Goal: Task Accomplishment & Management: Use online tool/utility

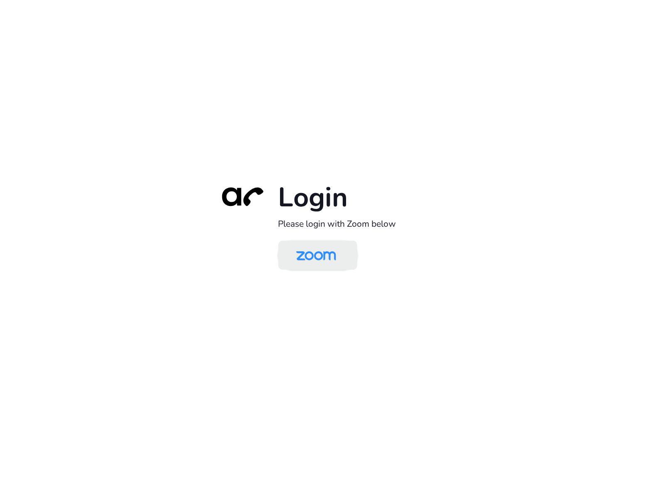
click at [308, 264] on img at bounding box center [315, 256] width 57 height 27
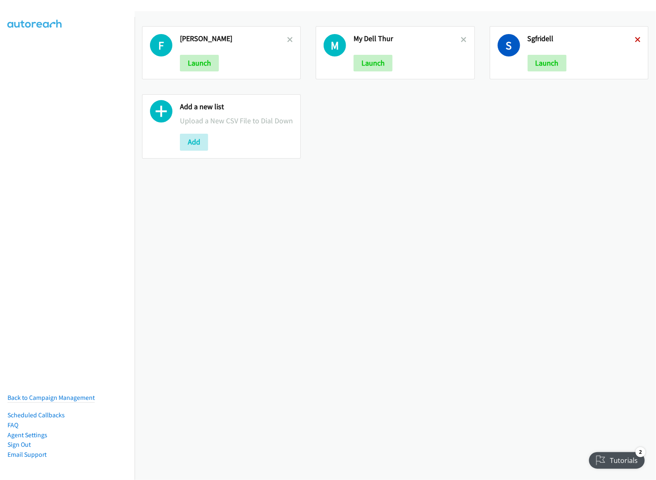
click at [635, 40] on icon at bounding box center [638, 40] width 6 height 6
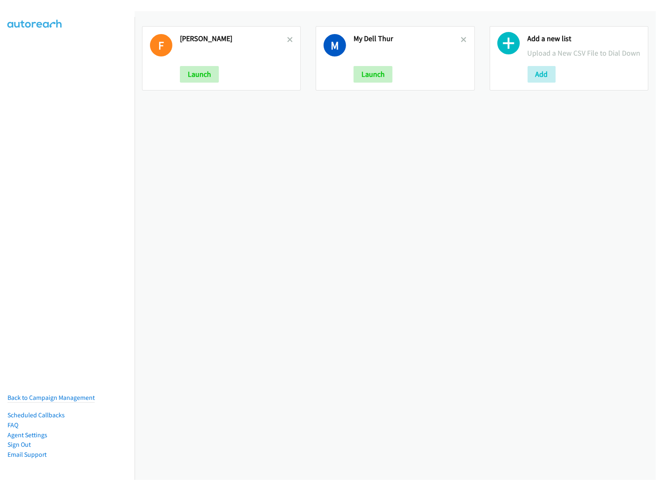
click at [460, 41] on div "M My Dell Thur Launch" at bounding box center [395, 58] width 159 height 64
click at [449, 41] on h2 "My Dell Thur" at bounding box center [406, 39] width 107 height 10
click at [461, 37] on icon at bounding box center [464, 40] width 6 height 6
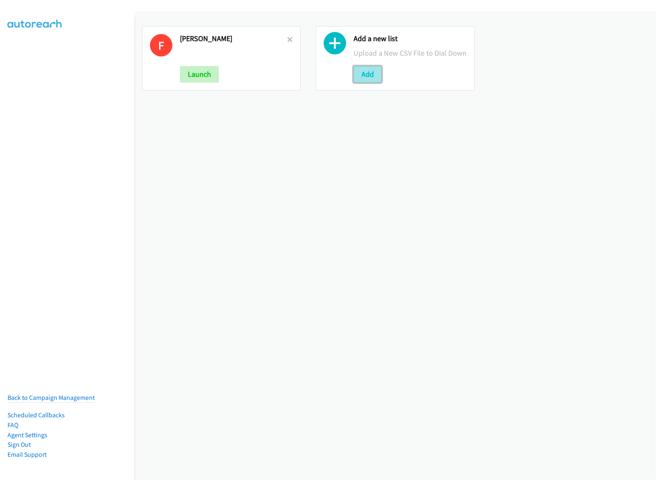
click at [373, 83] on button "Add" at bounding box center [367, 74] width 28 height 17
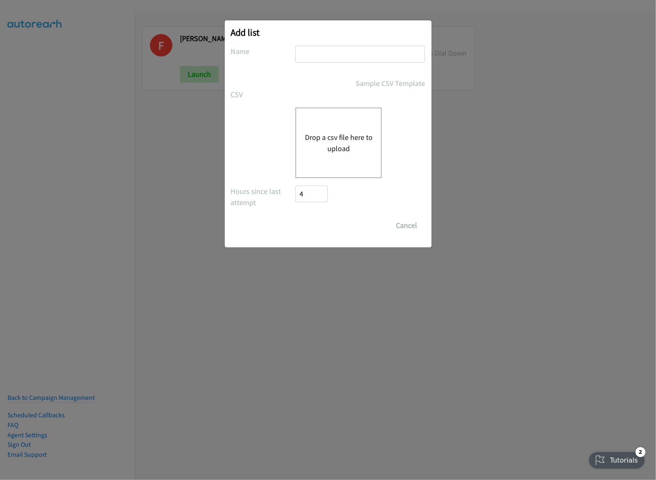
click at [355, 53] on input "text" at bounding box center [360, 54] width 130 height 17
type input "d"
type input "reminder call dell monday"
click at [326, 149] on button "Drop a csv file here to upload" at bounding box center [338, 143] width 68 height 22
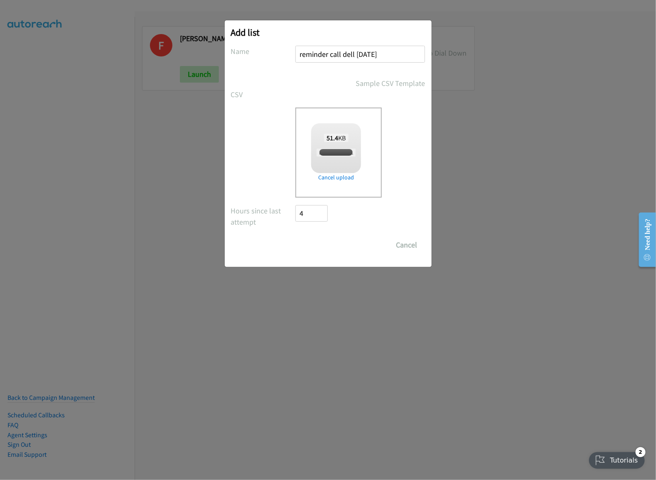
checkbox input "true"
click at [315, 242] on input "Save List" at bounding box center [318, 245] width 44 height 17
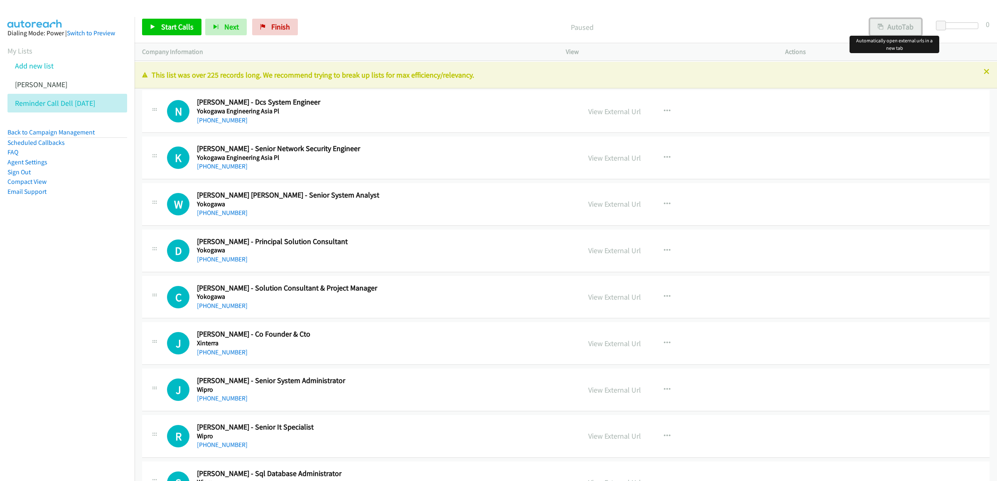
click at [655, 32] on button "AutoTab" at bounding box center [895, 27] width 51 height 17
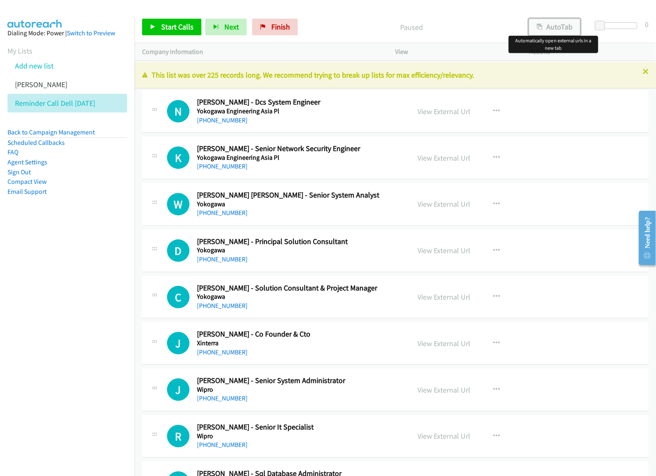
click at [547, 27] on button "AutoTab" at bounding box center [554, 27] width 51 height 17
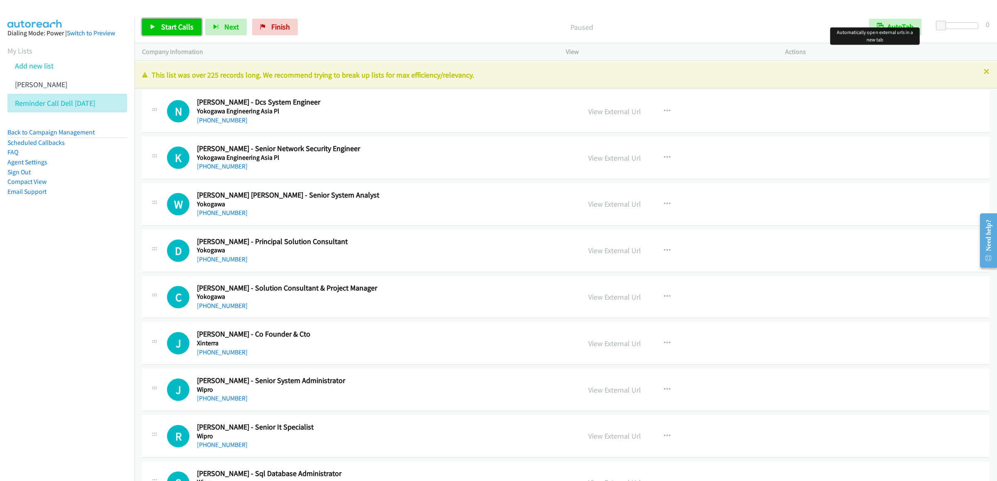
click at [174, 25] on span "Start Calls" at bounding box center [177, 27] width 32 height 10
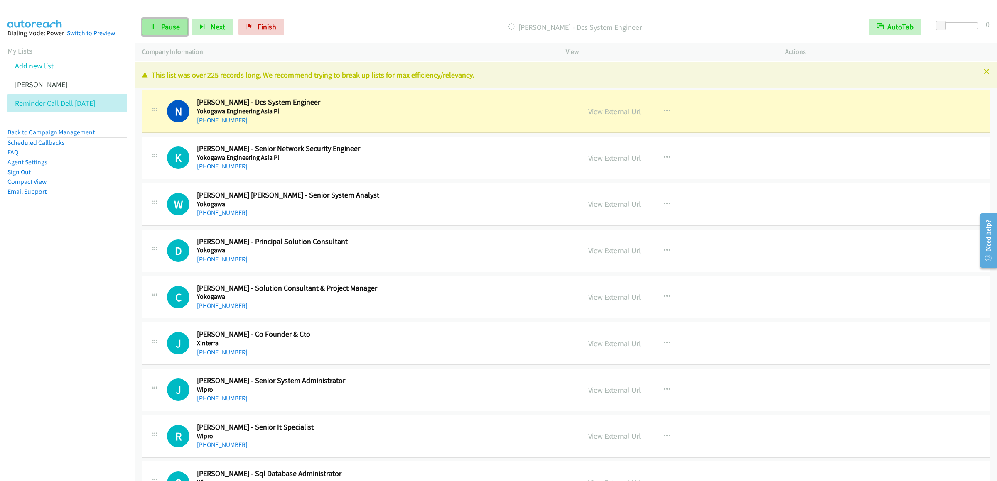
click at [160, 19] on link "Pause" at bounding box center [165, 27] width 46 height 17
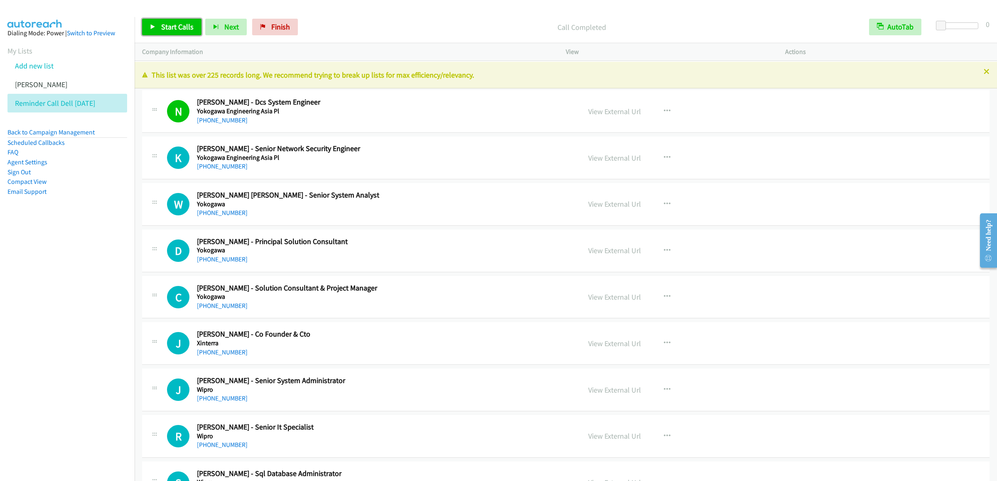
click at [177, 27] on span "Start Calls" at bounding box center [177, 27] width 32 height 10
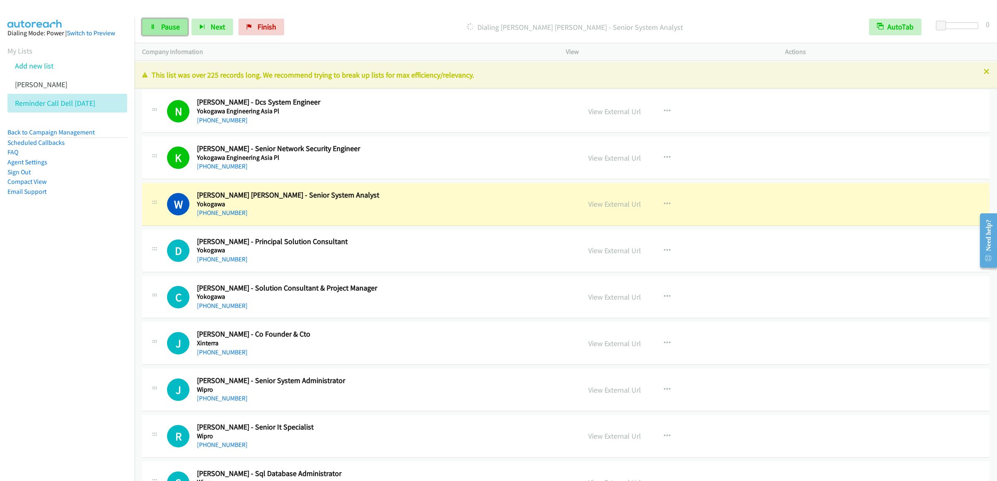
click at [169, 32] on link "Pause" at bounding box center [165, 27] width 46 height 17
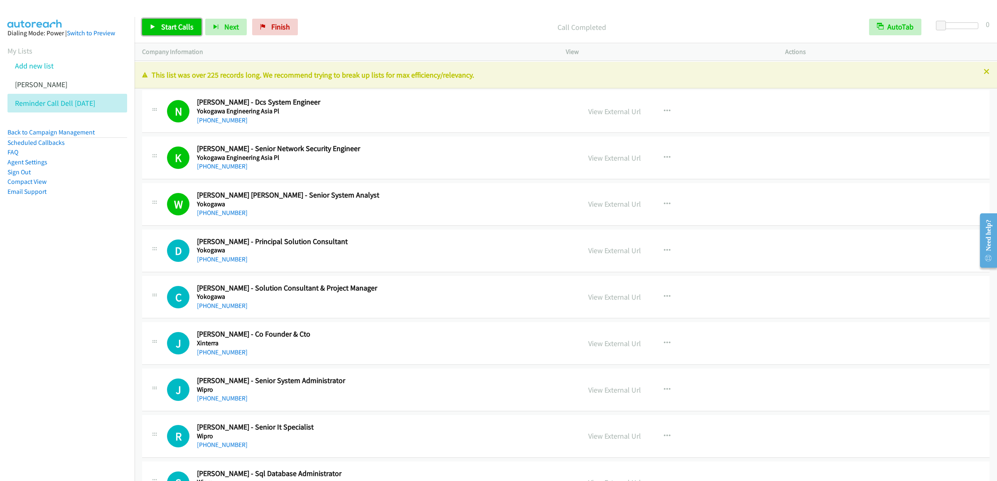
click at [145, 32] on link "Start Calls" at bounding box center [171, 27] width 59 height 17
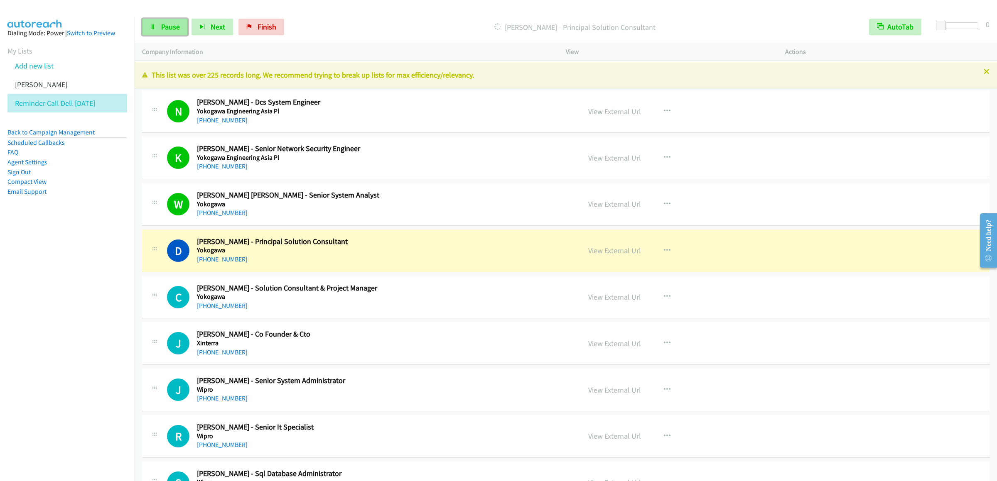
click at [169, 27] on span "Pause" at bounding box center [170, 27] width 19 height 10
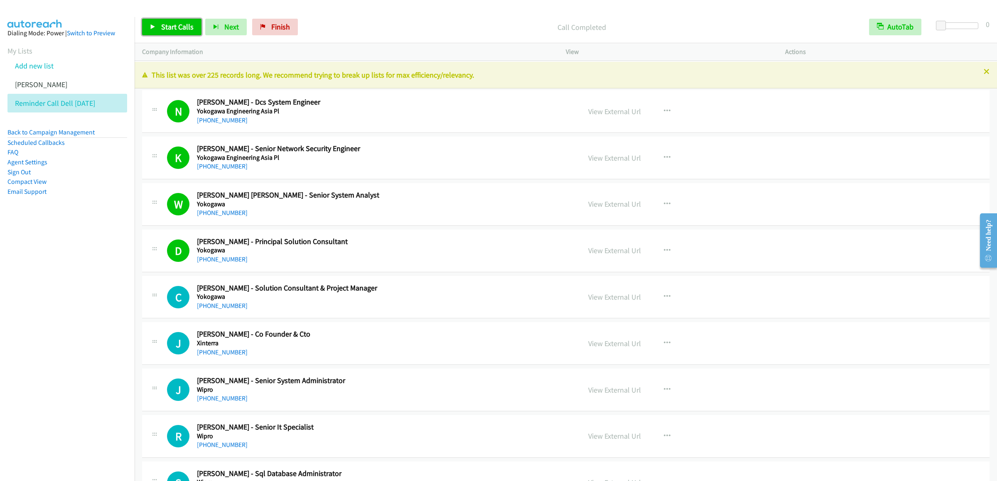
click at [174, 32] on link "Start Calls" at bounding box center [171, 27] width 59 height 17
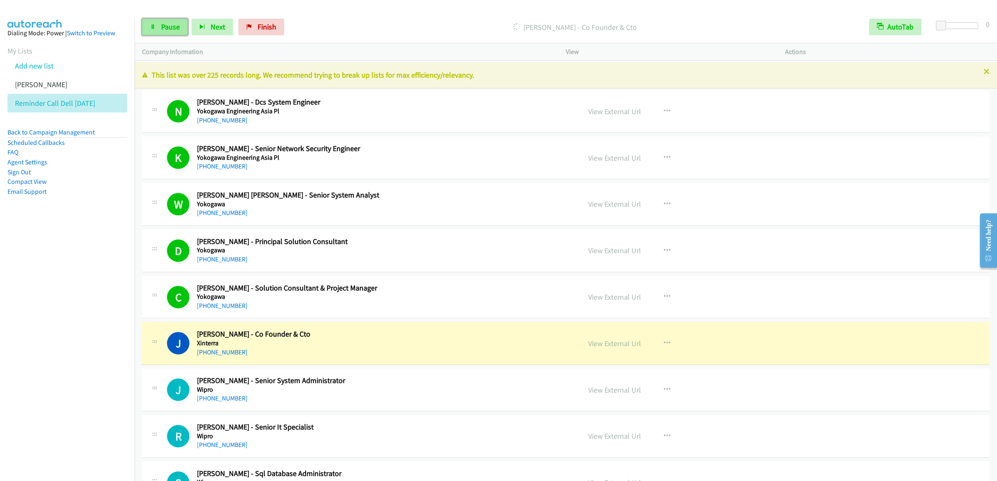
click at [166, 28] on span "Pause" at bounding box center [170, 27] width 19 height 10
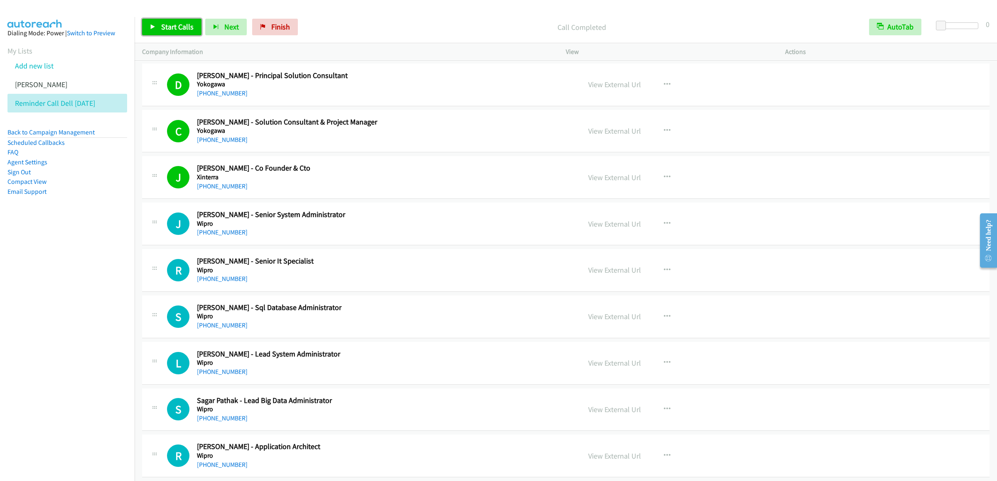
click at [150, 30] on link "Start Calls" at bounding box center [171, 27] width 59 height 17
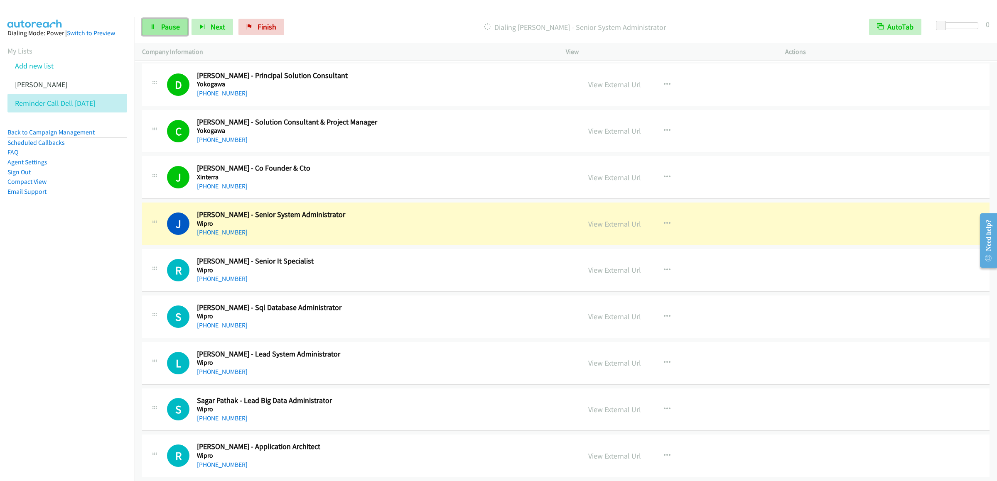
click at [164, 19] on link "Pause" at bounding box center [165, 27] width 46 height 17
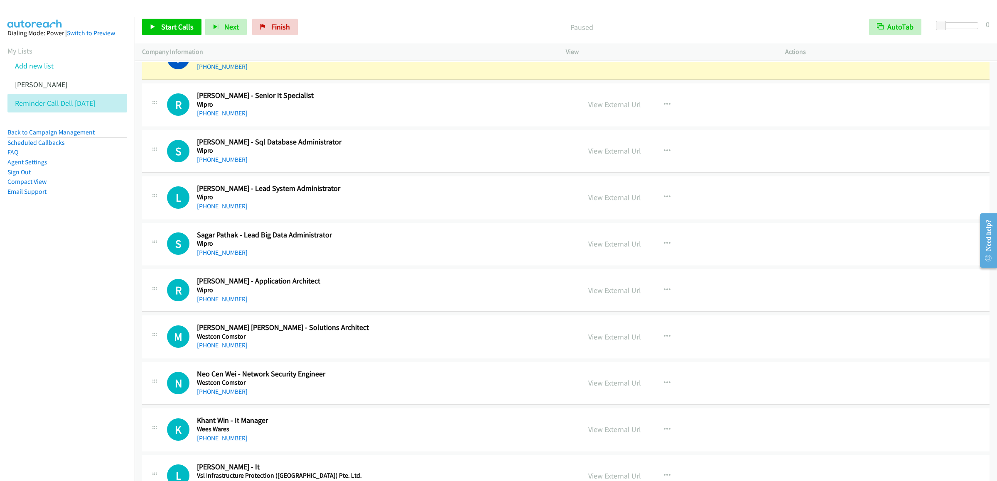
scroll to position [249, 0]
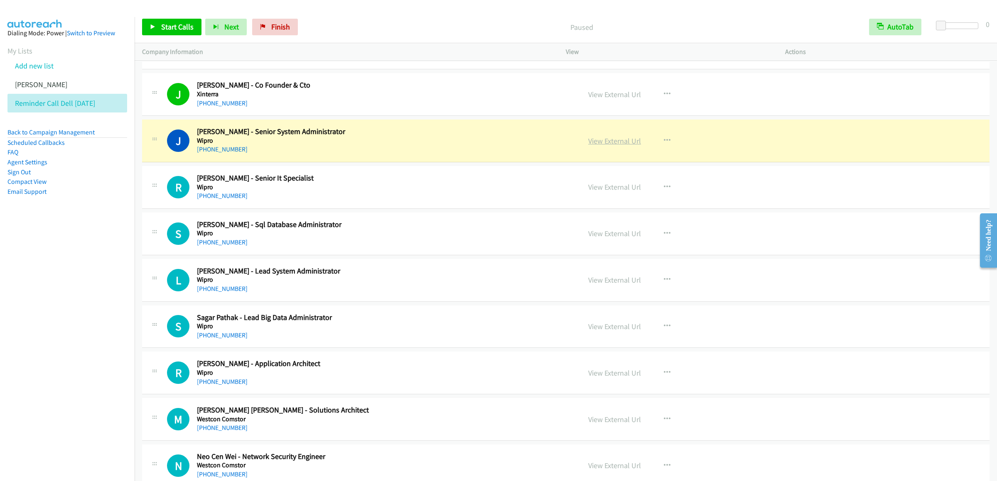
click at [614, 138] on link "View External Url" at bounding box center [614, 141] width 53 height 10
click at [602, 141] on link "View External Url" at bounding box center [614, 141] width 53 height 10
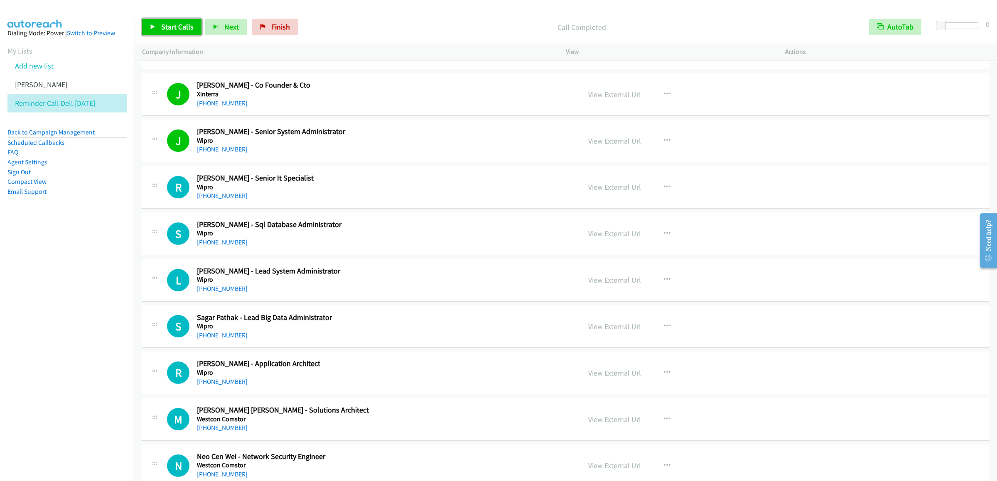
click at [176, 31] on span "Start Calls" at bounding box center [177, 27] width 32 height 10
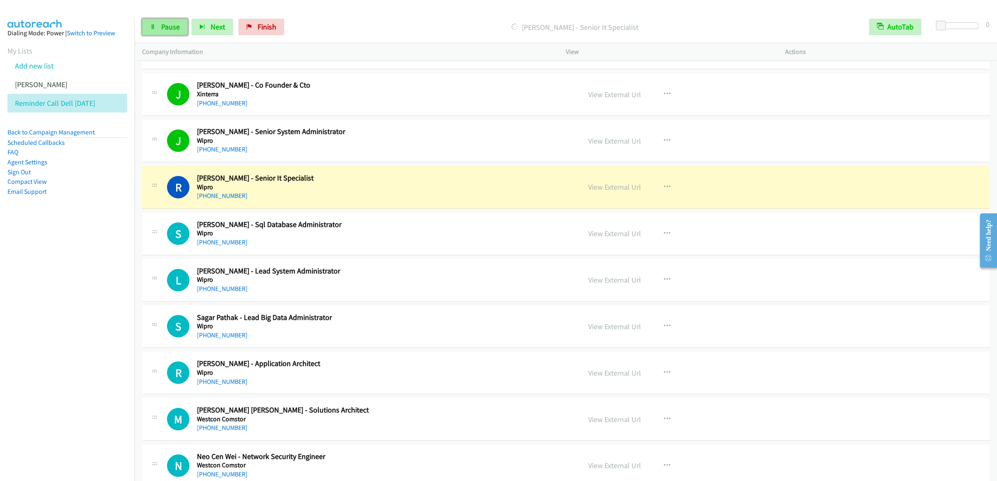
click at [162, 27] on span "Pause" at bounding box center [170, 27] width 19 height 10
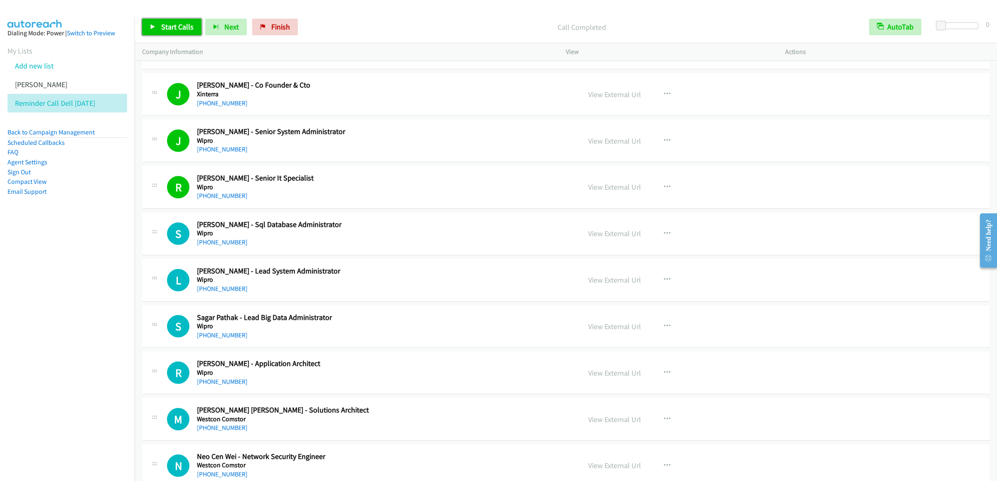
click at [155, 27] on icon at bounding box center [153, 28] width 6 height 6
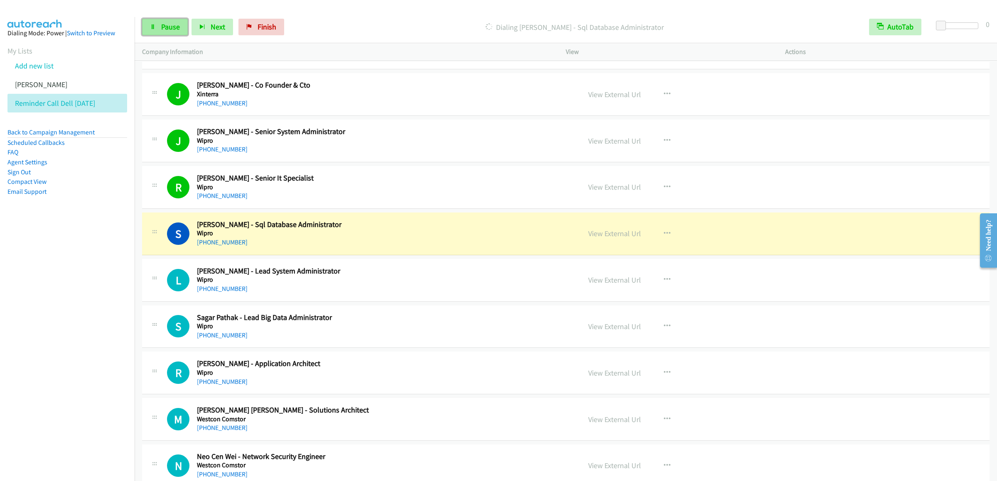
click at [166, 30] on span "Pause" at bounding box center [170, 27] width 19 height 10
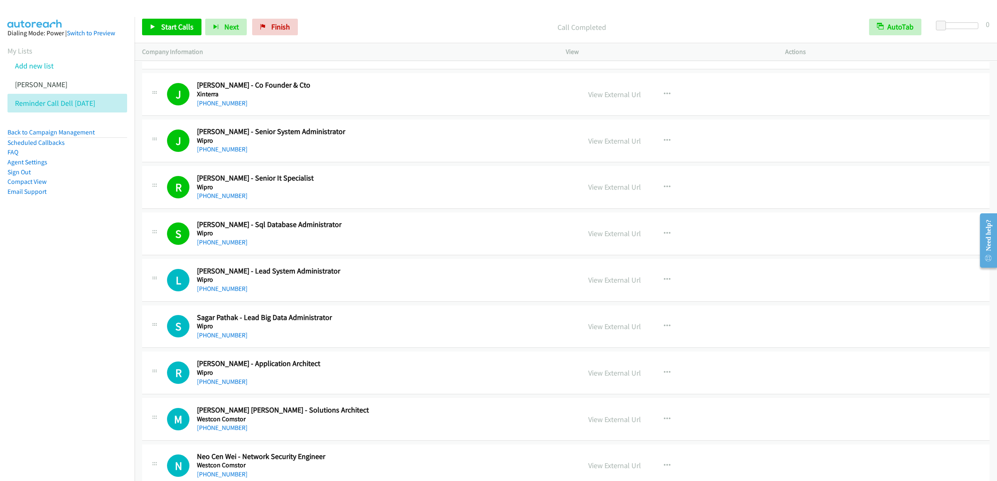
scroll to position [415, 0]
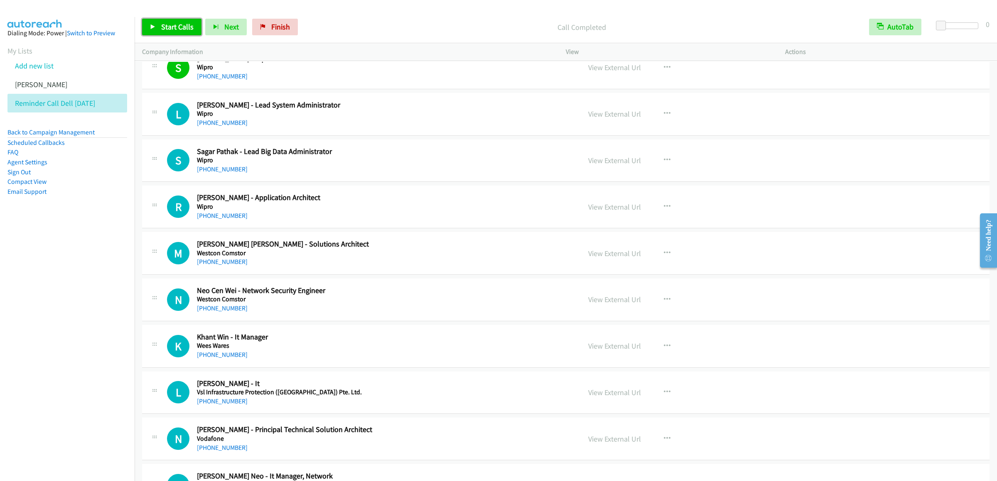
click at [164, 30] on span "Start Calls" at bounding box center [177, 27] width 32 height 10
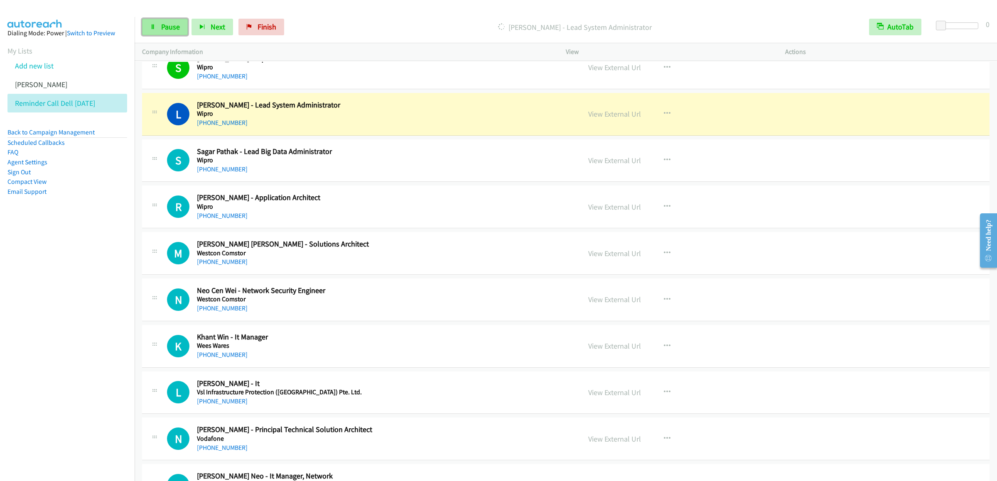
click at [167, 29] on span "Pause" at bounding box center [170, 27] width 19 height 10
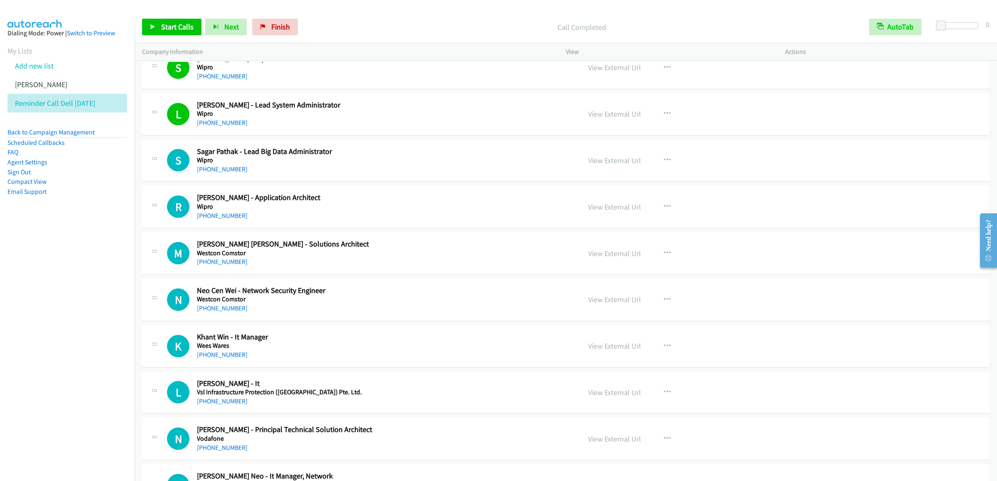
click at [166, 15] on div "Start Calls Pause Next Finish Call Completed AutoTab AutoTab 0" at bounding box center [566, 27] width 862 height 32
click at [163, 17] on div "Start Calls Pause Next Finish Call Completed AutoTab AutoTab 0" at bounding box center [566, 27] width 862 height 32
click at [162, 22] on link "Start Calls" at bounding box center [171, 27] width 59 height 17
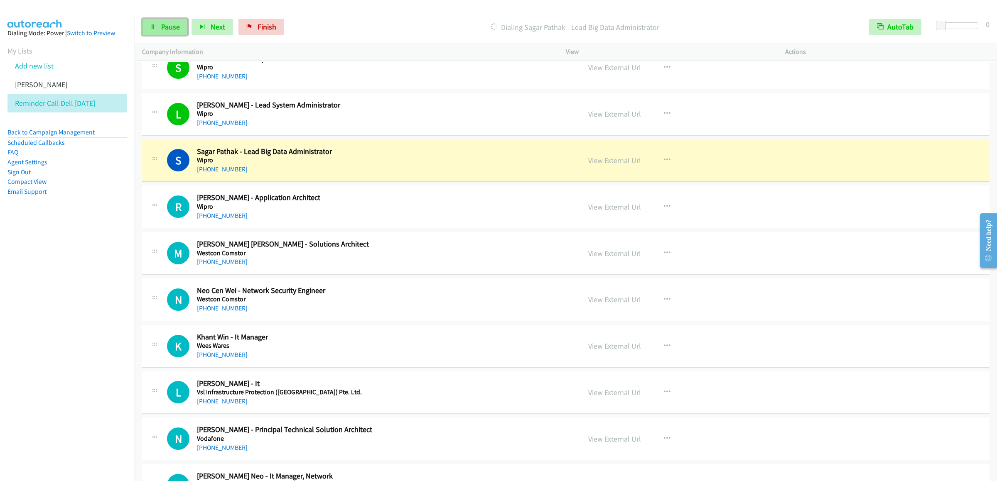
click at [171, 24] on span "Pause" at bounding box center [170, 27] width 19 height 10
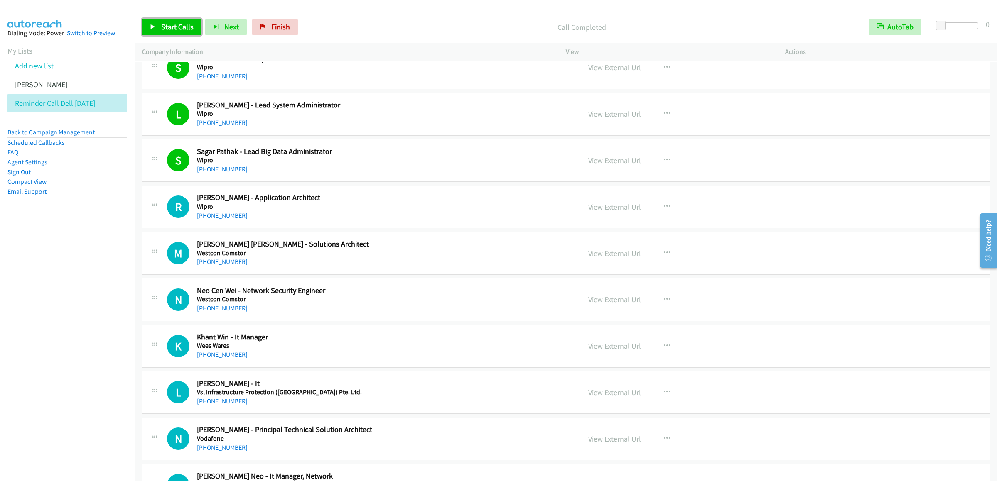
click at [185, 30] on span "Start Calls" at bounding box center [177, 27] width 32 height 10
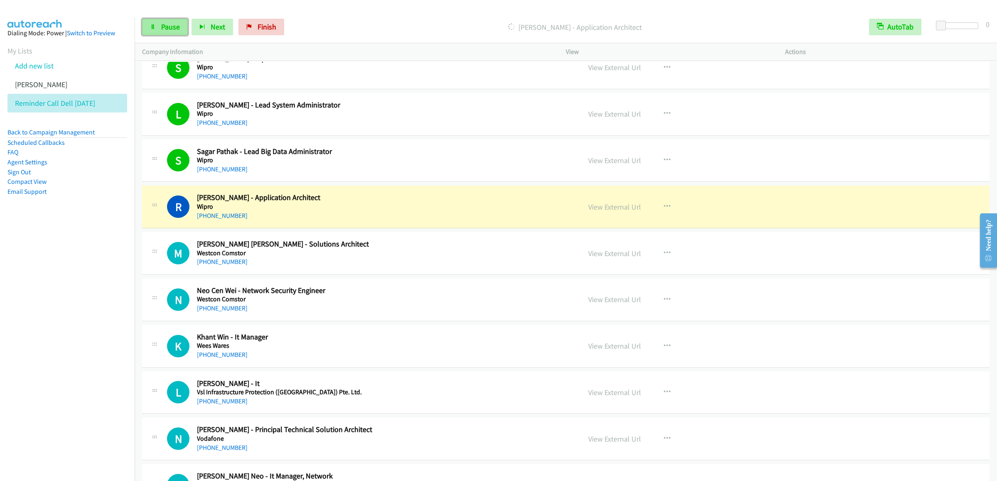
click at [162, 25] on span "Pause" at bounding box center [170, 27] width 19 height 10
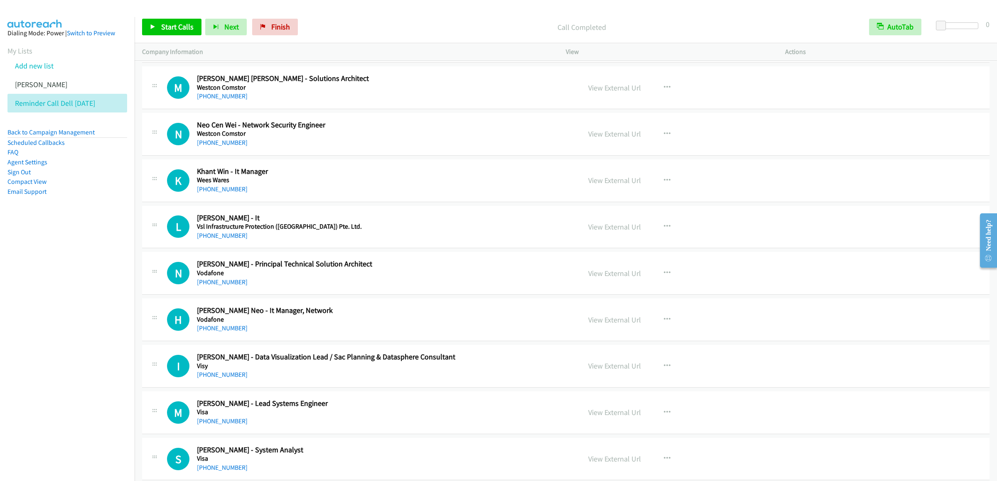
scroll to position [498, 0]
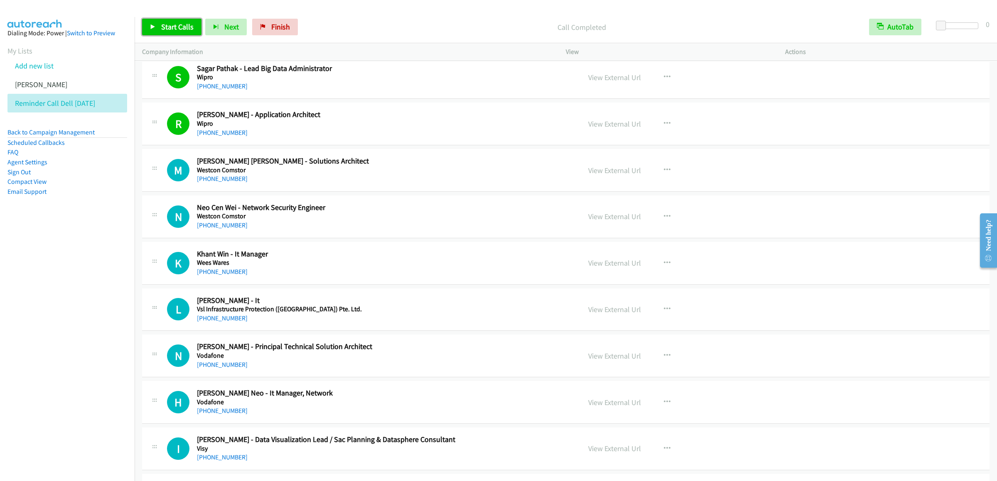
click at [168, 20] on link "Start Calls" at bounding box center [171, 27] width 59 height 17
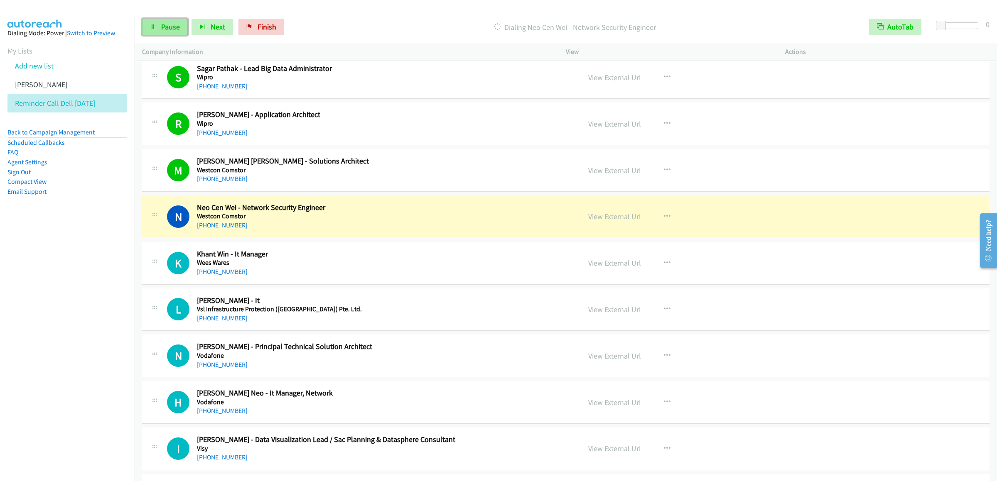
click at [161, 31] on span "Pause" at bounding box center [170, 27] width 19 height 10
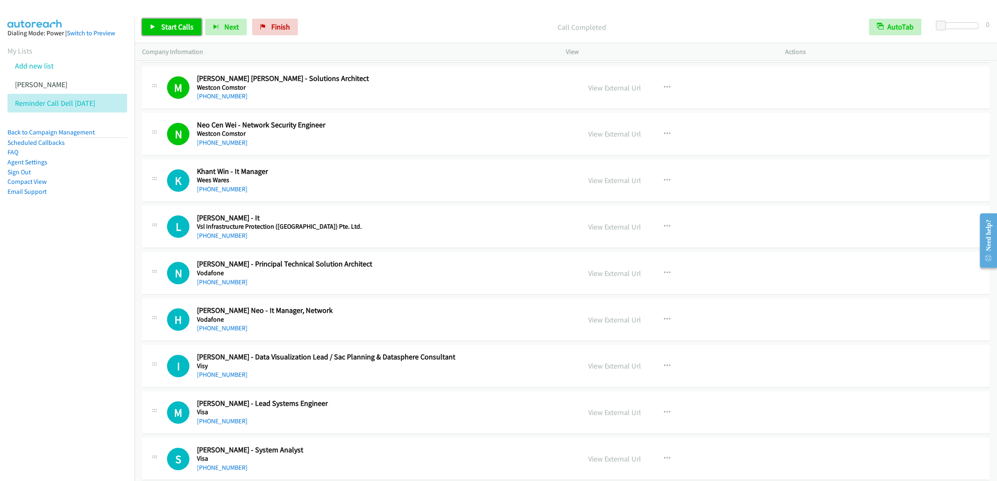
click at [162, 19] on link "Start Calls" at bounding box center [171, 27] width 59 height 17
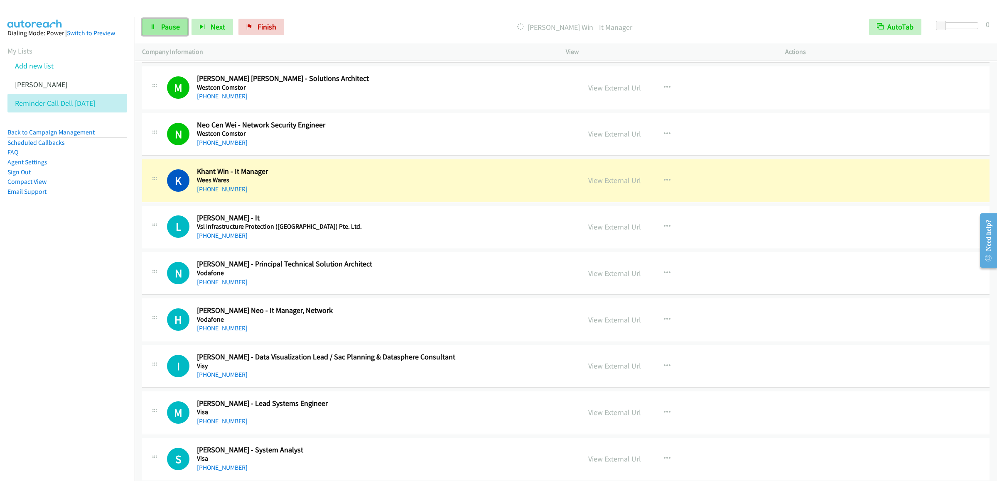
click at [166, 19] on link "Pause" at bounding box center [165, 27] width 46 height 17
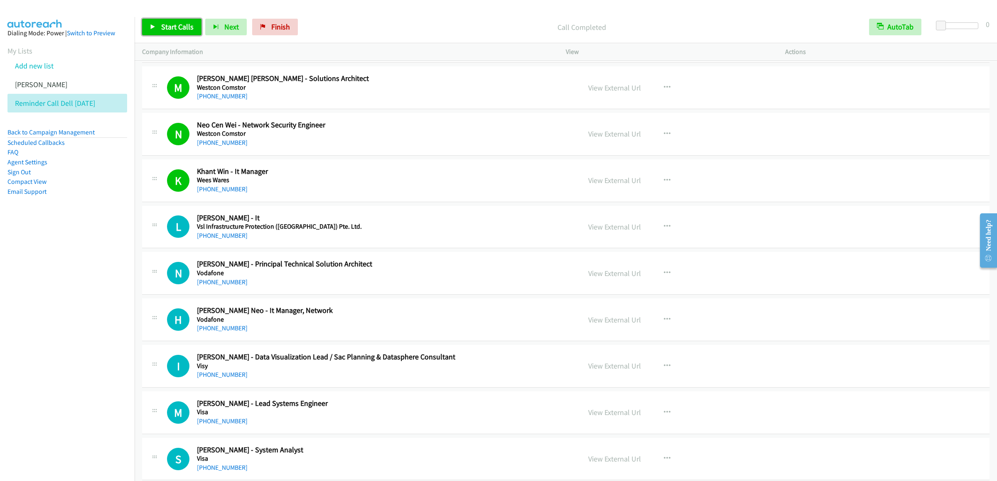
click at [147, 29] on link "Start Calls" at bounding box center [171, 27] width 59 height 17
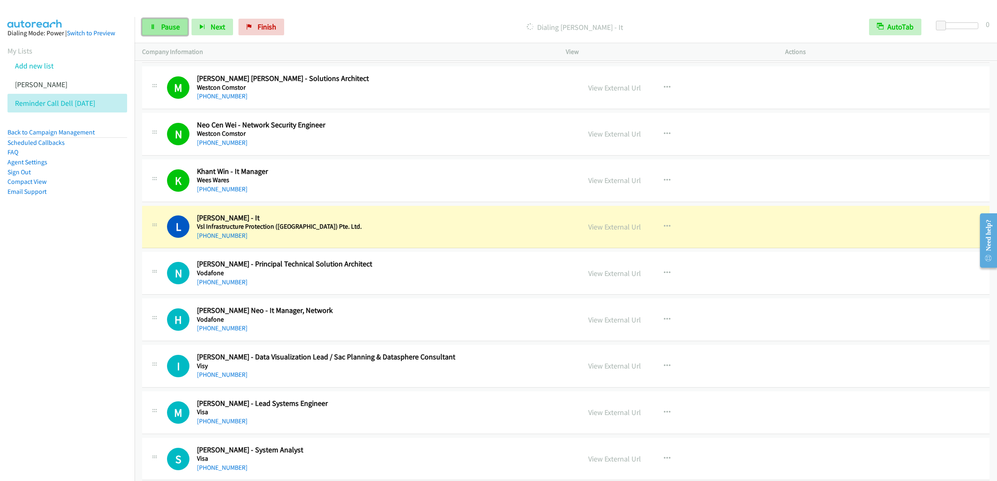
click at [171, 34] on link "Pause" at bounding box center [165, 27] width 46 height 17
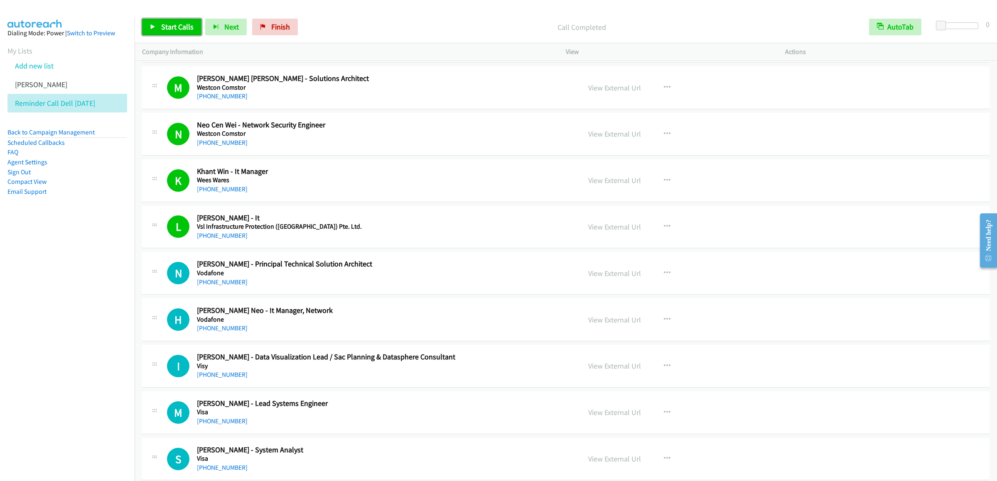
click at [166, 29] on span "Start Calls" at bounding box center [177, 27] width 32 height 10
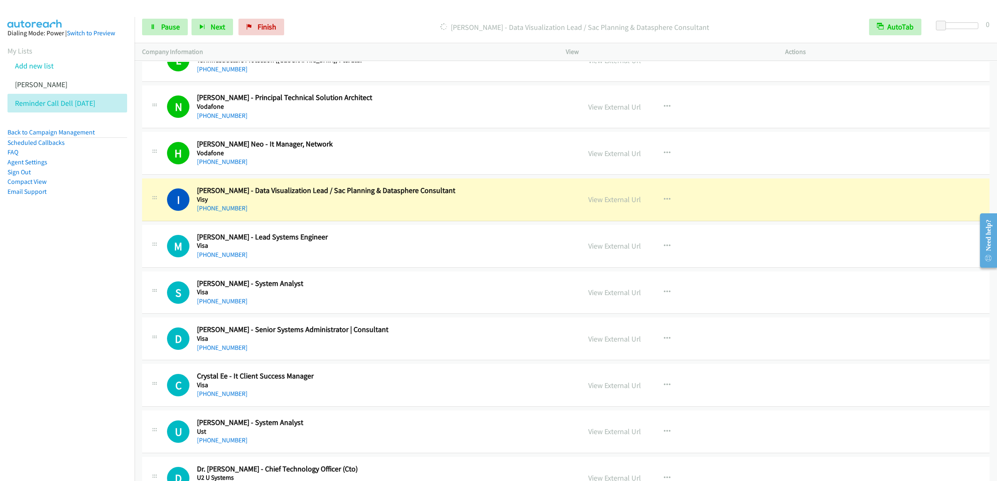
scroll to position [830, 0]
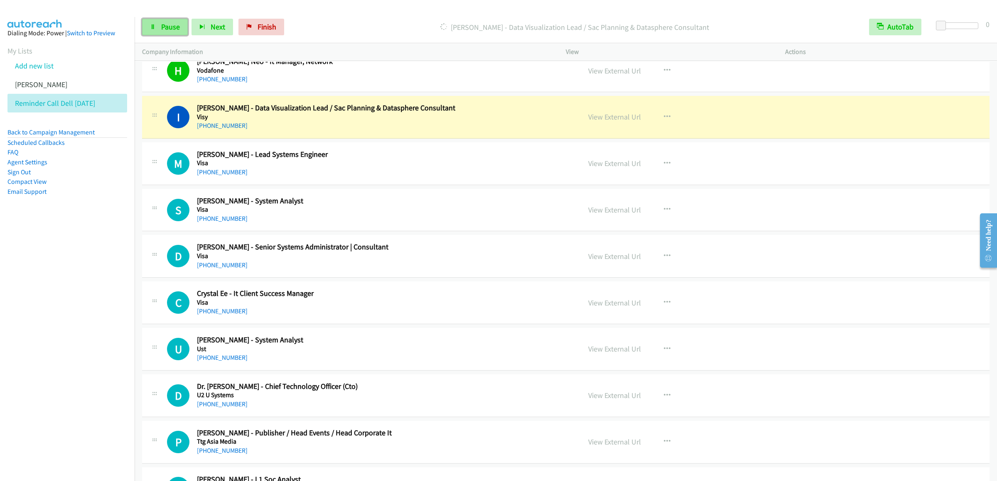
click at [167, 26] on span "Pause" at bounding box center [170, 27] width 19 height 10
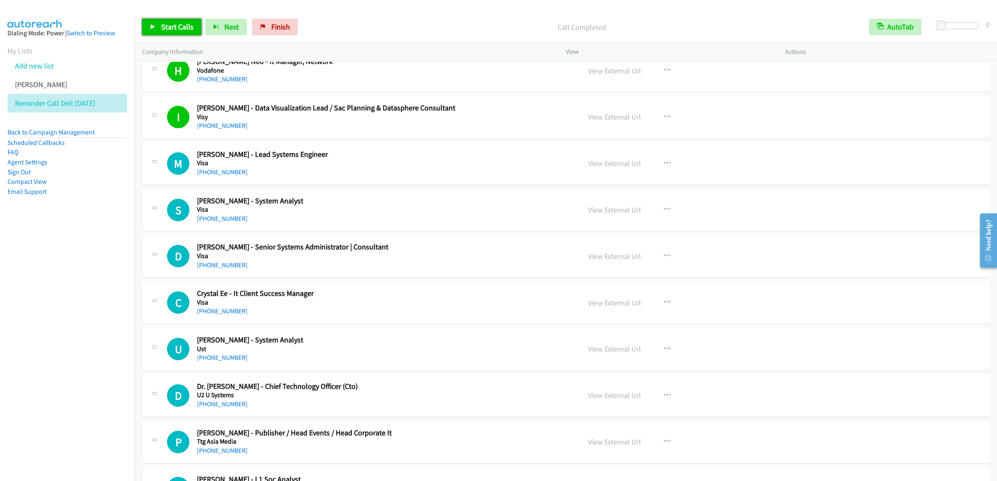
click at [157, 29] on link "Start Calls" at bounding box center [171, 27] width 59 height 17
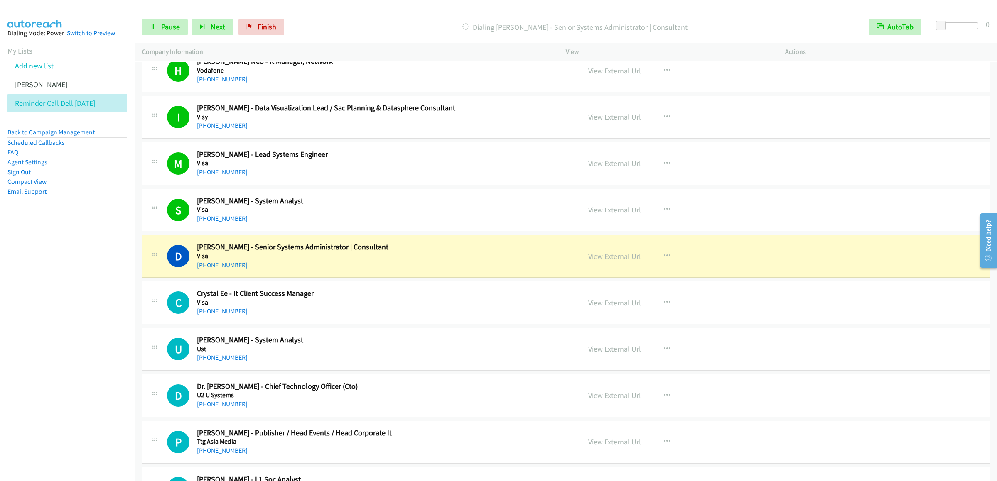
scroll to position [997, 0]
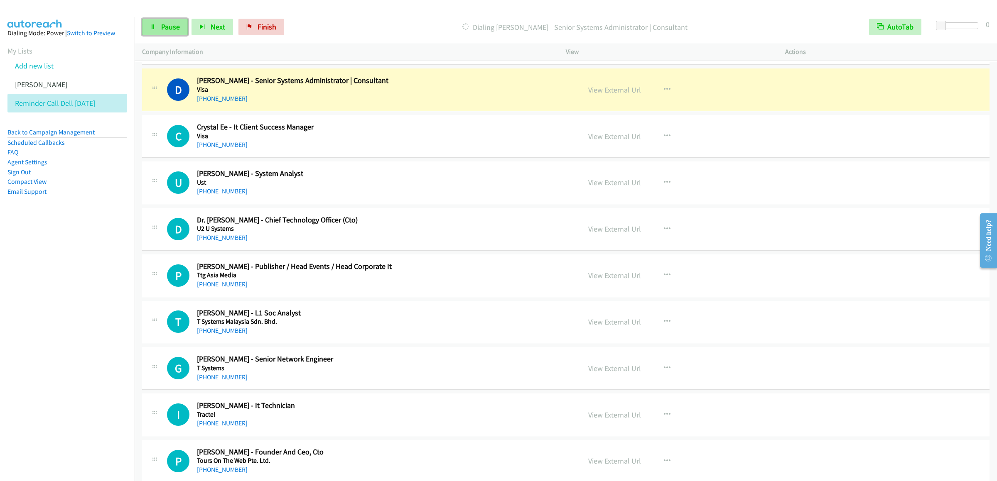
click at [148, 26] on link "Pause" at bounding box center [165, 27] width 46 height 17
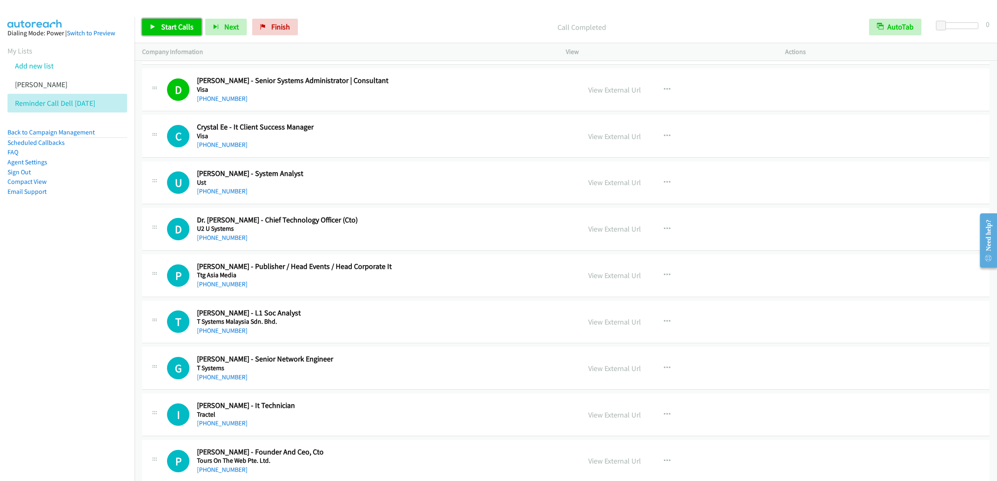
click at [172, 32] on link "Start Calls" at bounding box center [171, 27] width 59 height 17
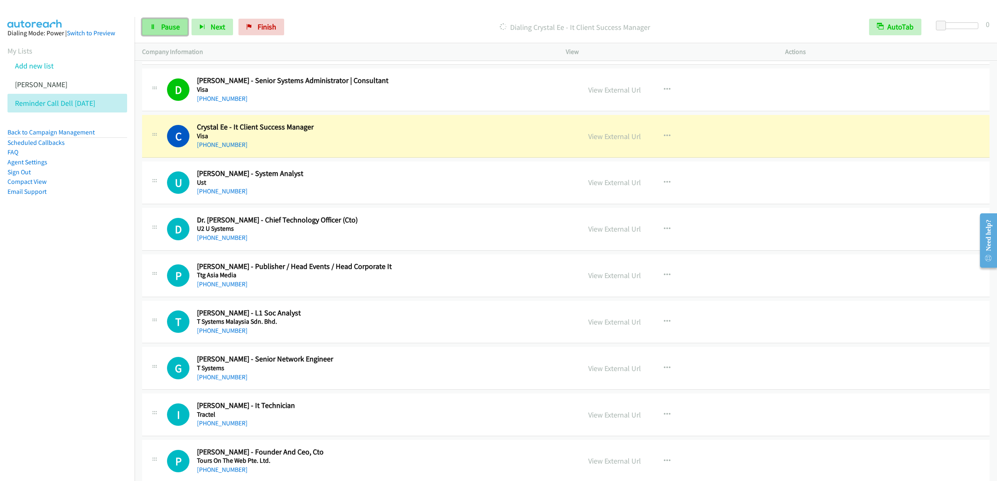
click at [158, 34] on link "Pause" at bounding box center [165, 27] width 46 height 17
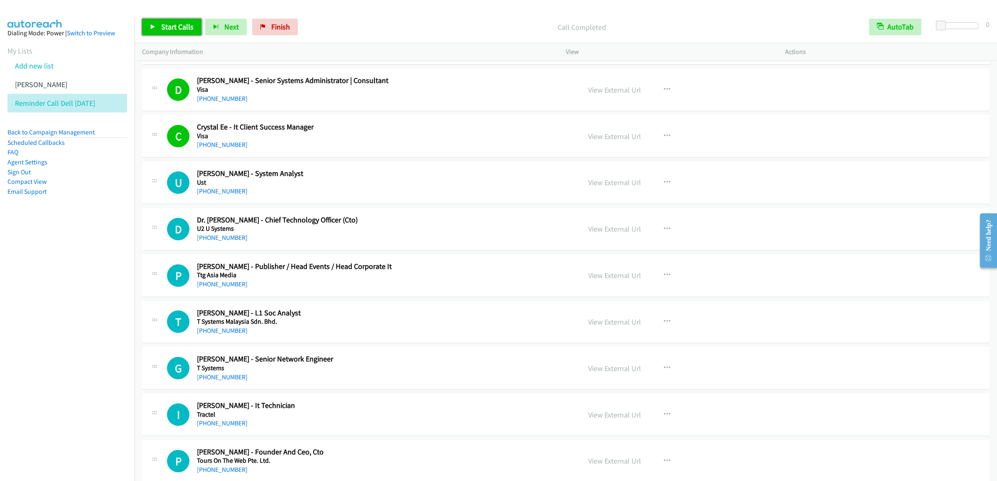
click at [163, 34] on link "Start Calls" at bounding box center [171, 27] width 59 height 17
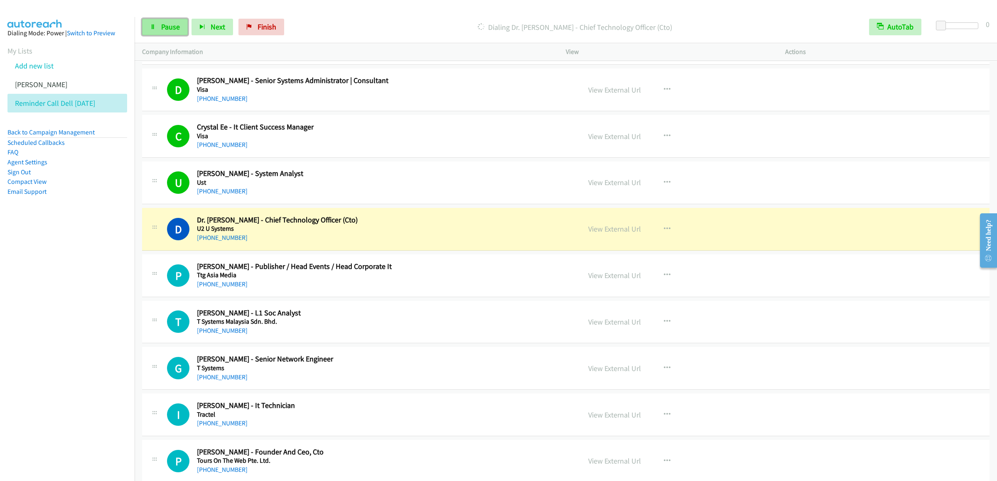
click at [156, 21] on link "Pause" at bounding box center [165, 27] width 46 height 17
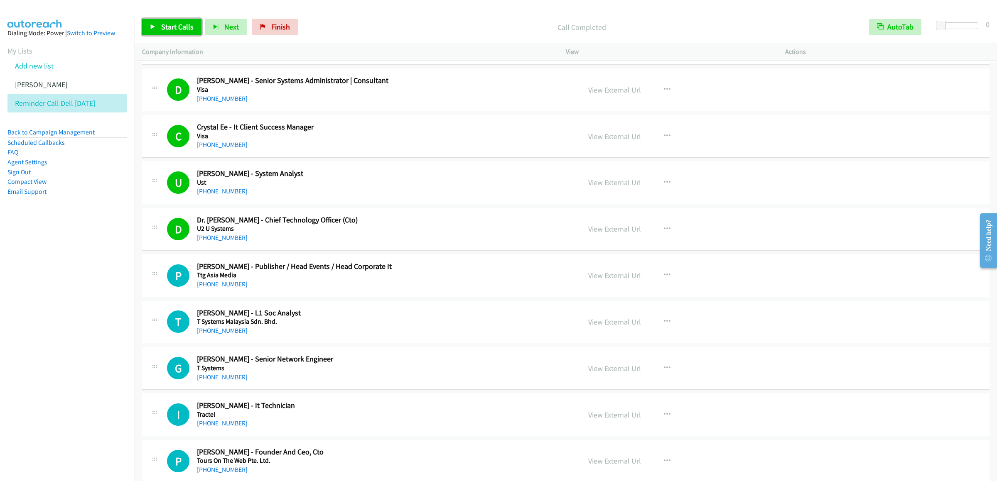
click at [165, 25] on span "Start Calls" at bounding box center [177, 27] width 32 height 10
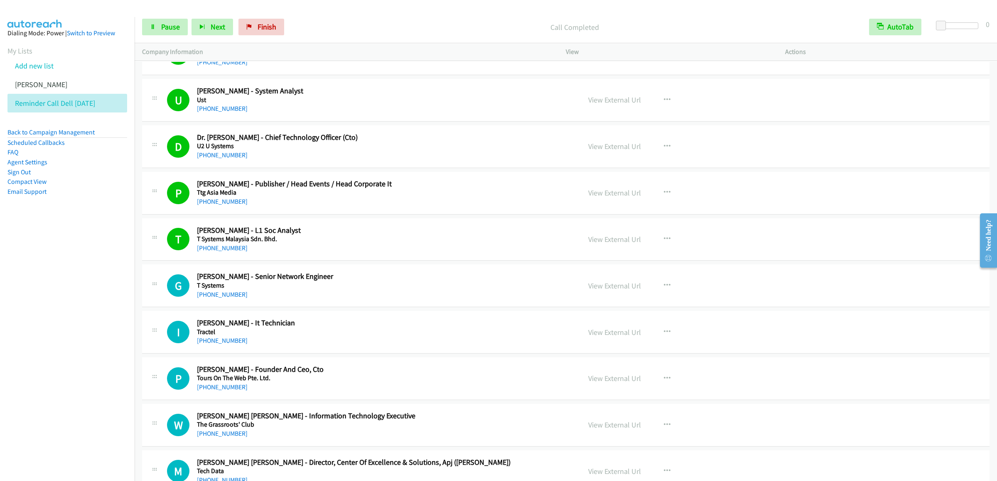
scroll to position [1163, 0]
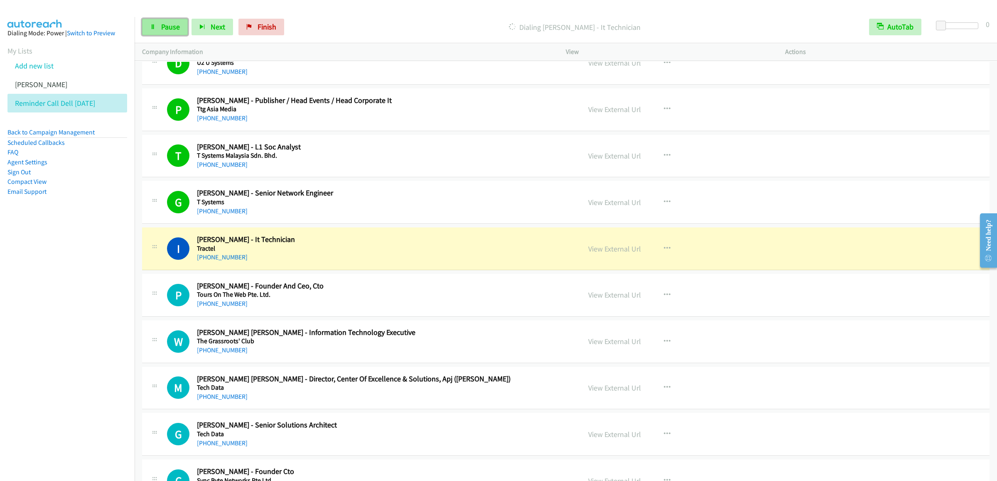
click at [166, 25] on span "Pause" at bounding box center [170, 27] width 19 height 10
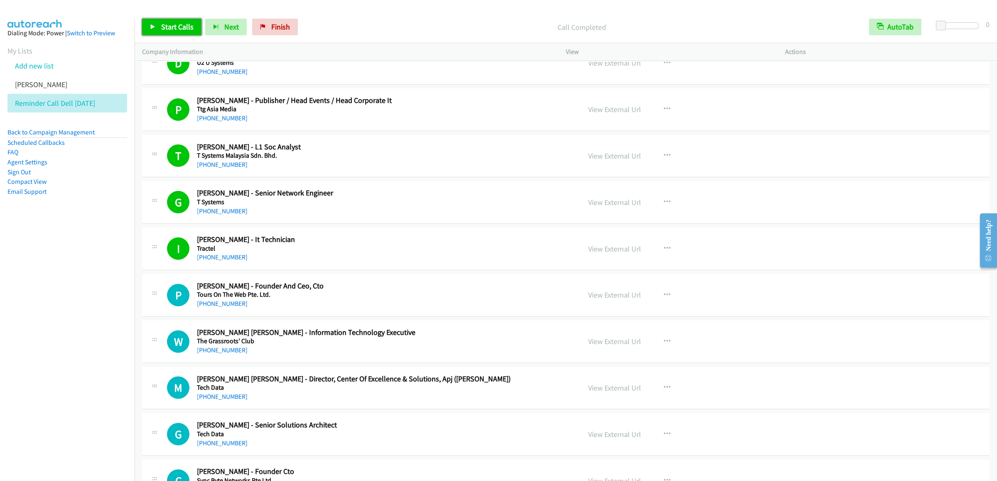
click at [155, 26] on icon at bounding box center [153, 28] width 6 height 6
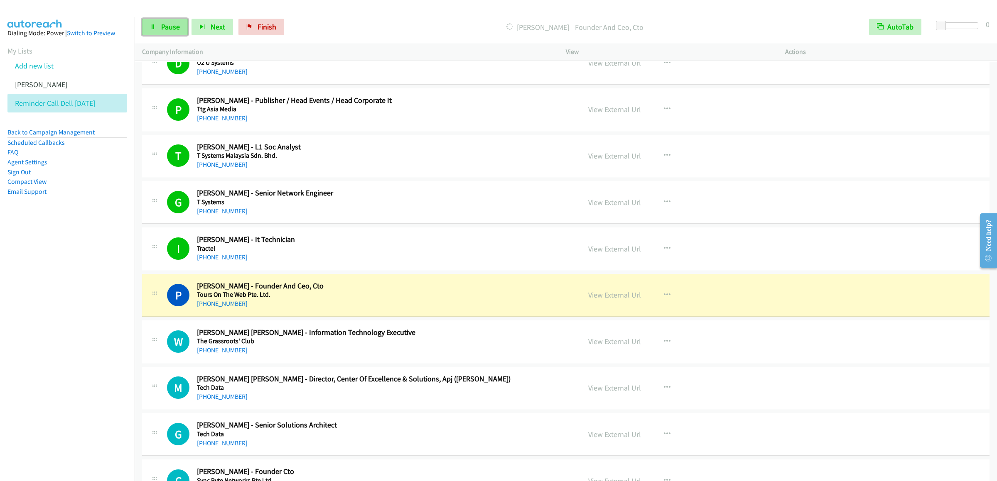
click at [171, 30] on span "Pause" at bounding box center [170, 27] width 19 height 10
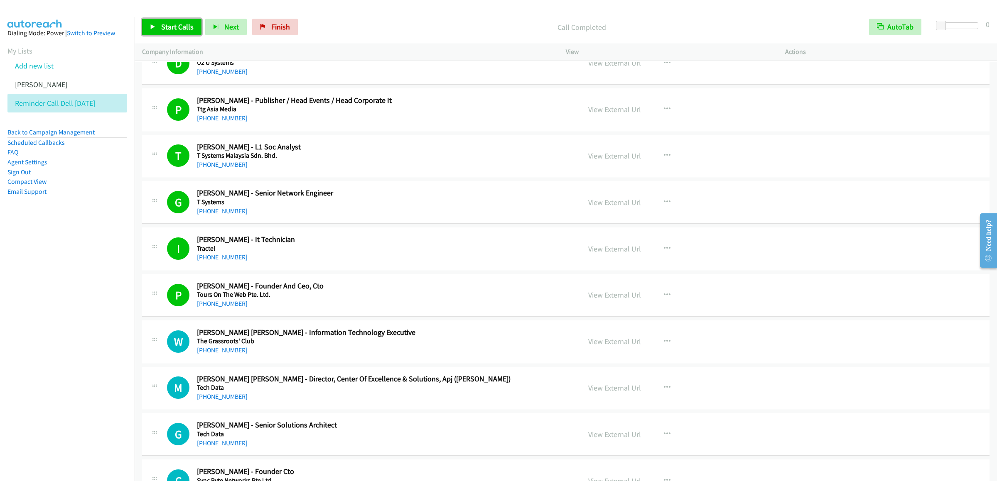
click at [164, 25] on span "Start Calls" at bounding box center [177, 27] width 32 height 10
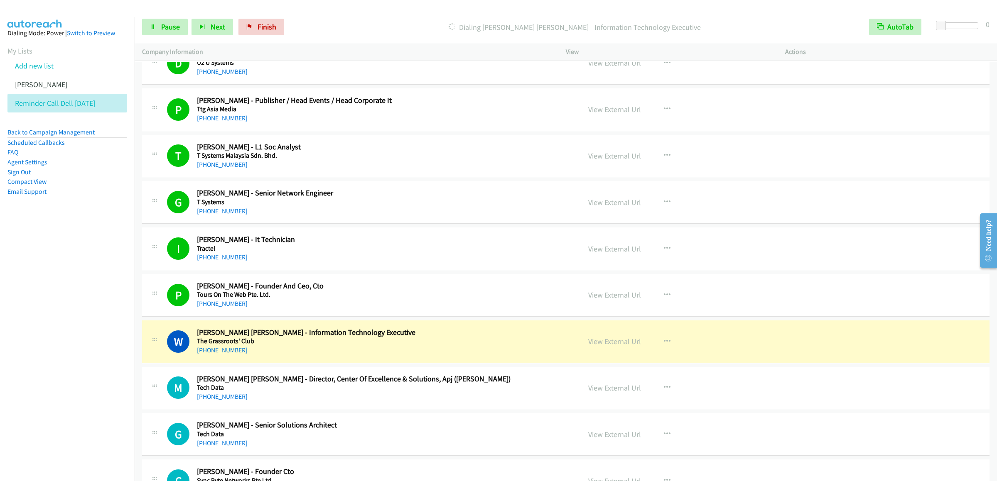
click at [172, 38] on div "Start Calls Pause Next Finish Dialing [PERSON_NAME] [PERSON_NAME] - Information…" at bounding box center [566, 27] width 862 height 32
click at [171, 30] on span "Pause" at bounding box center [170, 27] width 19 height 10
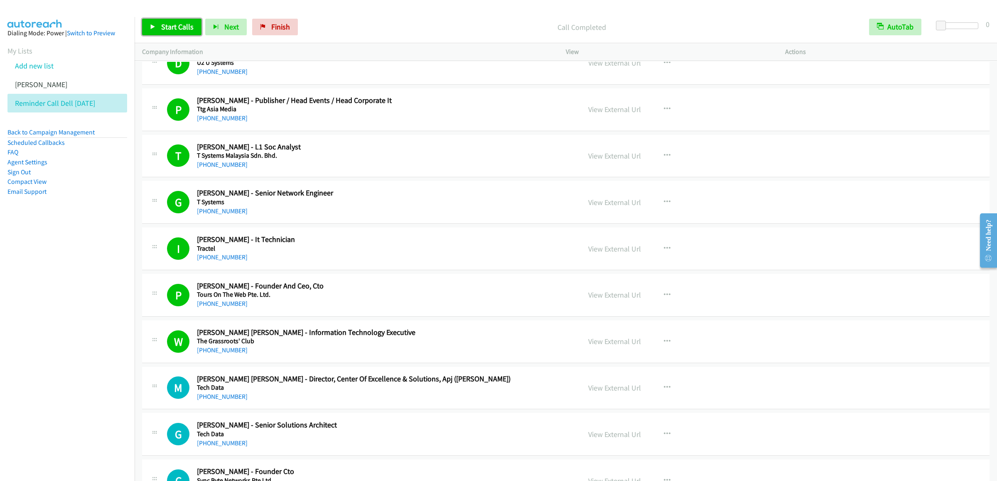
click at [162, 32] on link "Start Calls" at bounding box center [171, 27] width 59 height 17
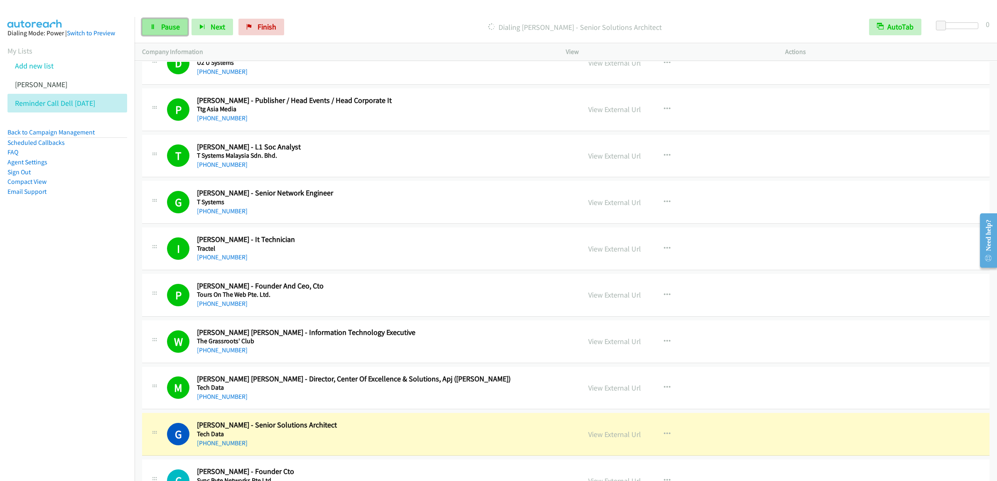
click at [167, 29] on span "Pause" at bounding box center [170, 27] width 19 height 10
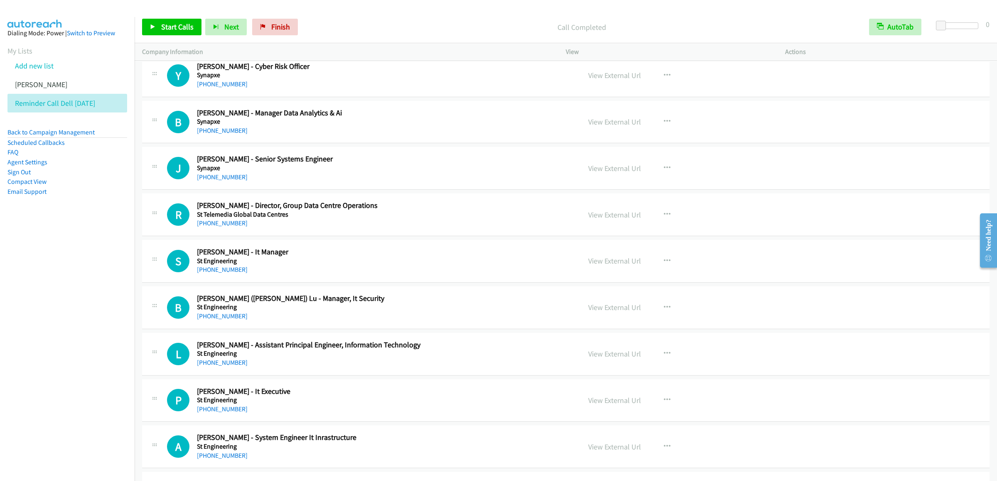
scroll to position [1495, 0]
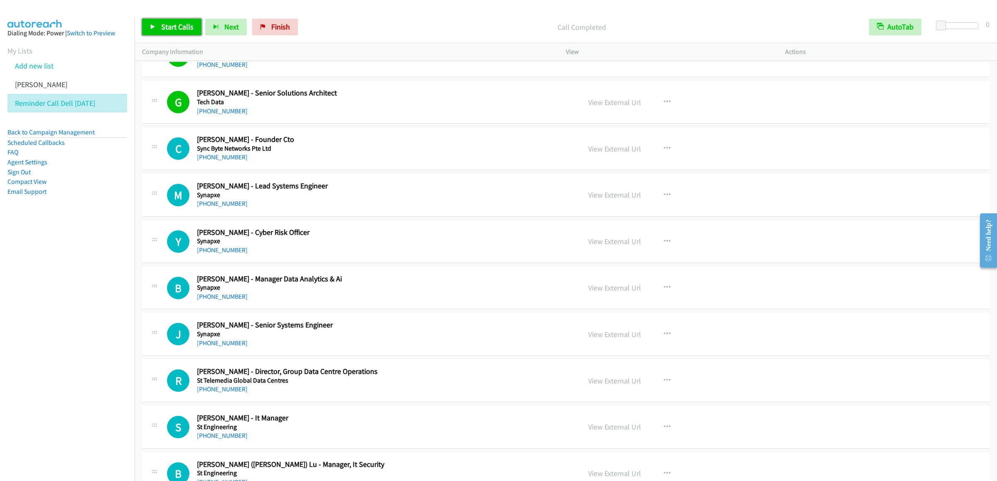
click at [165, 23] on span "Start Calls" at bounding box center [177, 27] width 32 height 10
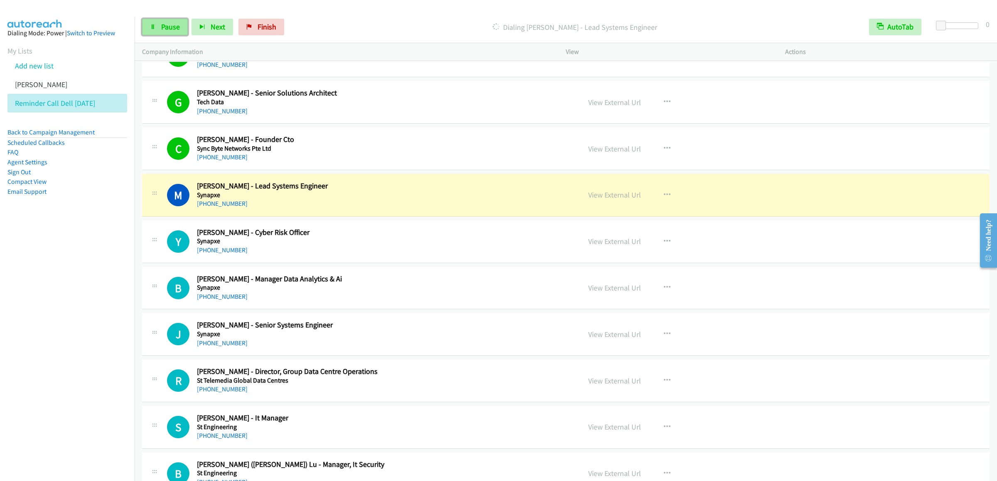
click at [165, 29] on span "Pause" at bounding box center [170, 27] width 19 height 10
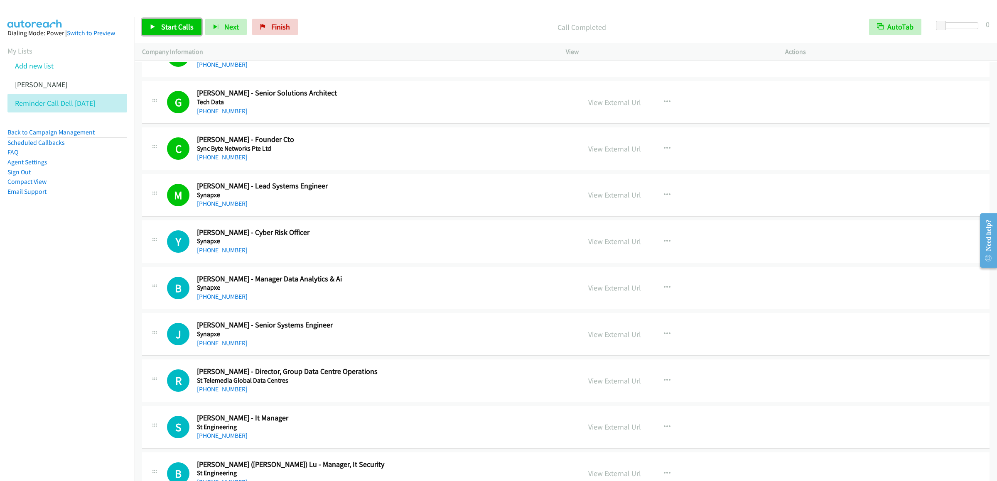
click at [168, 25] on span "Start Calls" at bounding box center [177, 27] width 32 height 10
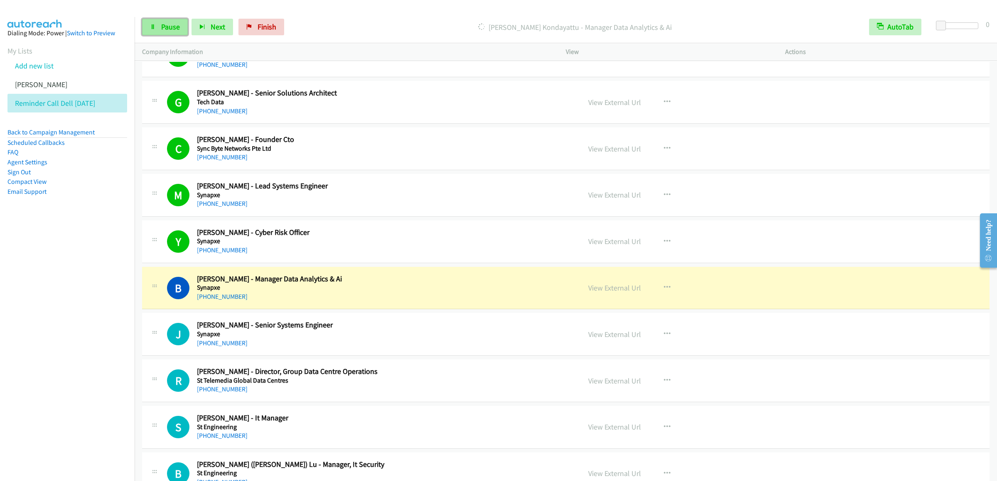
click at [154, 34] on link "Pause" at bounding box center [165, 27] width 46 height 17
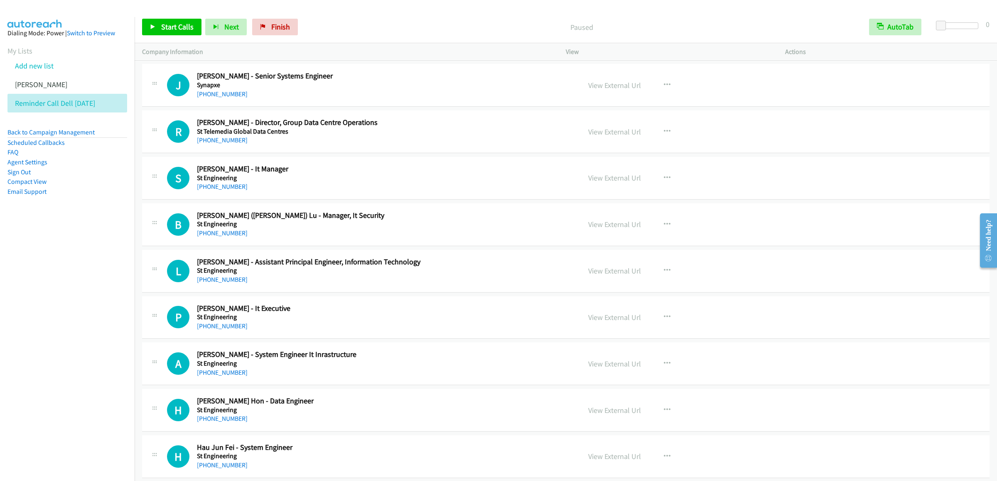
scroll to position [1661, 0]
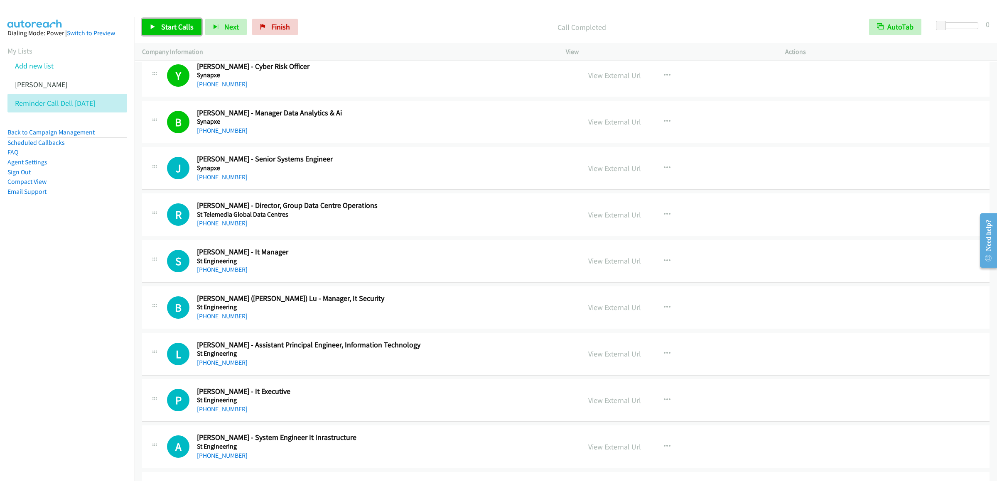
click at [167, 19] on link "Start Calls" at bounding box center [171, 27] width 59 height 17
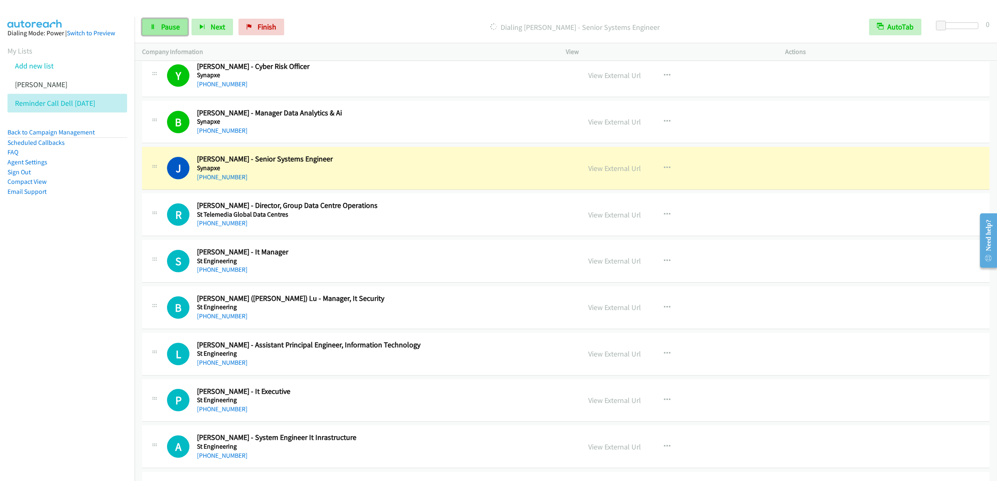
click at [159, 29] on link "Pause" at bounding box center [165, 27] width 46 height 17
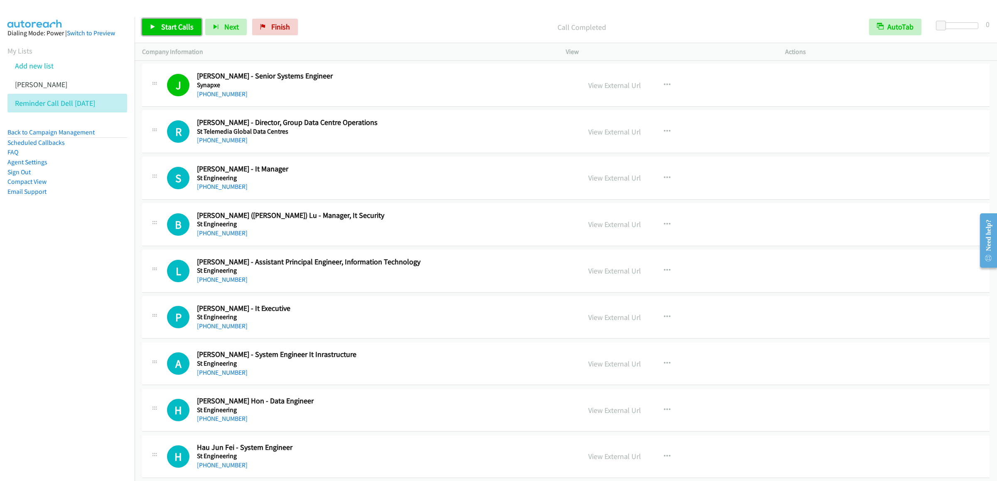
click at [159, 31] on link "Start Calls" at bounding box center [171, 27] width 59 height 17
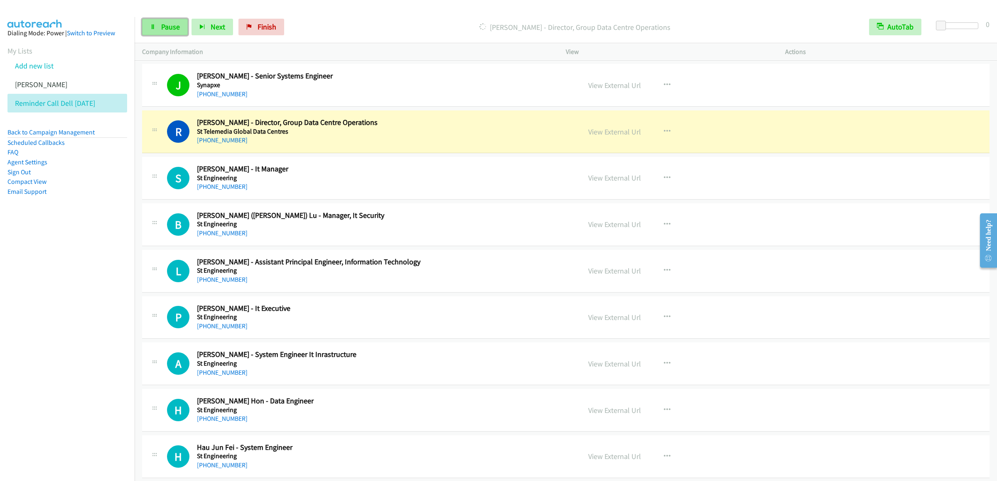
click at [156, 26] on link "Pause" at bounding box center [165, 27] width 46 height 17
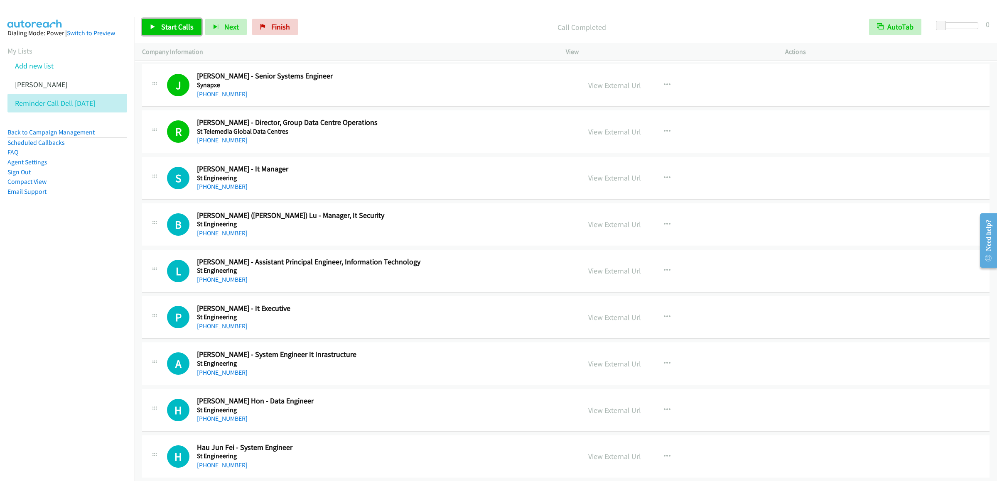
click at [169, 30] on span "Start Calls" at bounding box center [177, 27] width 32 height 10
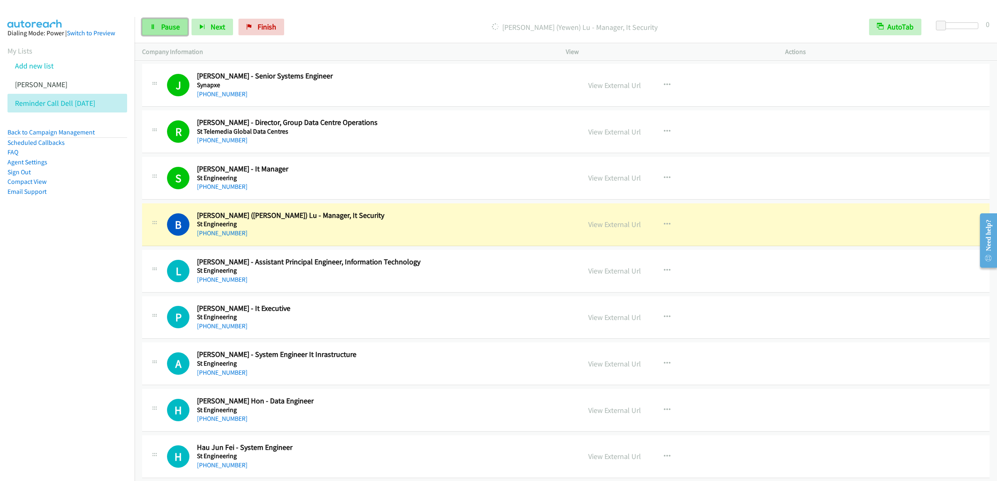
click at [162, 28] on span "Pause" at bounding box center [170, 27] width 19 height 10
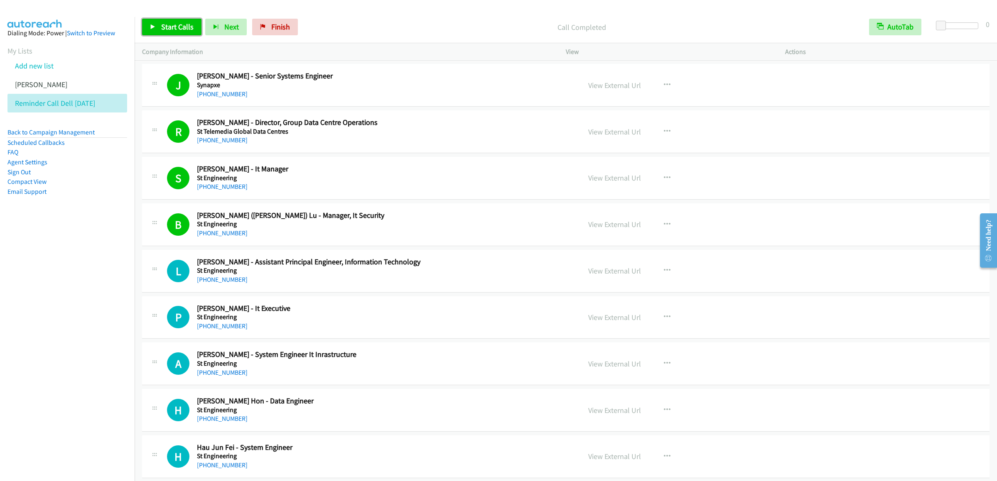
click at [172, 30] on span "Start Calls" at bounding box center [177, 27] width 32 height 10
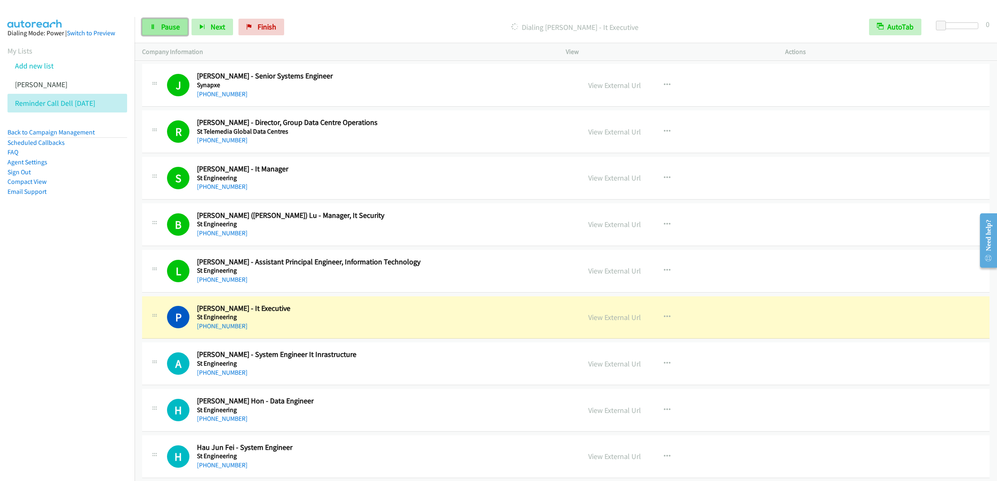
click at [165, 22] on link "Pause" at bounding box center [165, 27] width 46 height 17
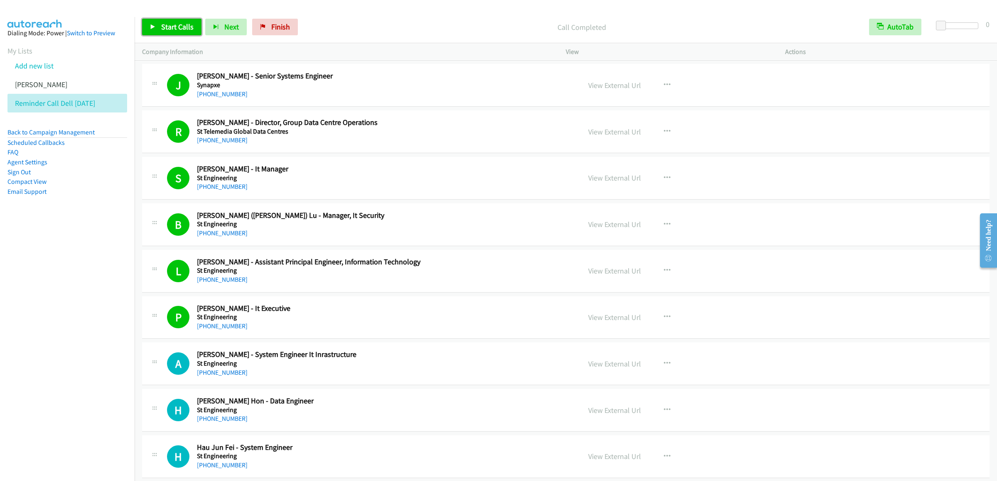
click at [163, 30] on span "Start Calls" at bounding box center [177, 27] width 32 height 10
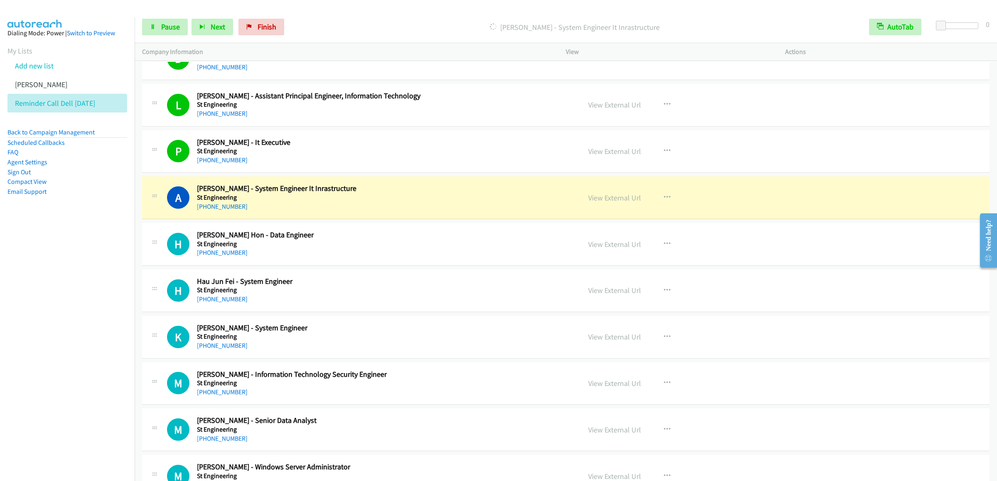
scroll to position [1993, 0]
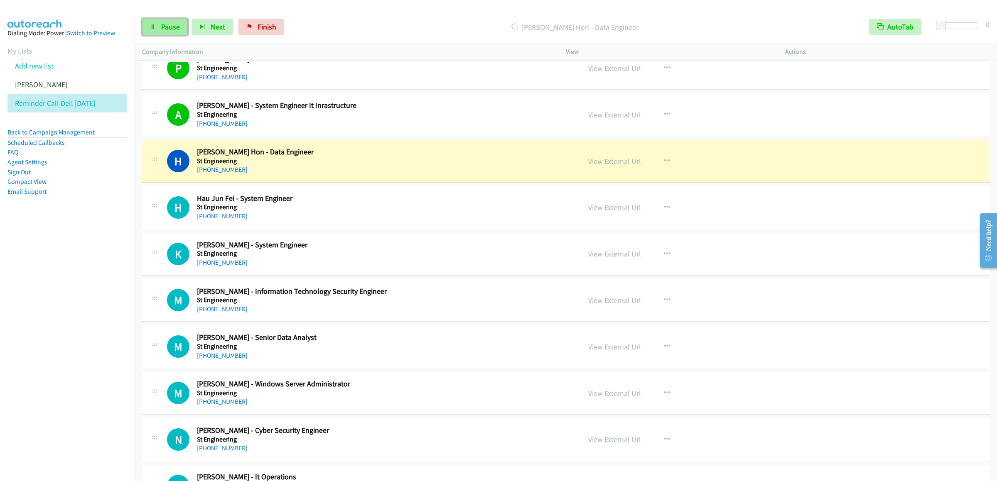
click at [151, 25] on icon at bounding box center [153, 28] width 6 height 6
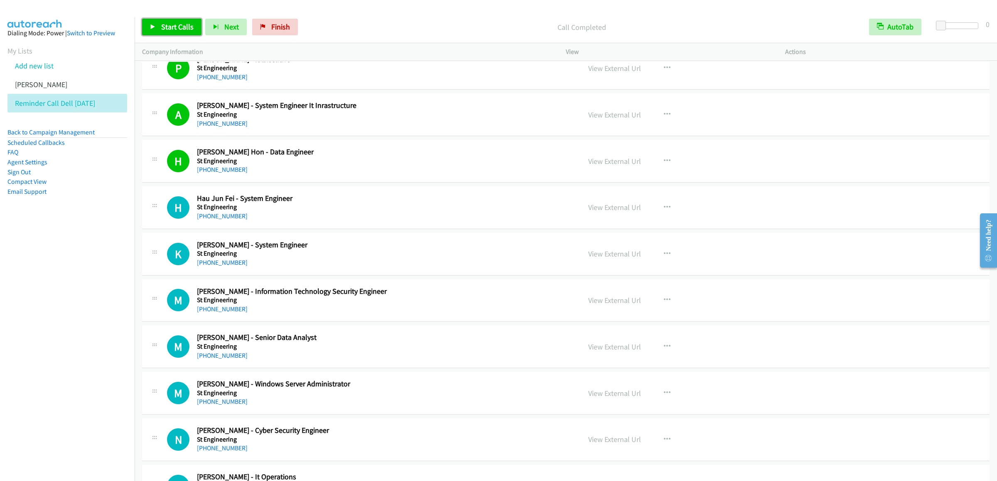
click at [187, 27] on span "Start Calls" at bounding box center [177, 27] width 32 height 10
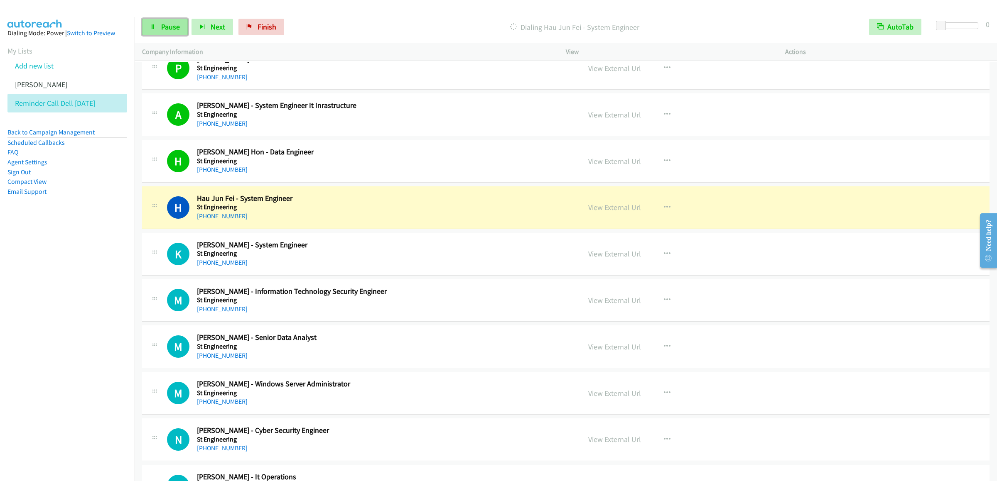
click at [162, 27] on span "Pause" at bounding box center [170, 27] width 19 height 10
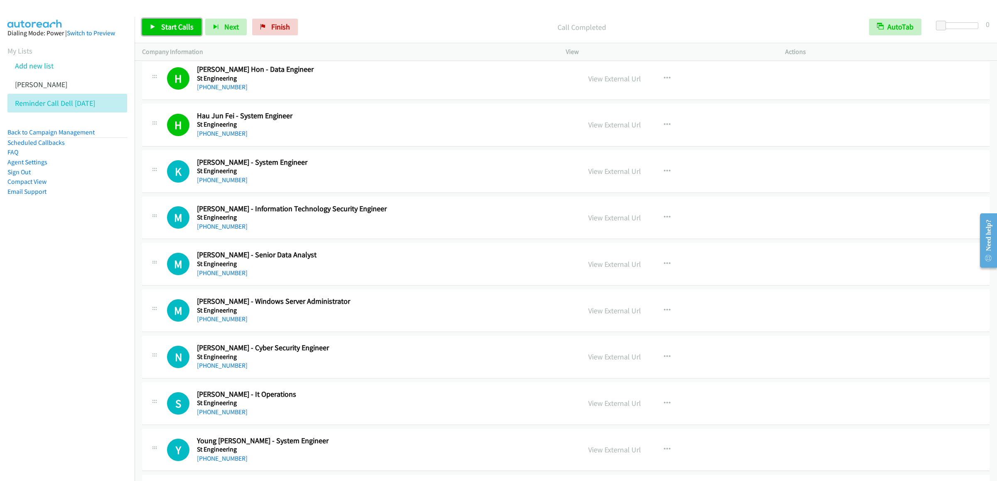
click at [177, 25] on span "Start Calls" at bounding box center [177, 27] width 32 height 10
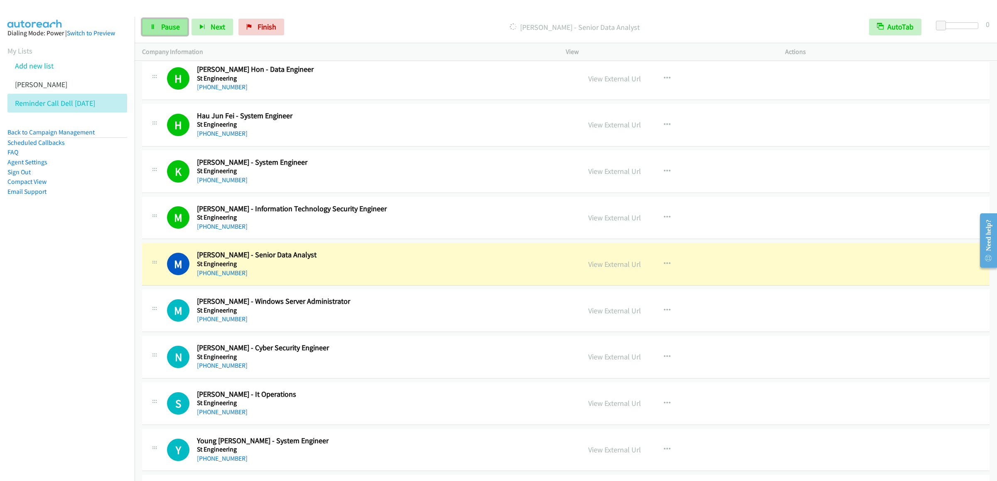
click at [154, 32] on link "Pause" at bounding box center [165, 27] width 46 height 17
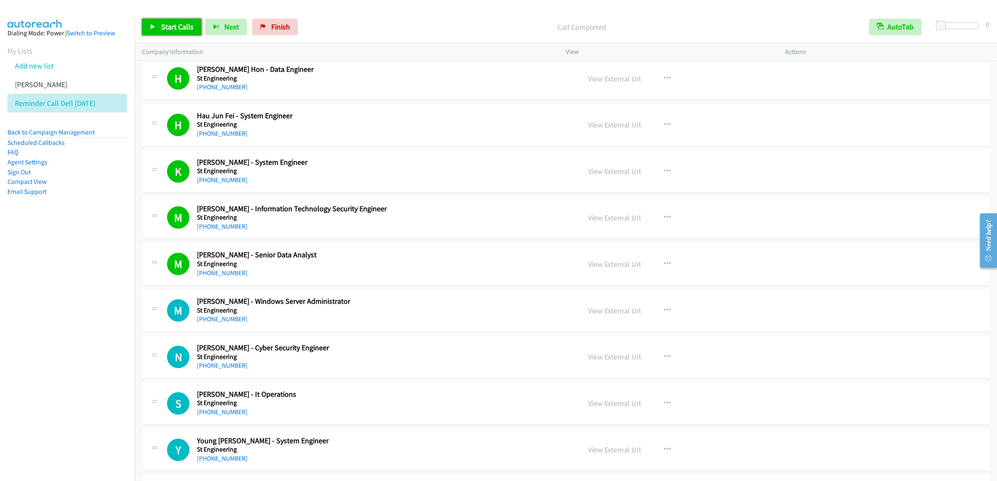
click at [164, 24] on span "Start Calls" at bounding box center [177, 27] width 32 height 10
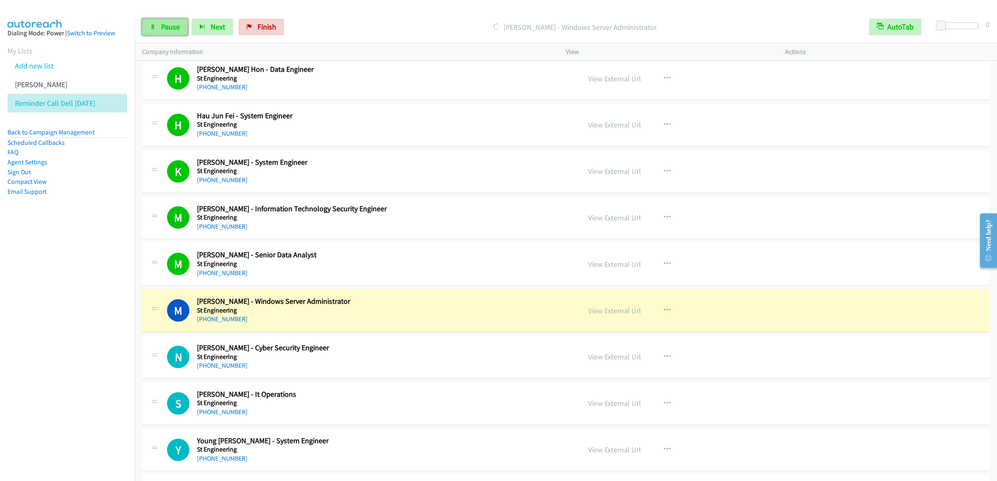
click at [157, 22] on link "Pause" at bounding box center [165, 27] width 46 height 17
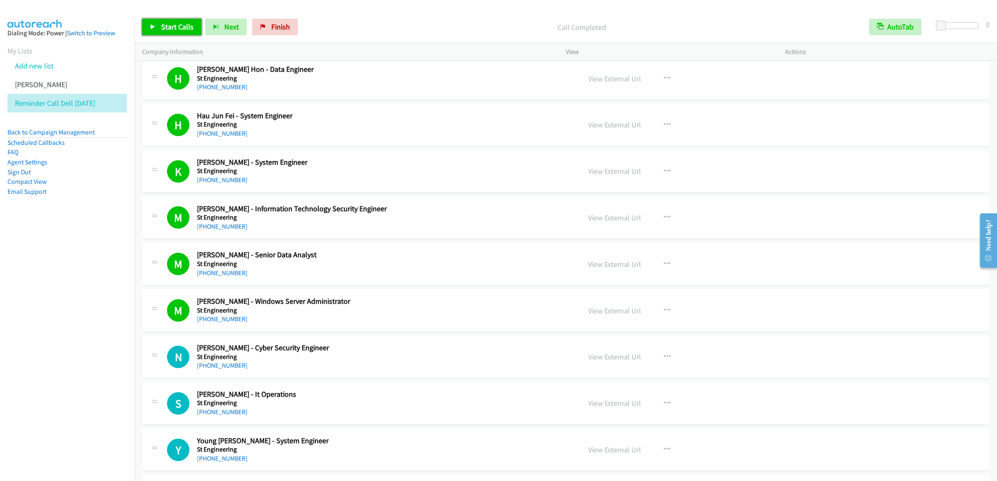
click at [179, 22] on span "Start Calls" at bounding box center [177, 27] width 32 height 10
click at [166, 30] on span "Pause" at bounding box center [170, 27] width 19 height 10
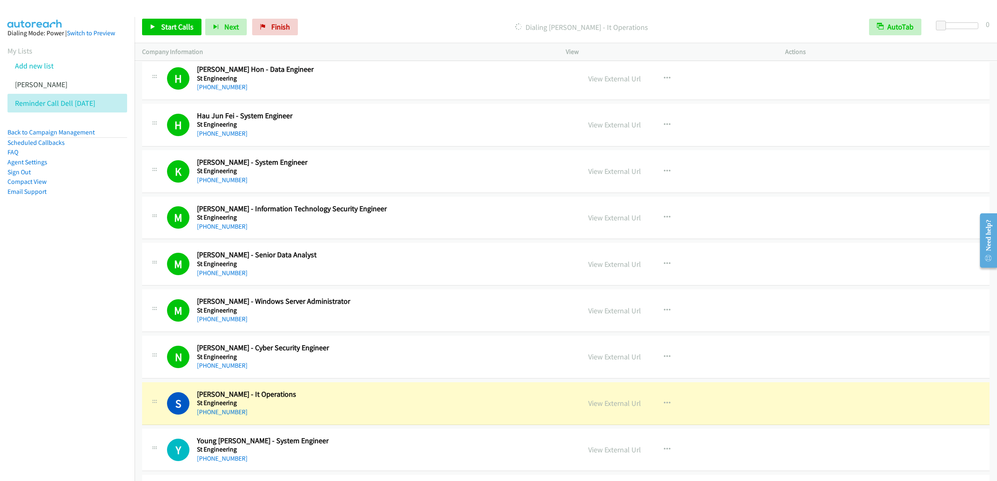
scroll to position [2159, 0]
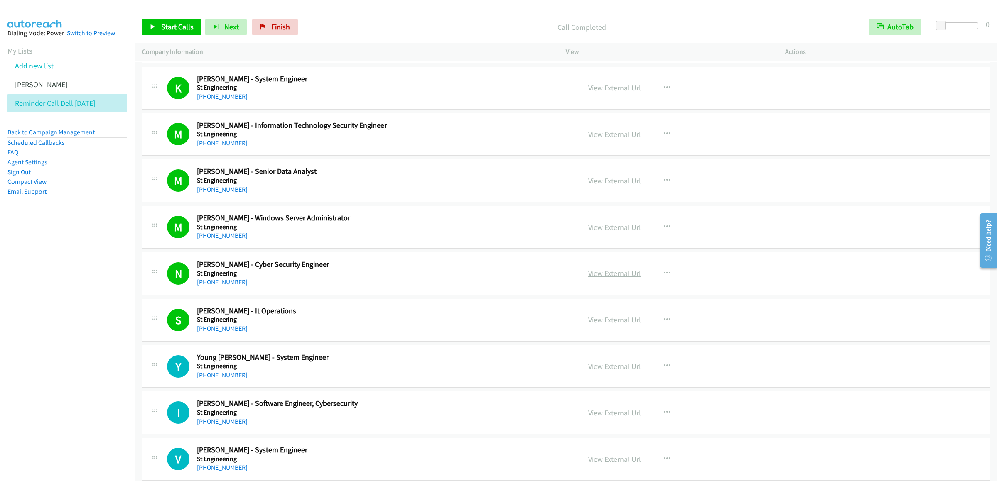
click at [614, 278] on link "View External Url" at bounding box center [614, 274] width 53 height 10
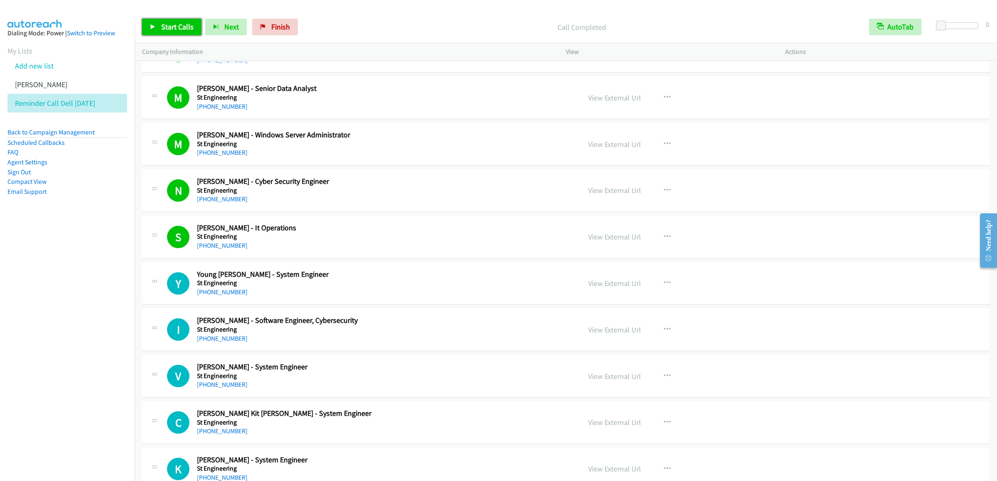
click at [146, 30] on link "Start Calls" at bounding box center [171, 27] width 59 height 17
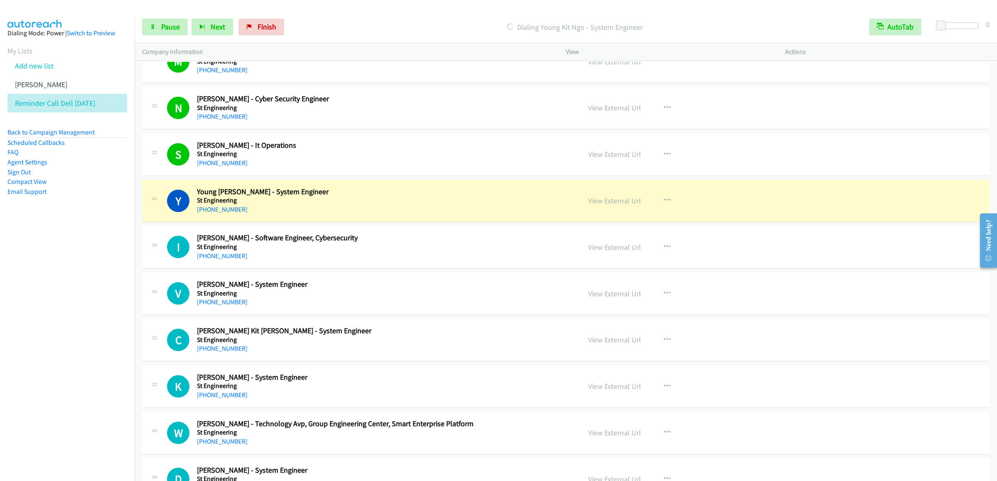
scroll to position [2409, 0]
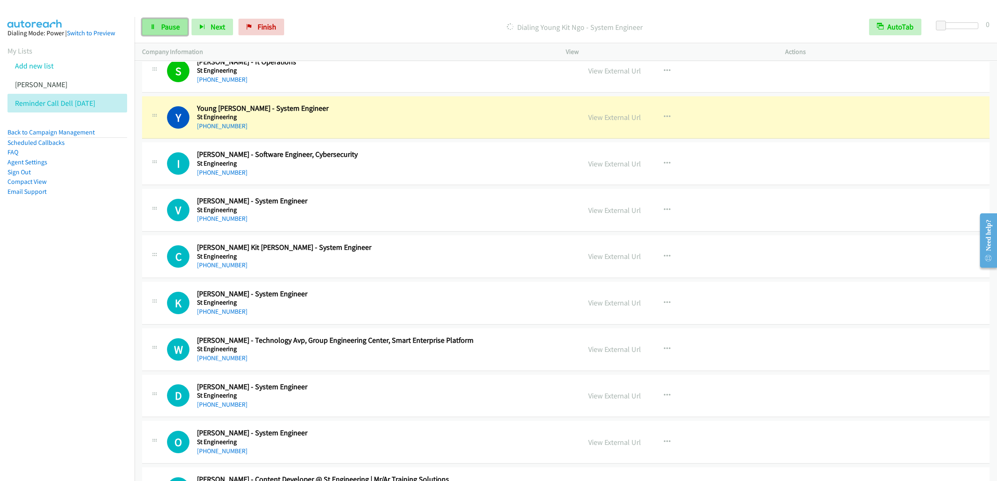
click at [170, 30] on span "Pause" at bounding box center [170, 27] width 19 height 10
click at [160, 19] on link "Start Calls" at bounding box center [171, 27] width 59 height 17
click at [161, 29] on span "Pause" at bounding box center [170, 27] width 19 height 10
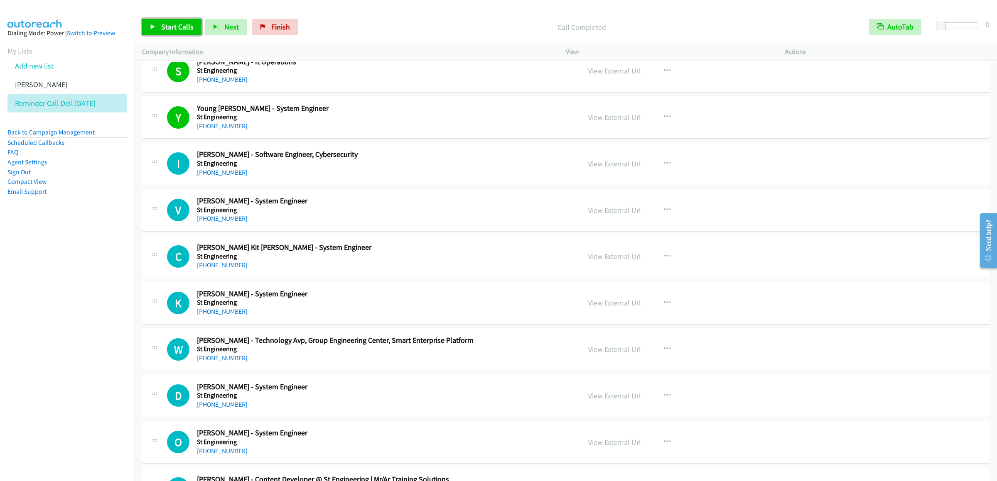
click at [171, 29] on span "Start Calls" at bounding box center [177, 27] width 32 height 10
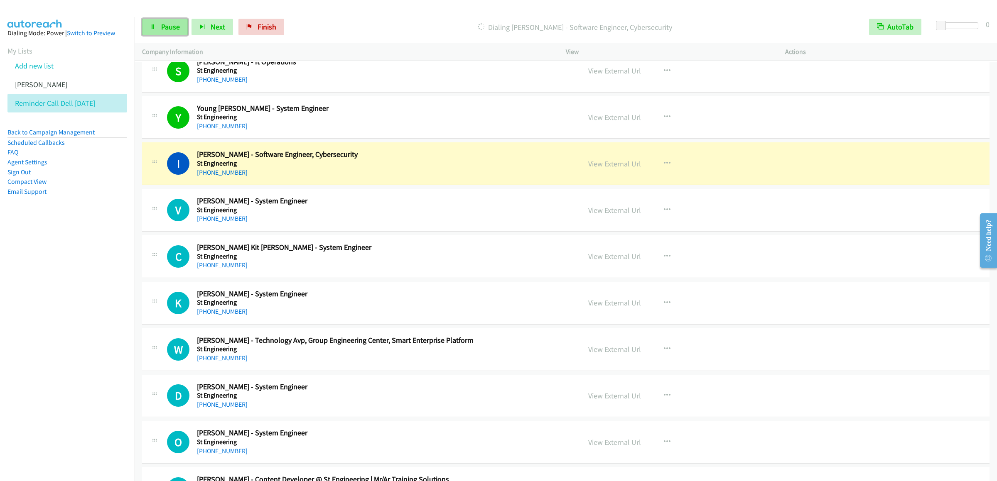
click at [176, 28] on span "Pause" at bounding box center [170, 27] width 19 height 10
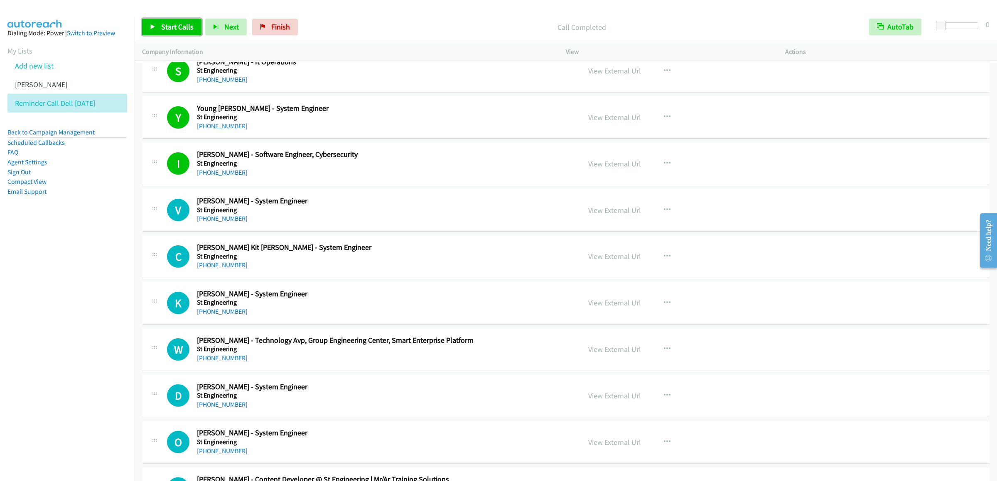
click at [177, 22] on span "Start Calls" at bounding box center [177, 27] width 32 height 10
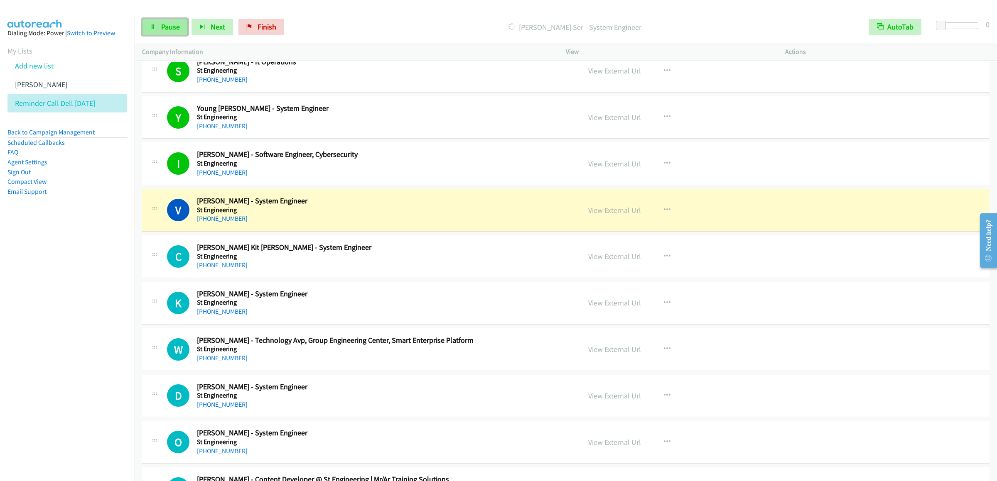
click at [166, 31] on span "Pause" at bounding box center [170, 27] width 19 height 10
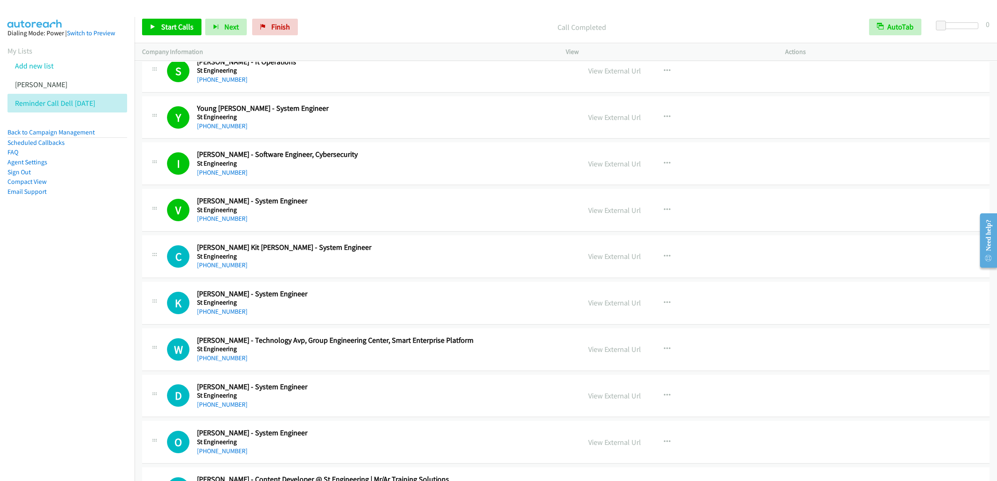
click at [162, 37] on div "Start Calls Pause Next Finish Call Completed AutoTab AutoTab 0" at bounding box center [566, 27] width 862 height 32
click at [163, 33] on link "Start Calls" at bounding box center [171, 27] width 59 height 17
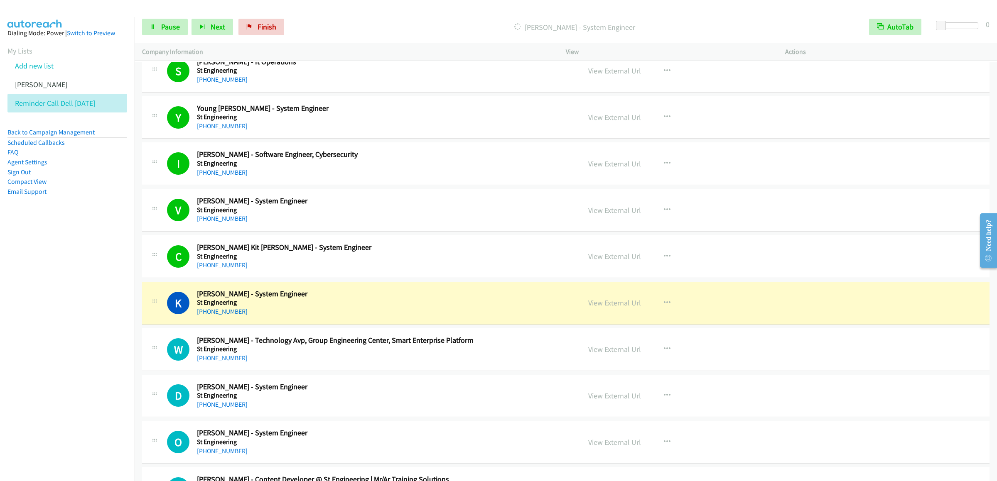
scroll to position [2658, 0]
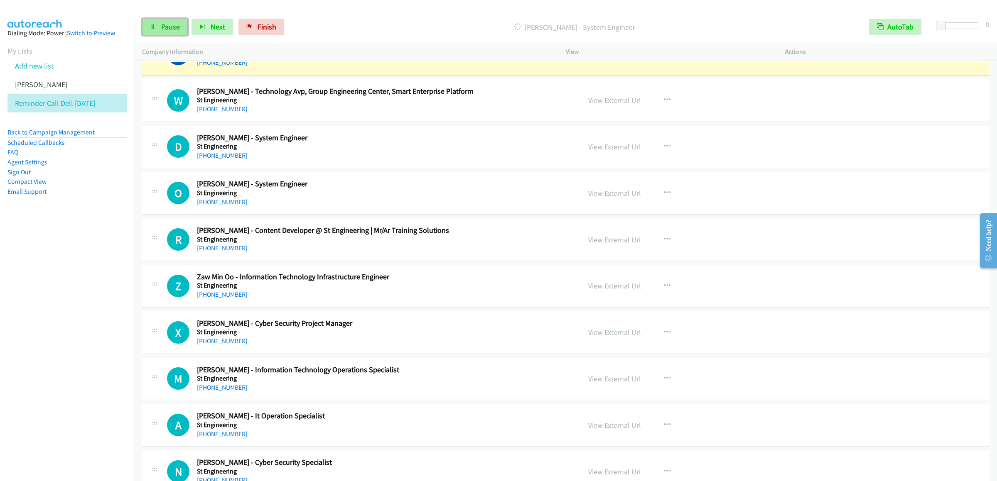
click at [165, 24] on span "Pause" at bounding box center [170, 27] width 19 height 10
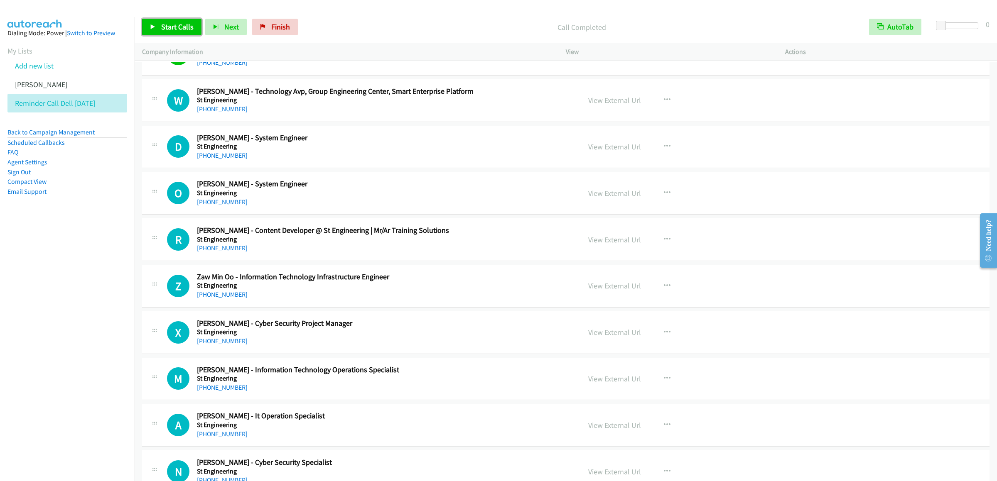
click at [172, 24] on span "Start Calls" at bounding box center [177, 27] width 32 height 10
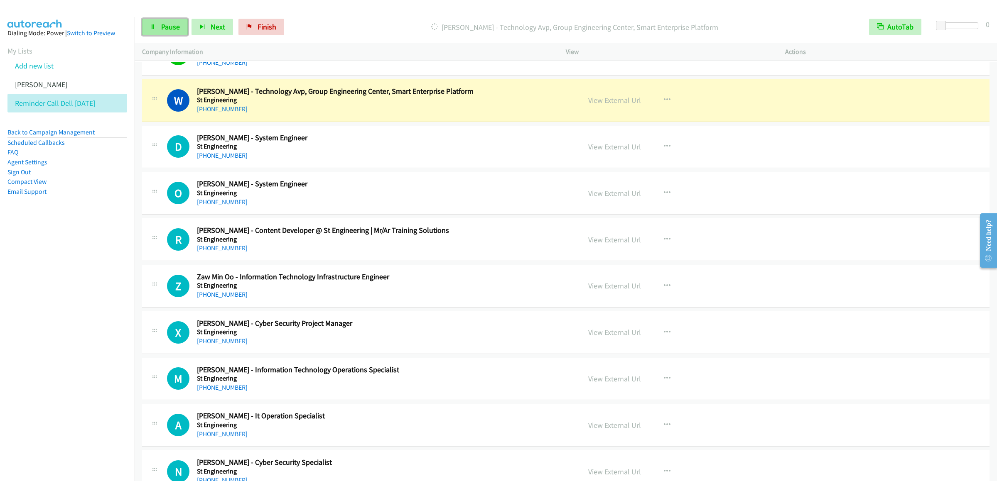
click at [169, 24] on span "Pause" at bounding box center [170, 27] width 19 height 10
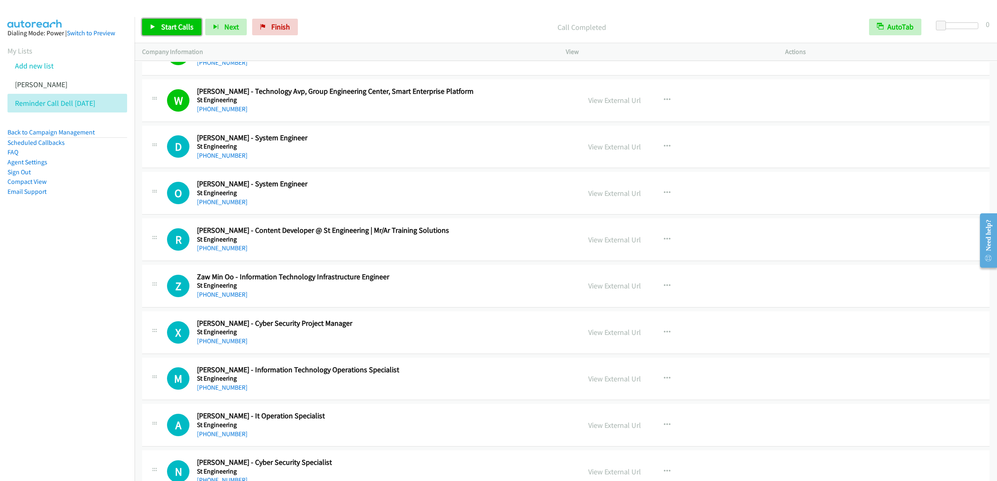
click at [160, 25] on link "Start Calls" at bounding box center [171, 27] width 59 height 17
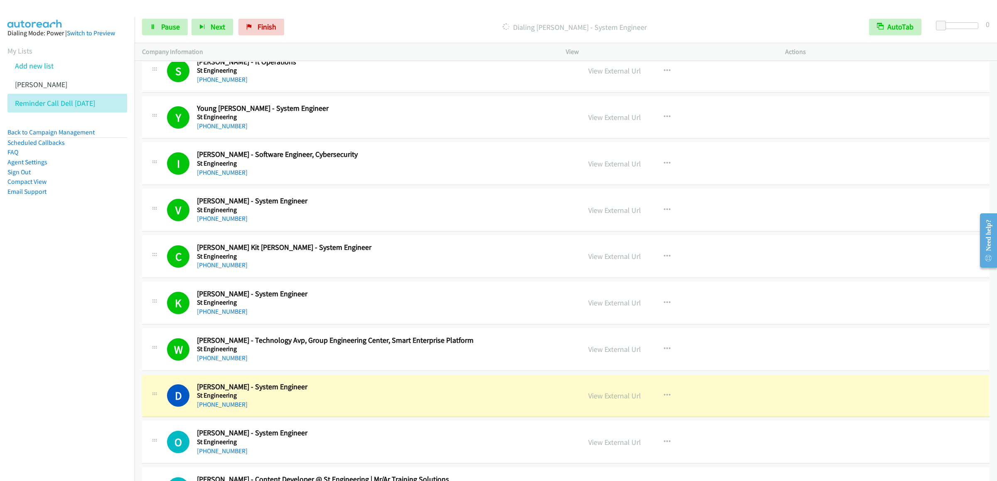
scroll to position [2574, 0]
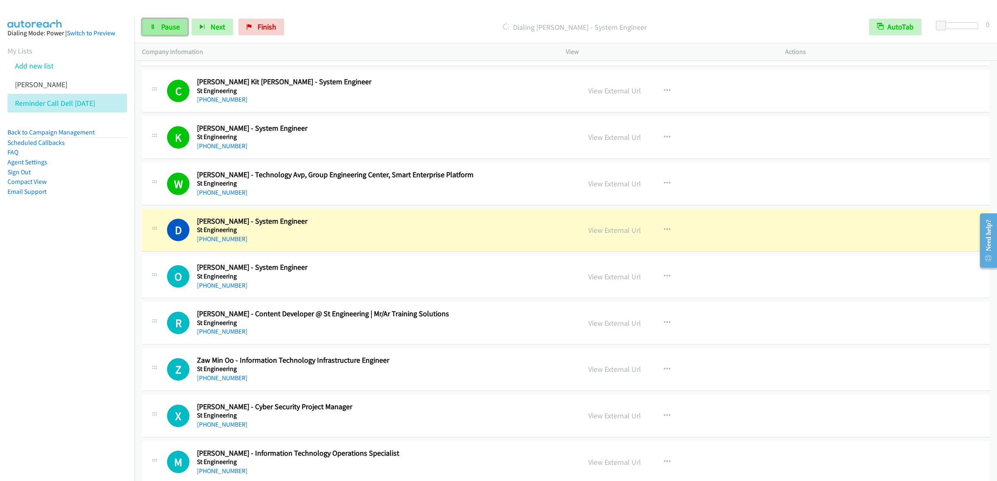
click at [147, 24] on link "Pause" at bounding box center [165, 27] width 46 height 17
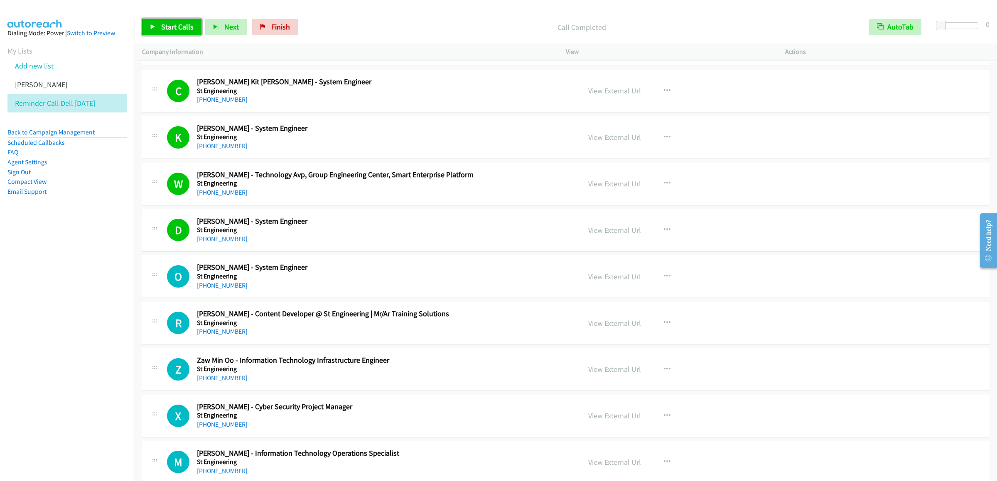
click at [171, 22] on span "Start Calls" at bounding box center [177, 27] width 32 height 10
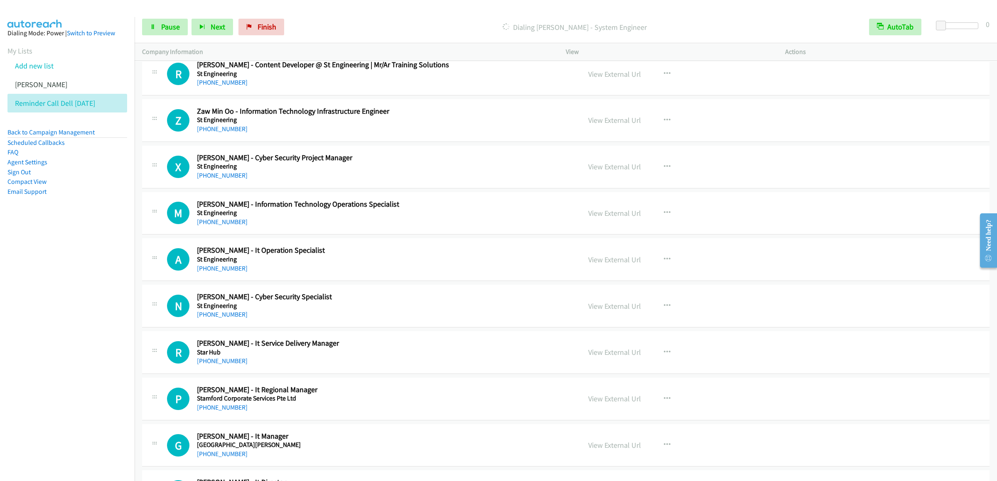
scroll to position [2741, 0]
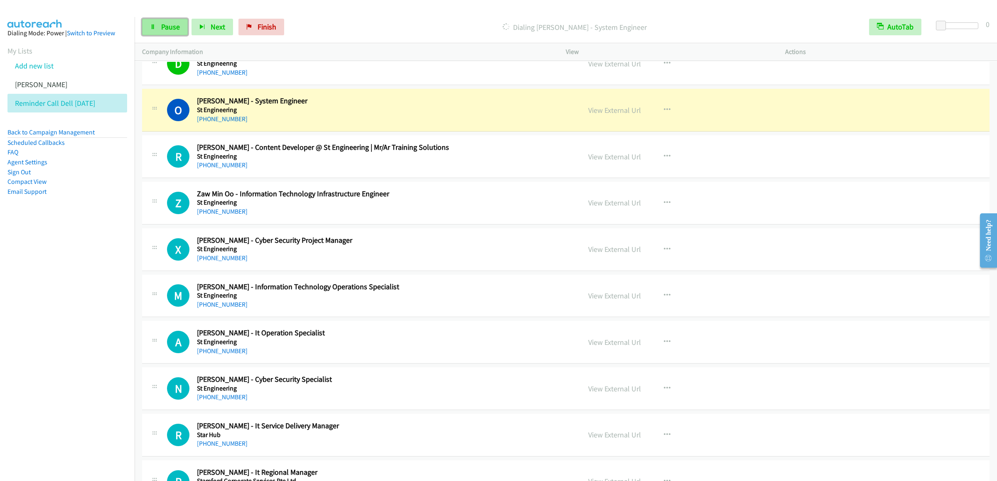
click at [166, 29] on span "Pause" at bounding box center [170, 27] width 19 height 10
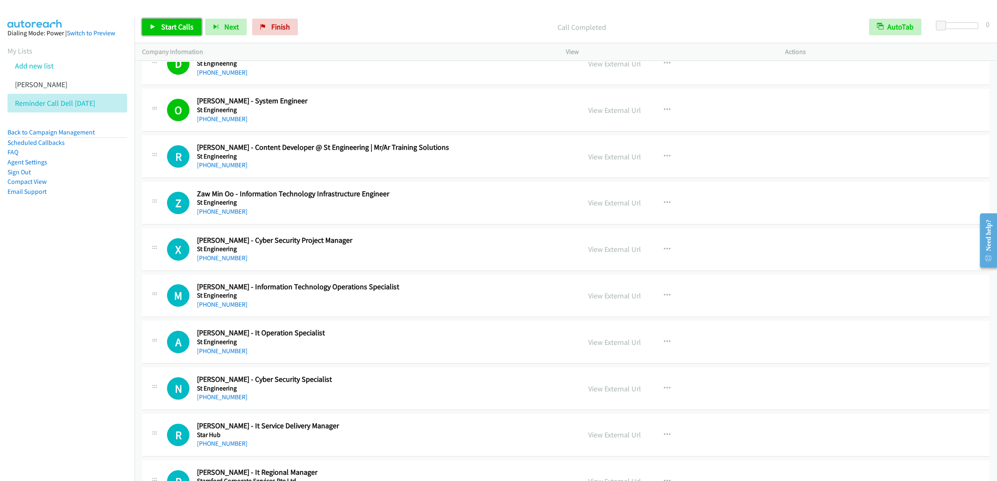
click at [169, 30] on span "Start Calls" at bounding box center [177, 27] width 32 height 10
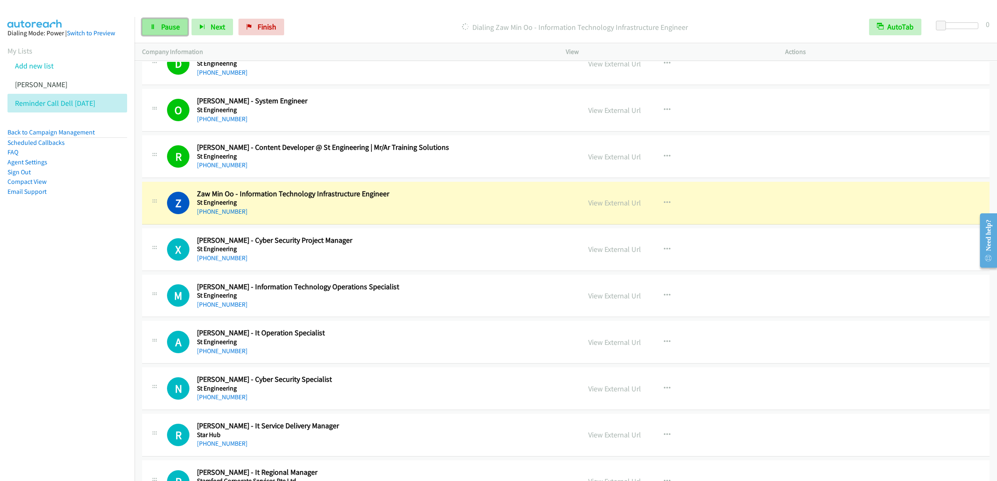
click at [177, 27] on span "Pause" at bounding box center [170, 27] width 19 height 10
click at [610, 162] on link "View External Url" at bounding box center [614, 157] width 53 height 10
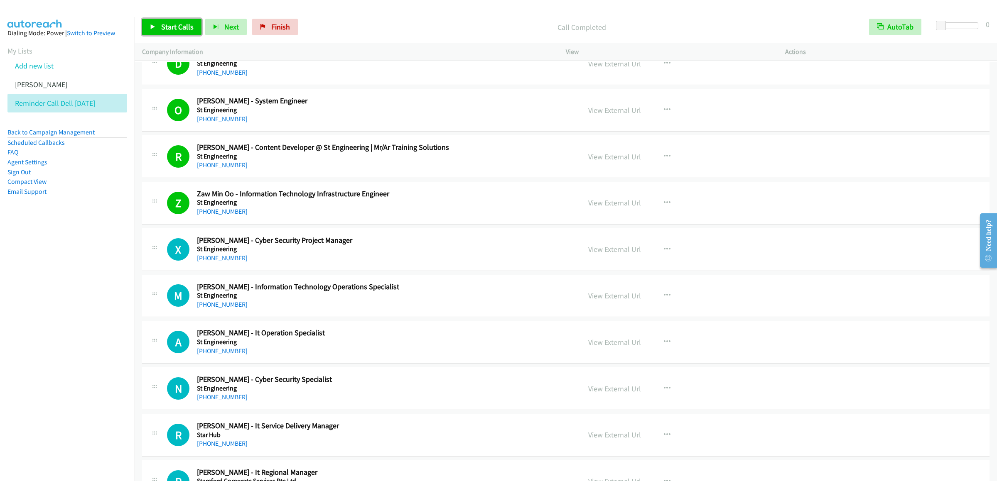
click at [149, 30] on link "Start Calls" at bounding box center [171, 27] width 59 height 17
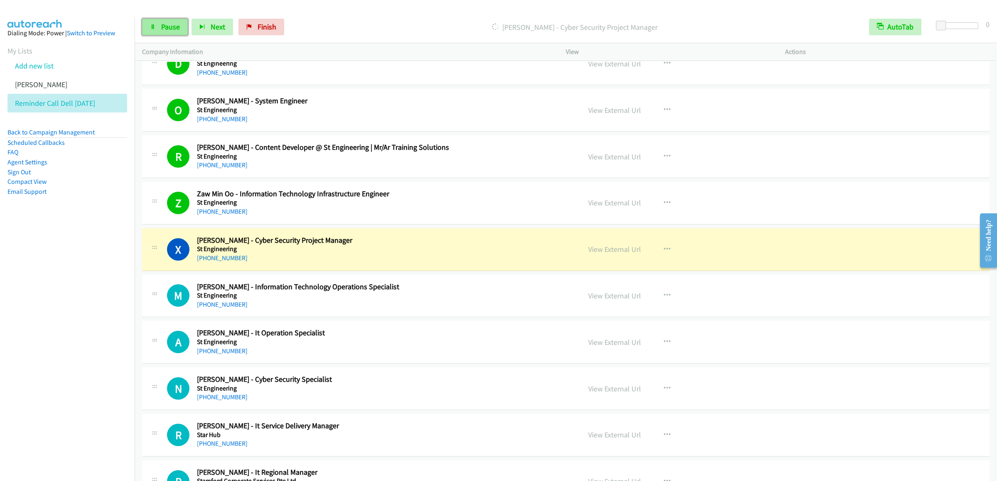
click at [161, 30] on span "Pause" at bounding box center [170, 27] width 19 height 10
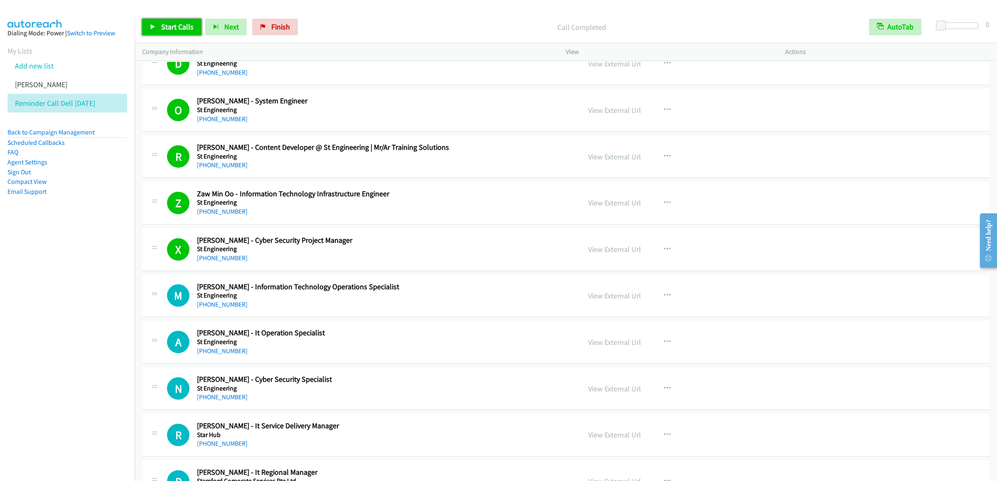
click at [163, 25] on span "Start Calls" at bounding box center [177, 27] width 32 height 10
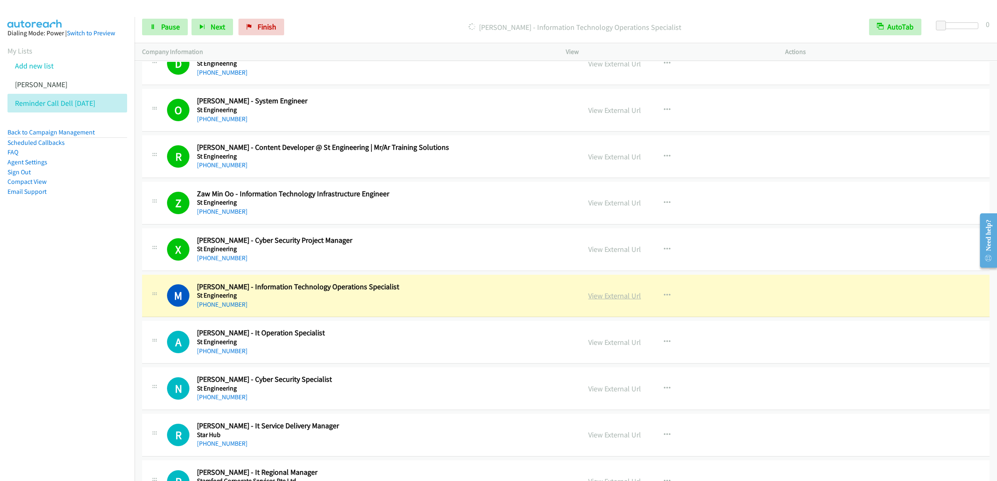
click at [615, 301] on link "View External Url" at bounding box center [614, 296] width 53 height 10
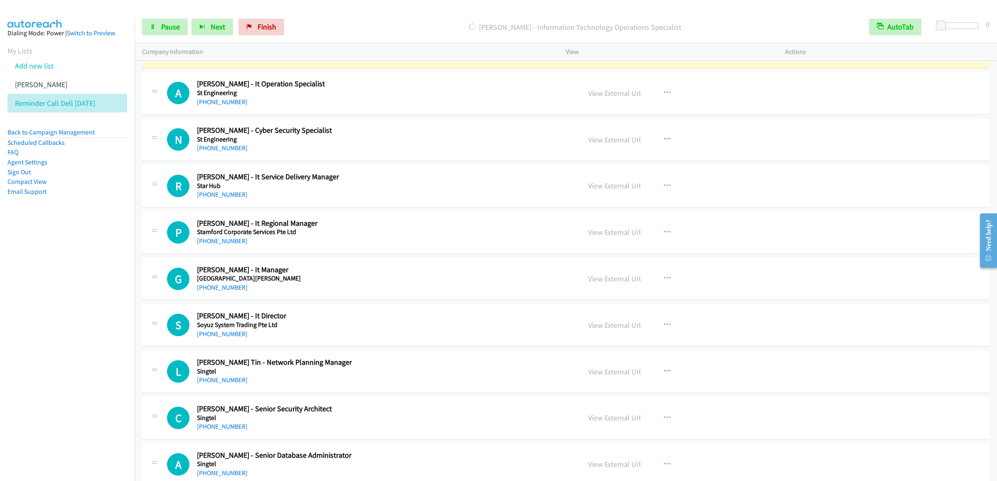
scroll to position [2907, 0]
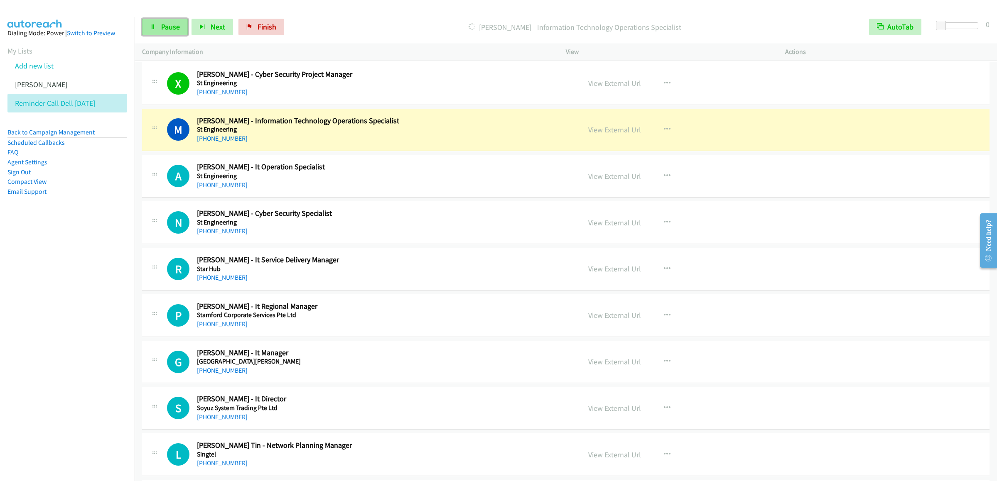
click at [159, 27] on link "Pause" at bounding box center [165, 27] width 46 height 17
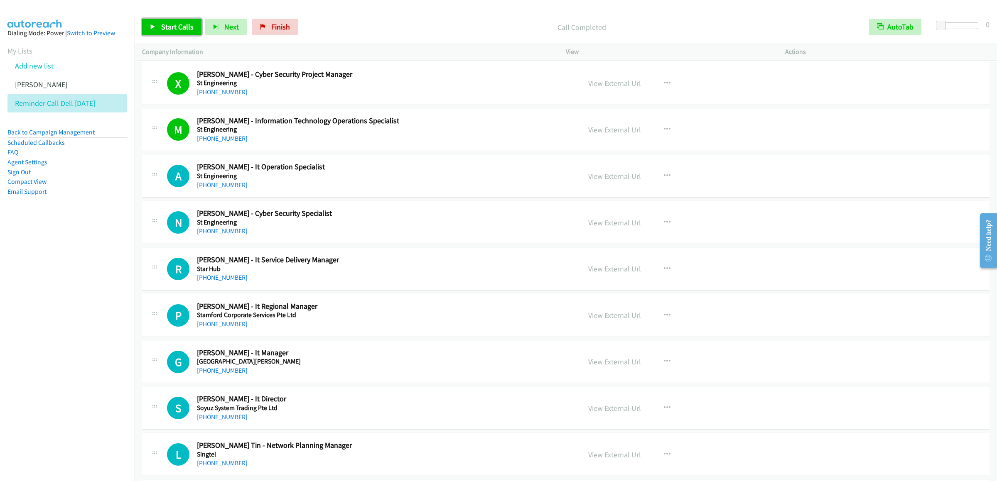
click at [158, 25] on link "Start Calls" at bounding box center [171, 27] width 59 height 17
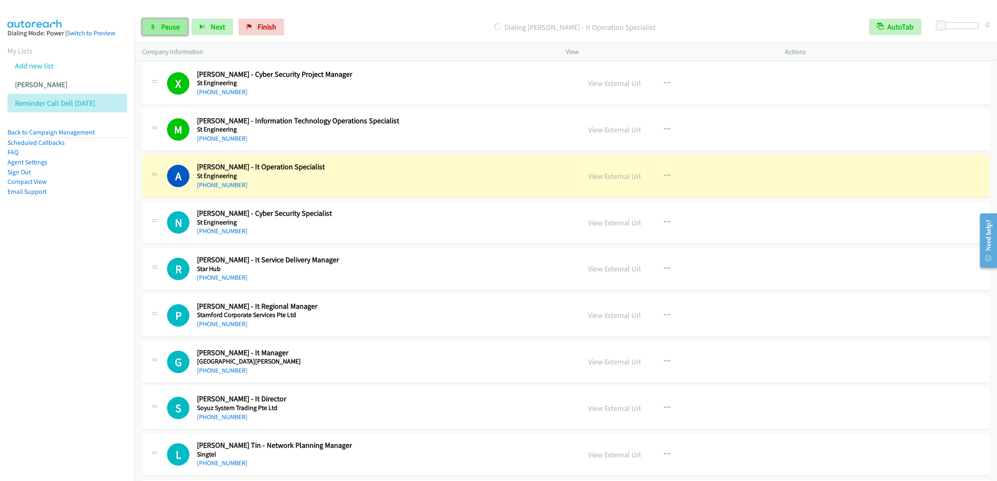
click at [174, 27] on span "Pause" at bounding box center [170, 27] width 19 height 10
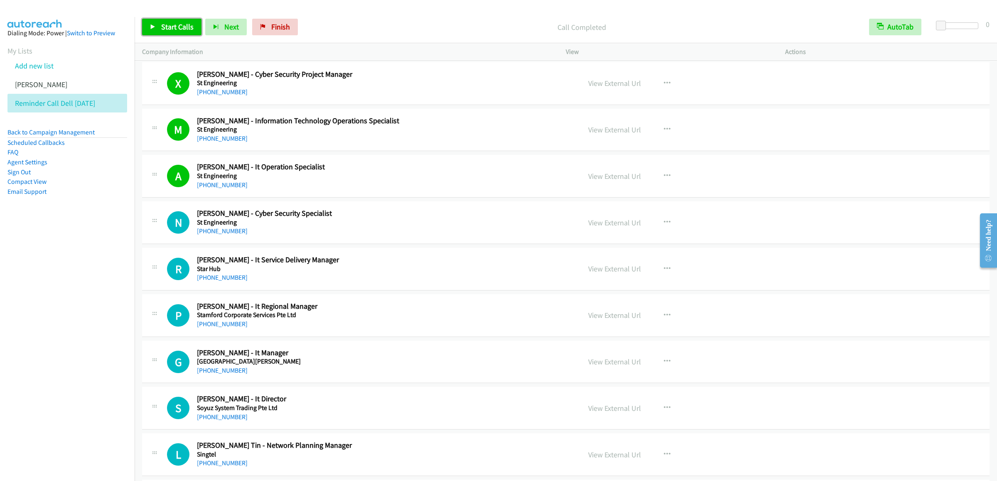
click at [177, 27] on span "Start Calls" at bounding box center [177, 27] width 32 height 10
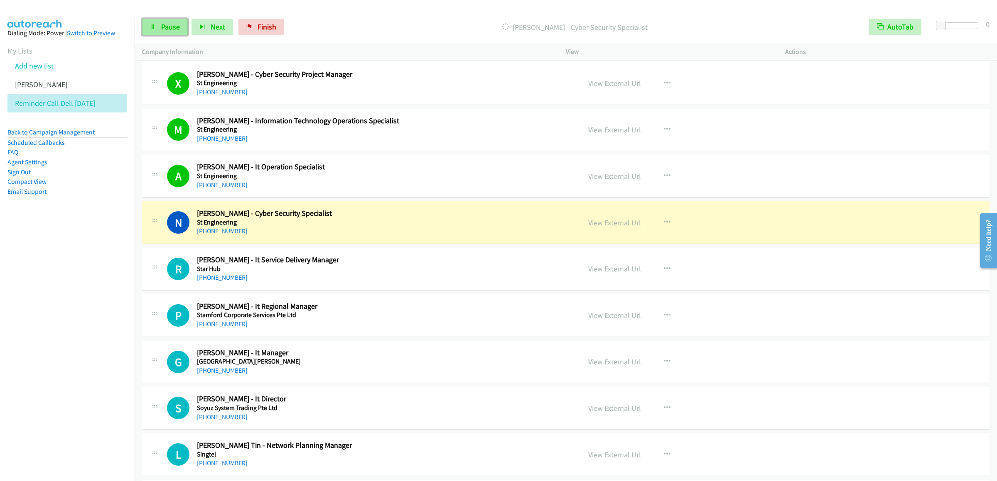
click at [175, 26] on span "Pause" at bounding box center [170, 27] width 19 height 10
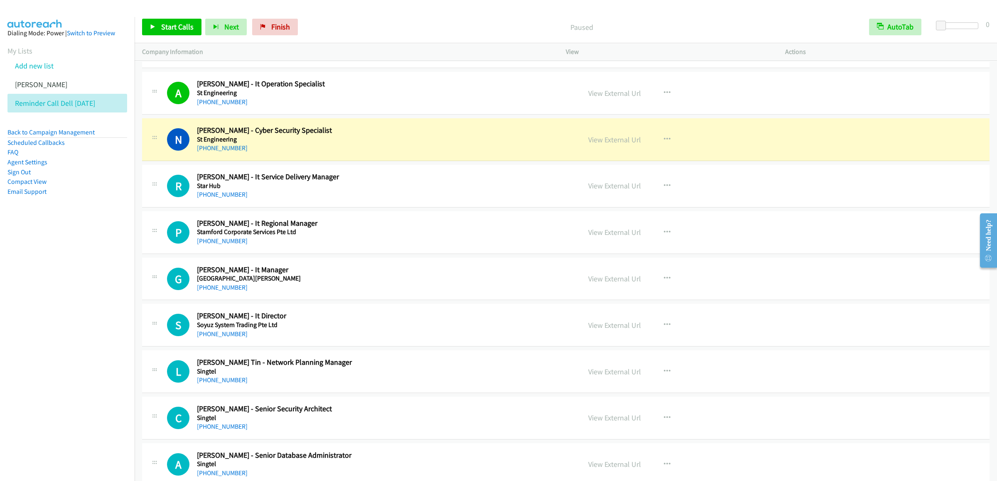
scroll to position [3073, 0]
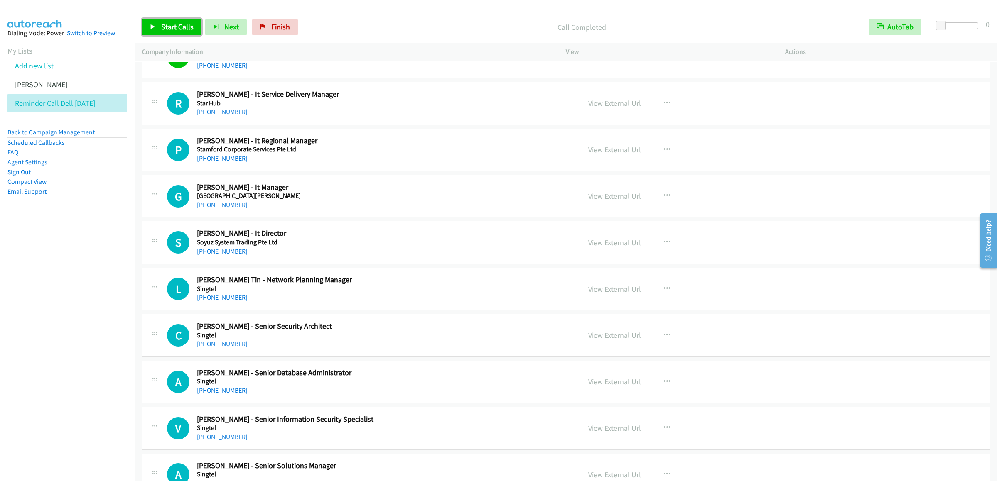
click at [162, 24] on span "Start Calls" at bounding box center [177, 27] width 32 height 10
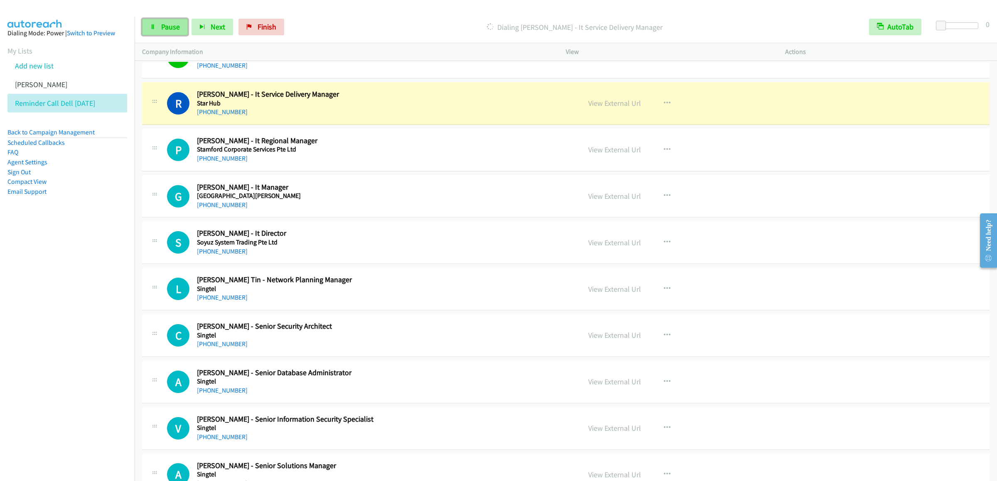
click at [181, 29] on link "Pause" at bounding box center [165, 27] width 46 height 17
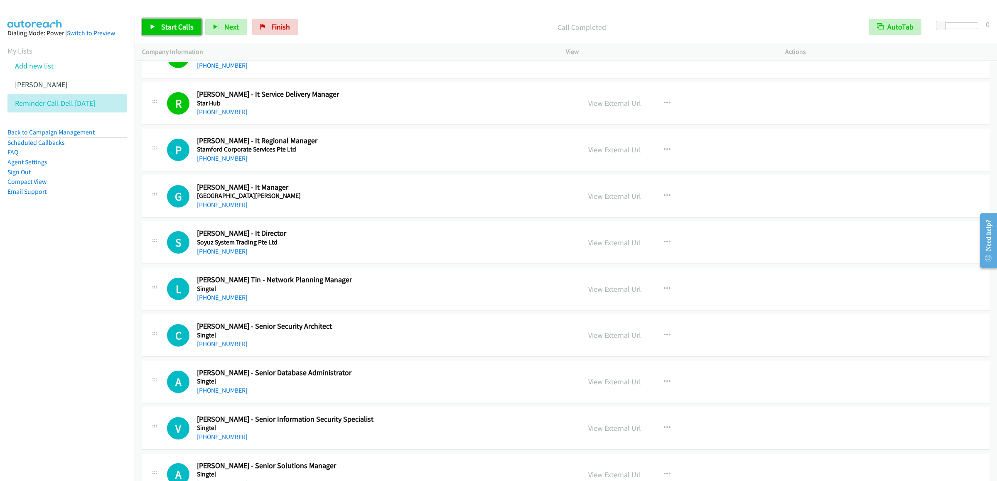
click at [162, 30] on span "Start Calls" at bounding box center [177, 27] width 32 height 10
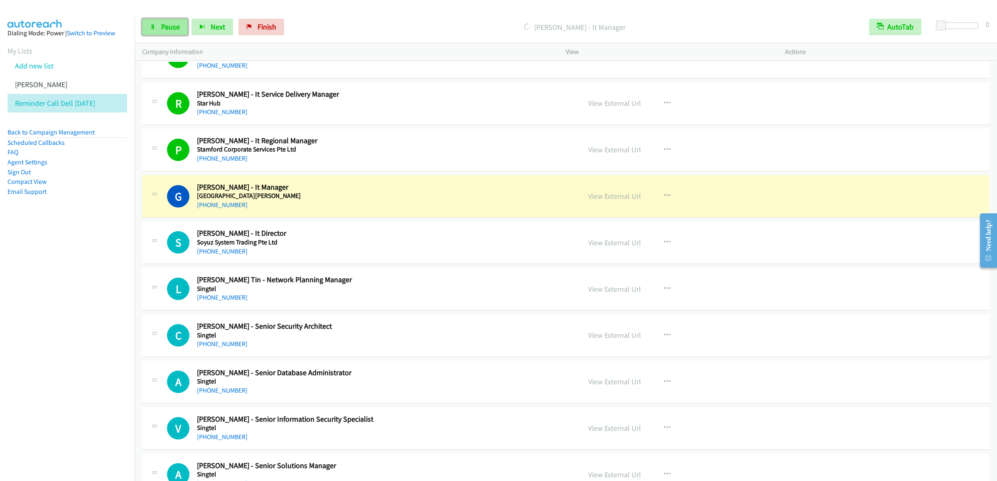
click at [157, 33] on link "Pause" at bounding box center [165, 27] width 46 height 17
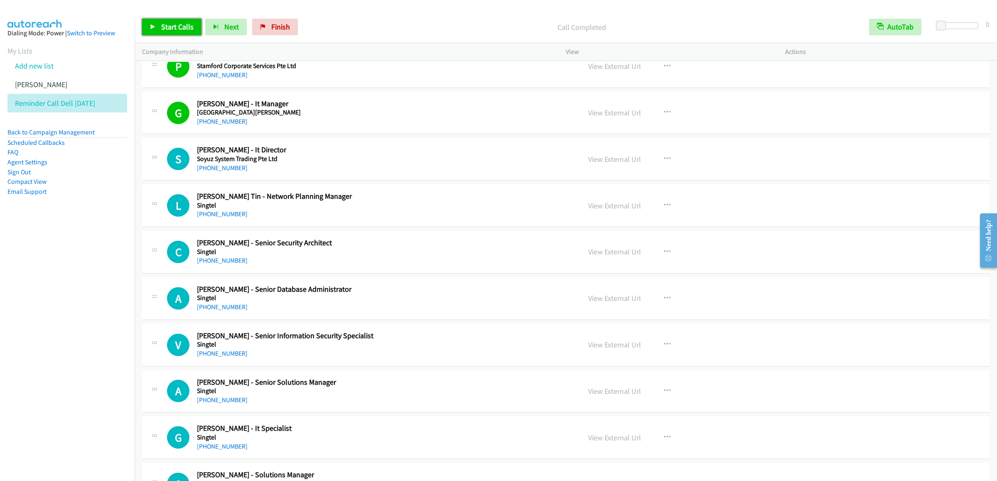
click at [154, 33] on link "Start Calls" at bounding box center [171, 27] width 59 height 17
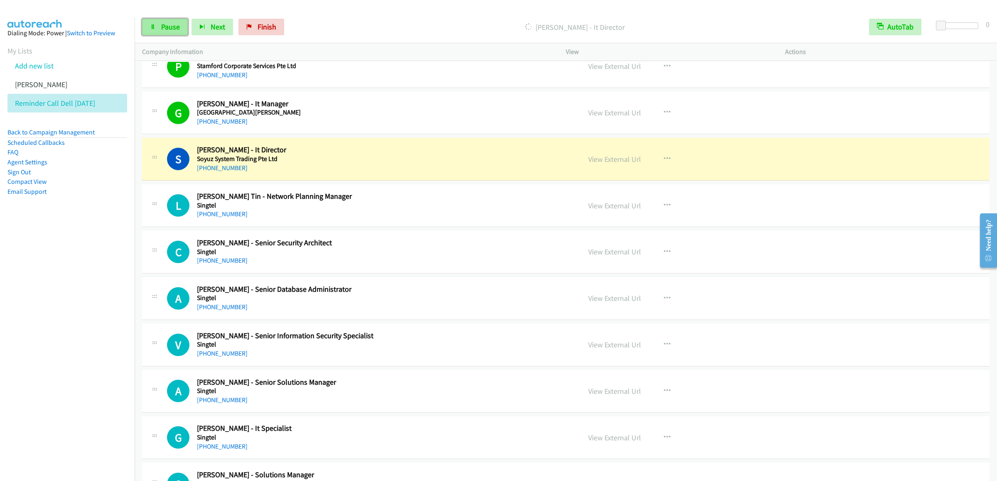
click at [155, 20] on link "Pause" at bounding box center [165, 27] width 46 height 17
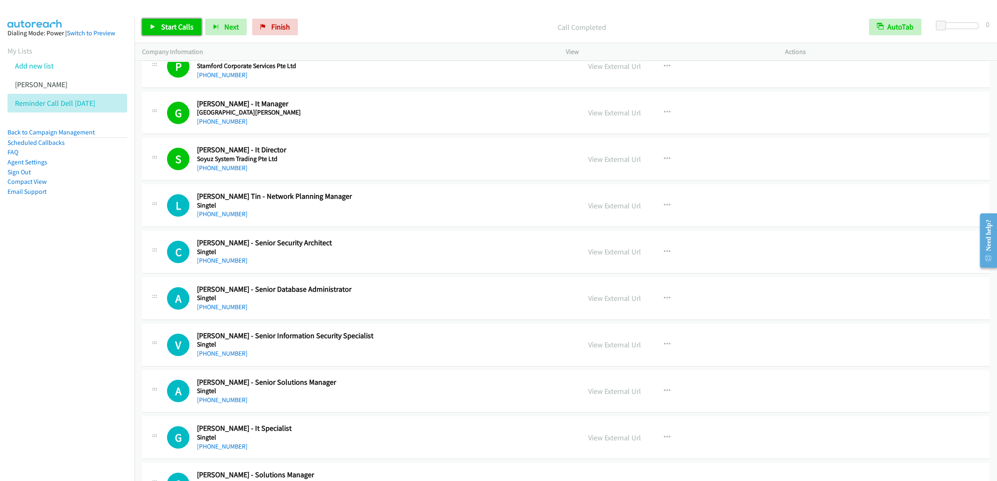
click at [191, 30] on span "Start Calls" at bounding box center [177, 27] width 32 height 10
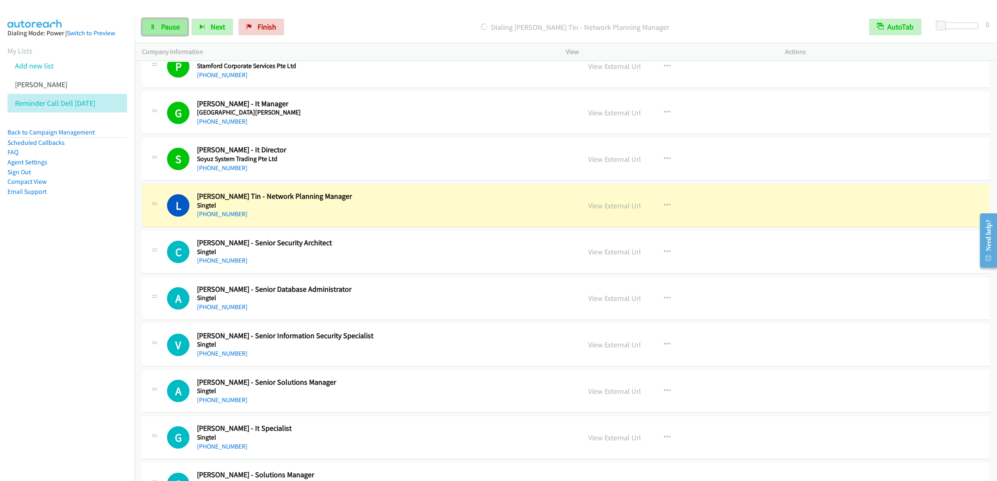
click at [186, 26] on link "Pause" at bounding box center [165, 27] width 46 height 17
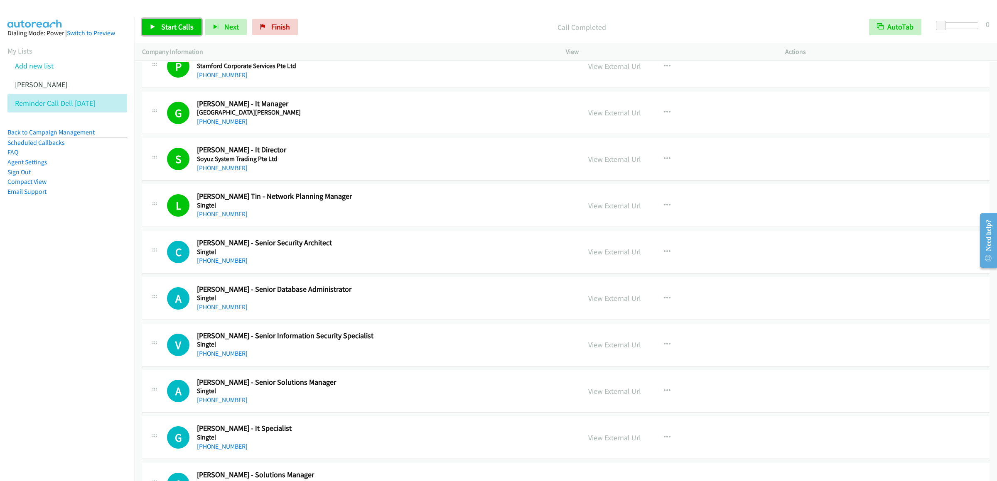
click at [174, 30] on span "Start Calls" at bounding box center [177, 27] width 32 height 10
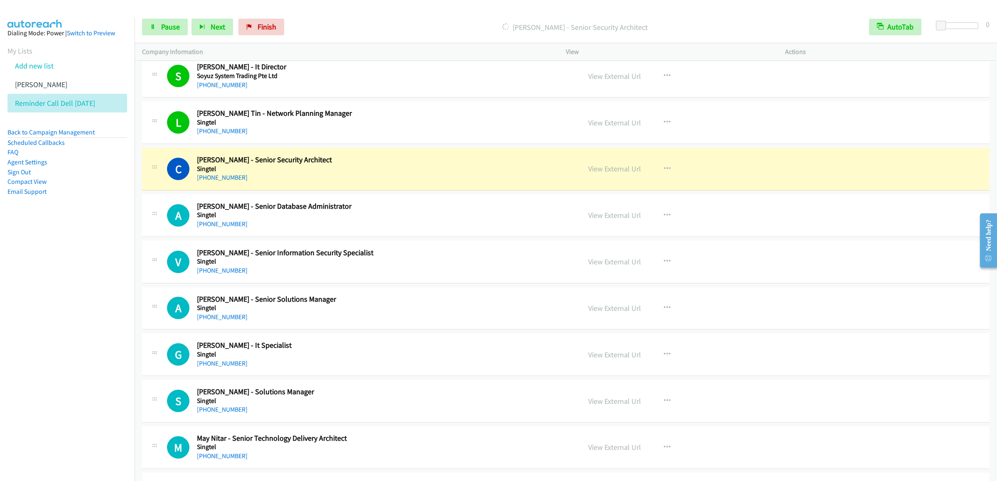
scroll to position [3322, 0]
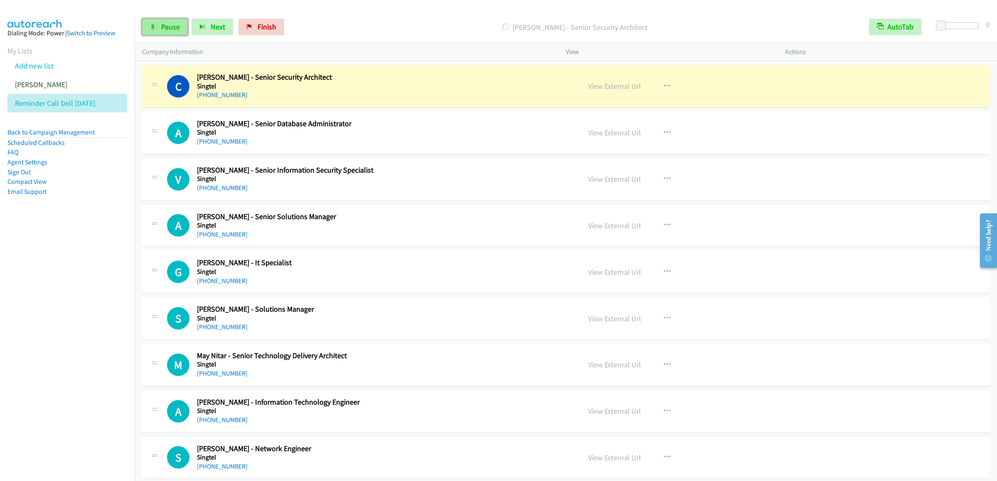
click at [167, 19] on link "Pause" at bounding box center [165, 27] width 46 height 17
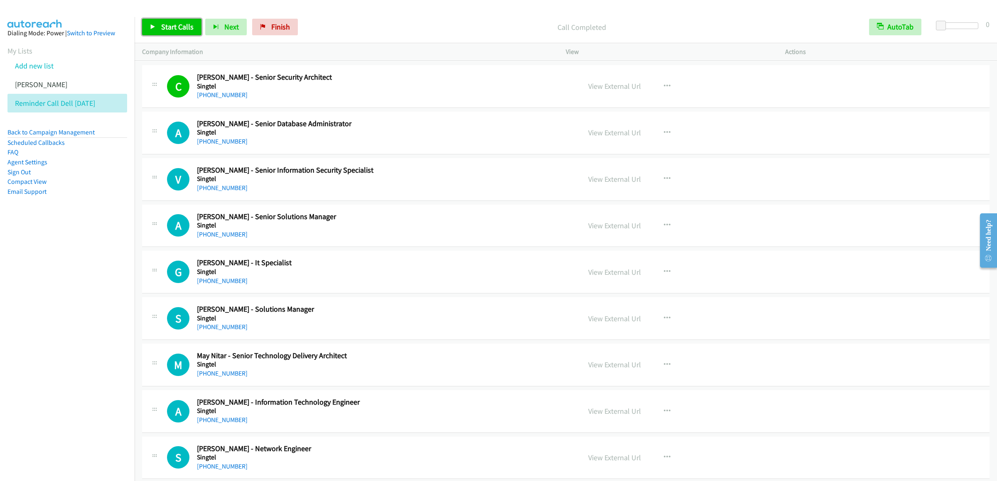
click at [165, 29] on span "Start Calls" at bounding box center [177, 27] width 32 height 10
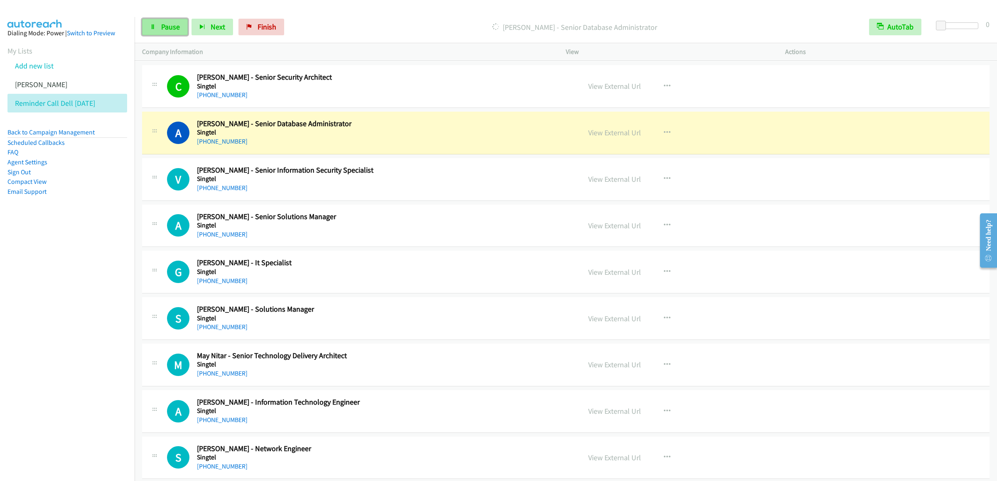
click at [157, 20] on link "Pause" at bounding box center [165, 27] width 46 height 17
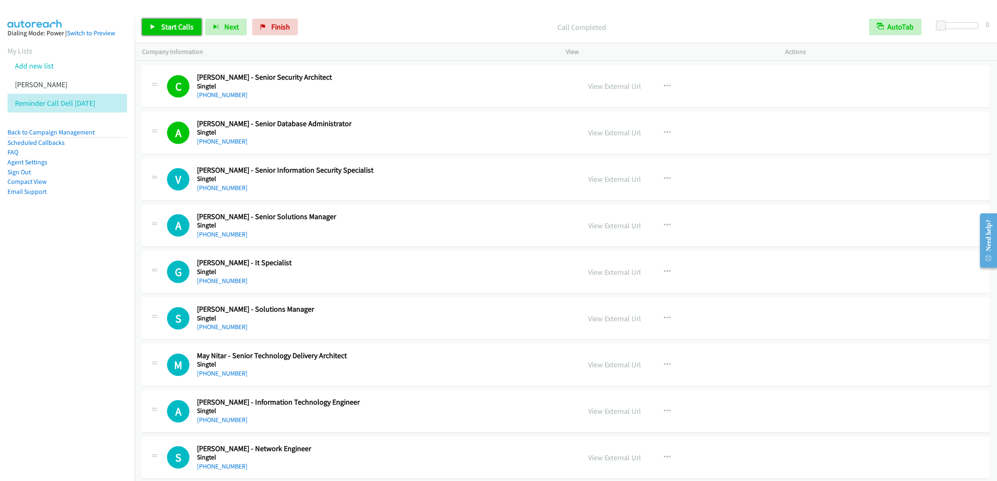
click at [176, 27] on span "Start Calls" at bounding box center [177, 27] width 32 height 10
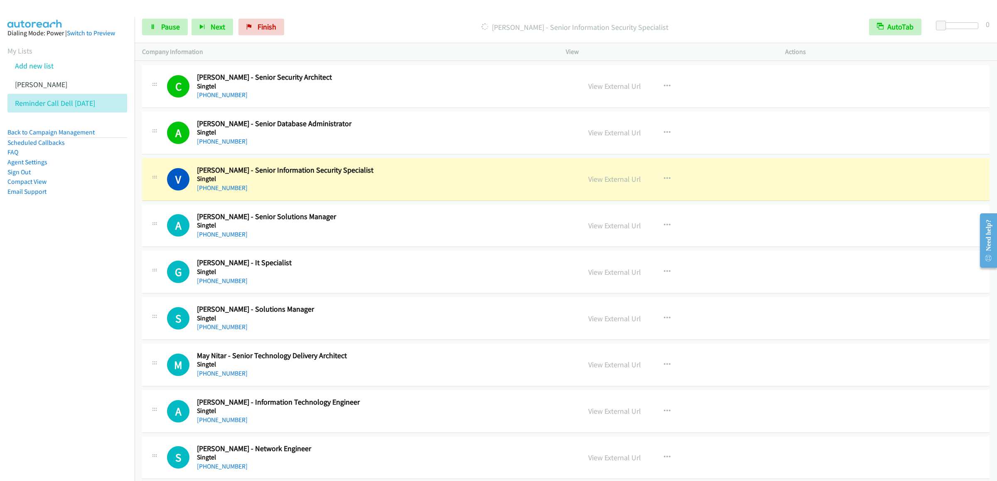
scroll to position [3405, 0]
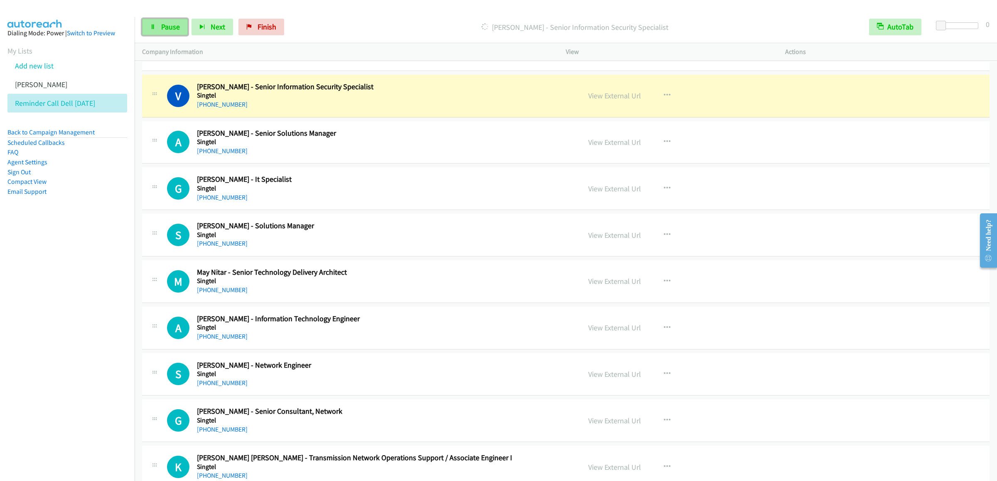
click at [158, 30] on link "Pause" at bounding box center [165, 27] width 46 height 17
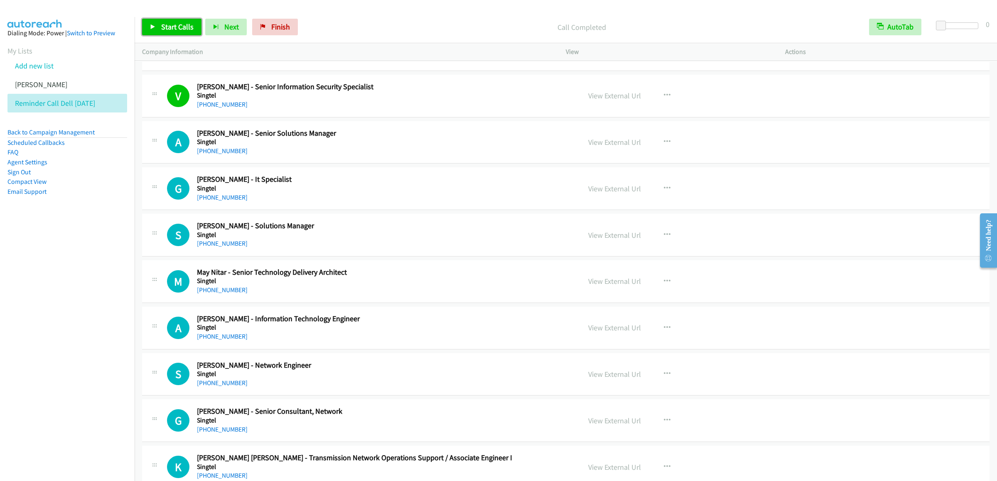
click at [172, 24] on span "Start Calls" at bounding box center [177, 27] width 32 height 10
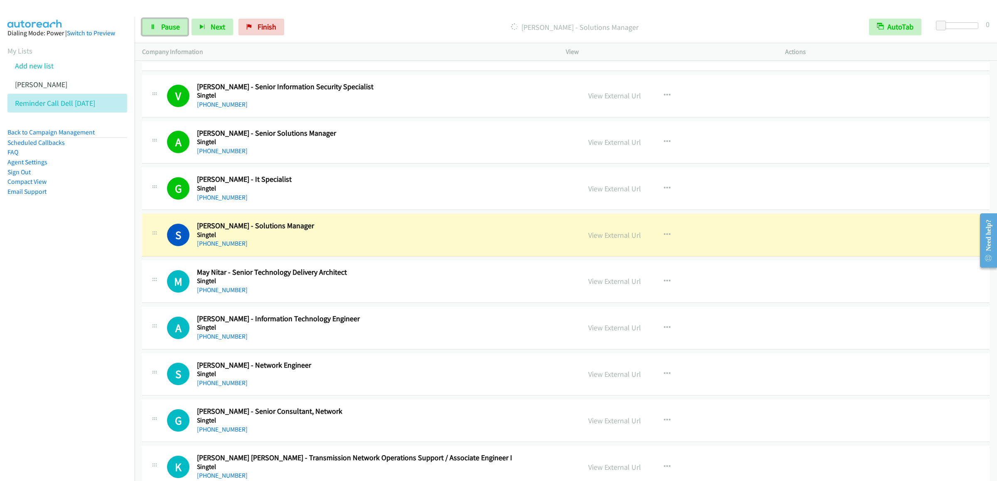
drag, startPoint x: 164, startPoint y: 25, endPoint x: 440, endPoint y: 16, distance: 276.7
click at [164, 25] on span "Pause" at bounding box center [170, 27] width 19 height 10
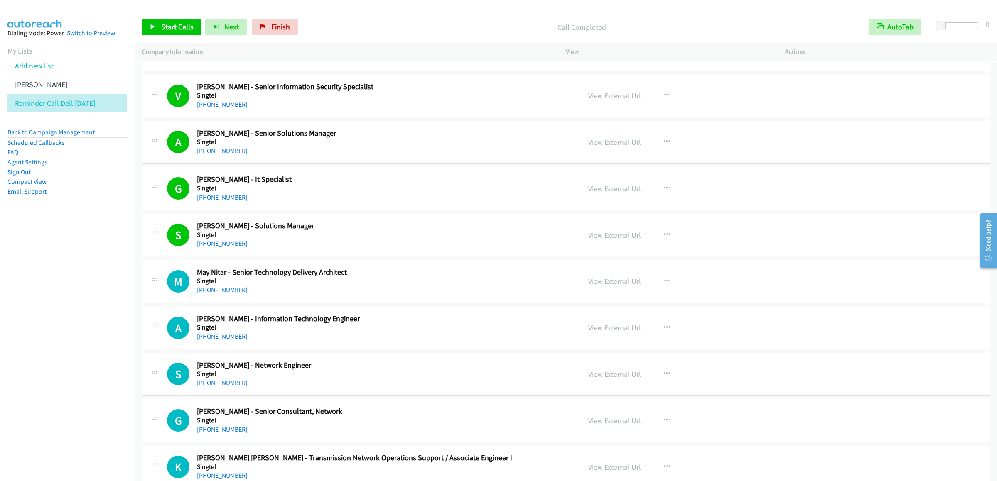
scroll to position [3571, 0]
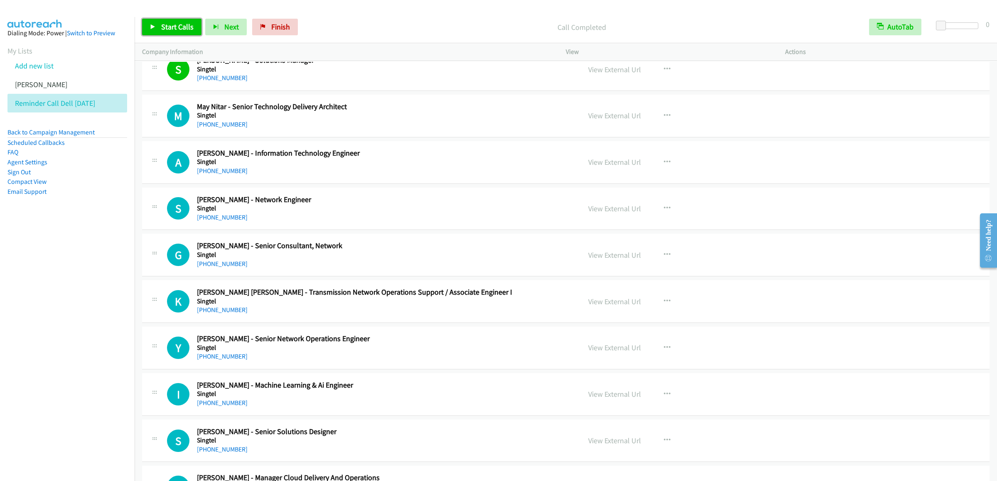
click at [177, 30] on span "Start Calls" at bounding box center [177, 27] width 32 height 10
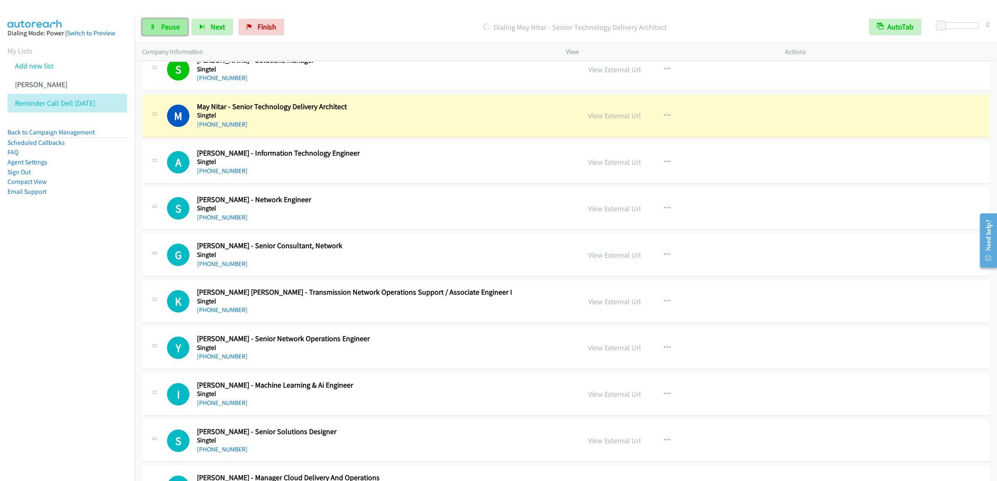
click at [165, 24] on span "Pause" at bounding box center [170, 27] width 19 height 10
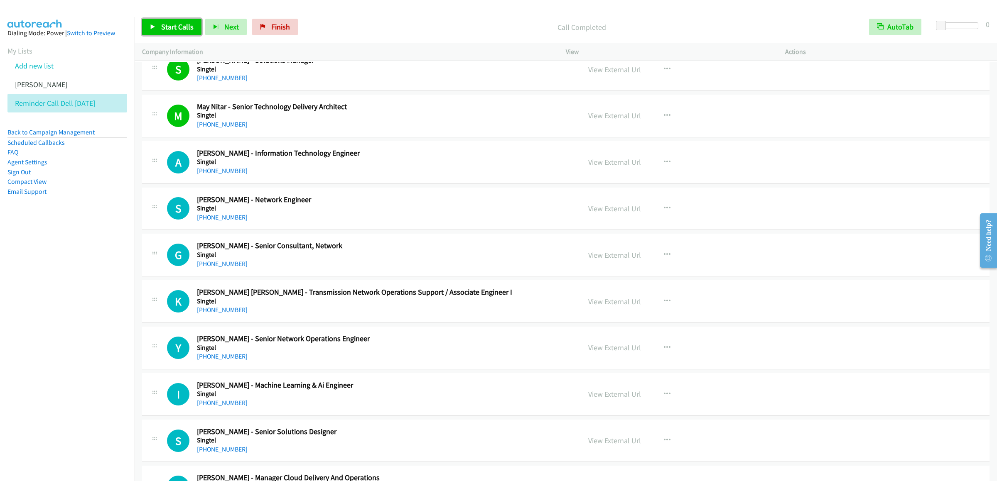
click at [167, 34] on link "Start Calls" at bounding box center [171, 27] width 59 height 17
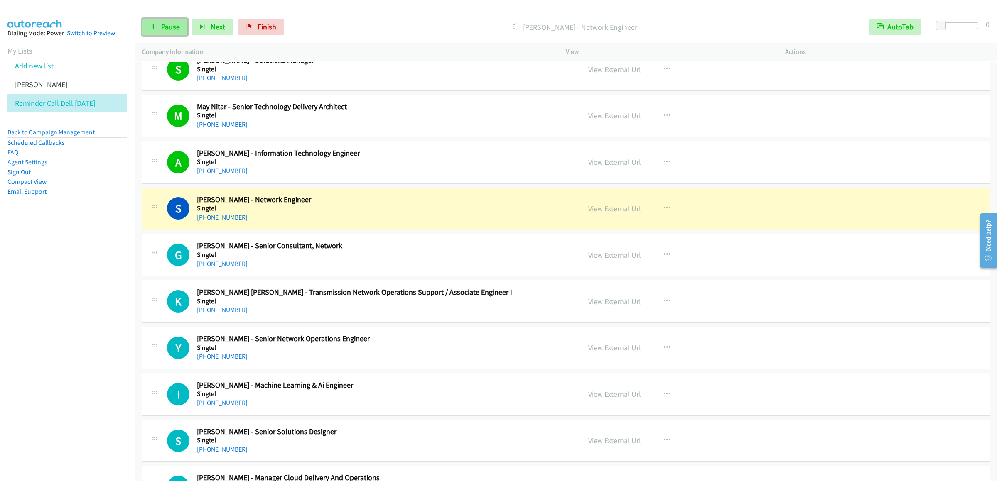
click at [176, 29] on span "Pause" at bounding box center [170, 27] width 19 height 10
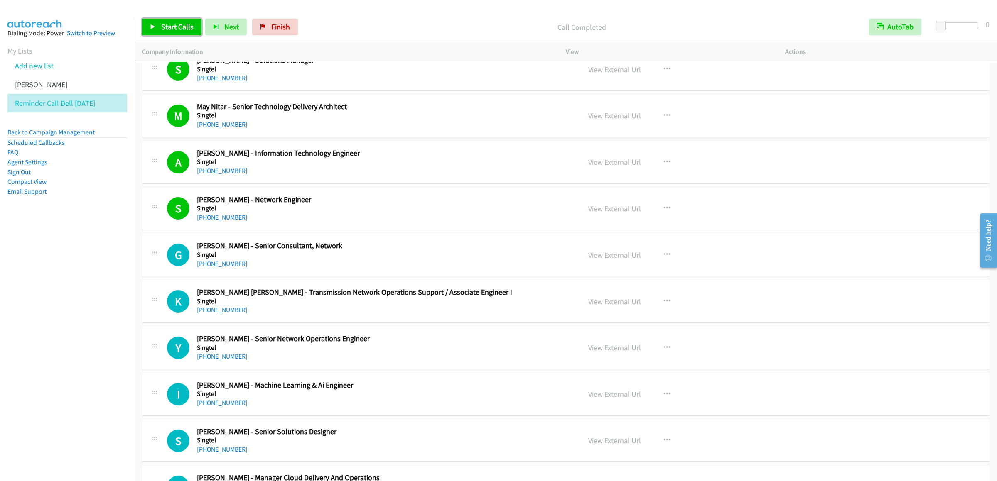
click at [183, 26] on span "Start Calls" at bounding box center [177, 27] width 32 height 10
click at [166, 22] on span "Pause" at bounding box center [170, 27] width 19 height 10
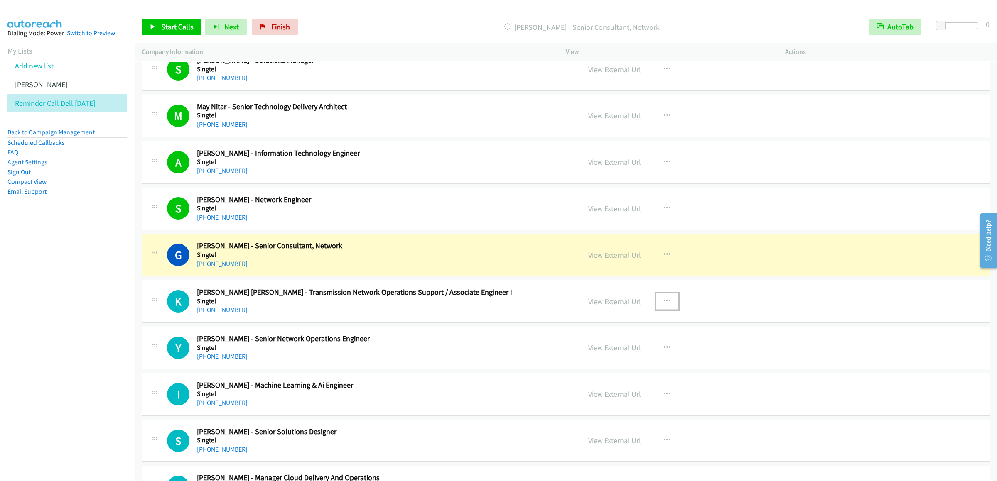
click at [664, 305] on icon "button" at bounding box center [667, 301] width 7 height 7
click at [605, 364] on link "Start Calls Here" at bounding box center [622, 356] width 110 height 17
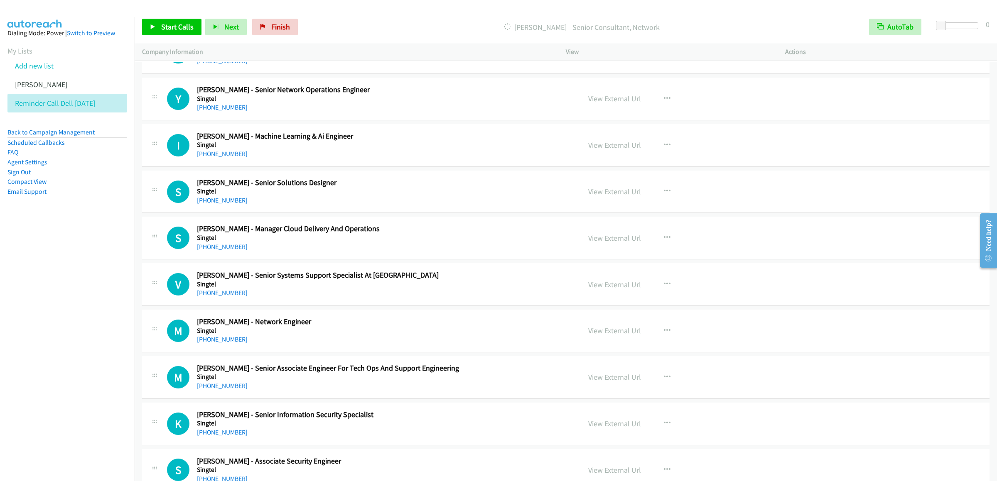
scroll to position [3738, 0]
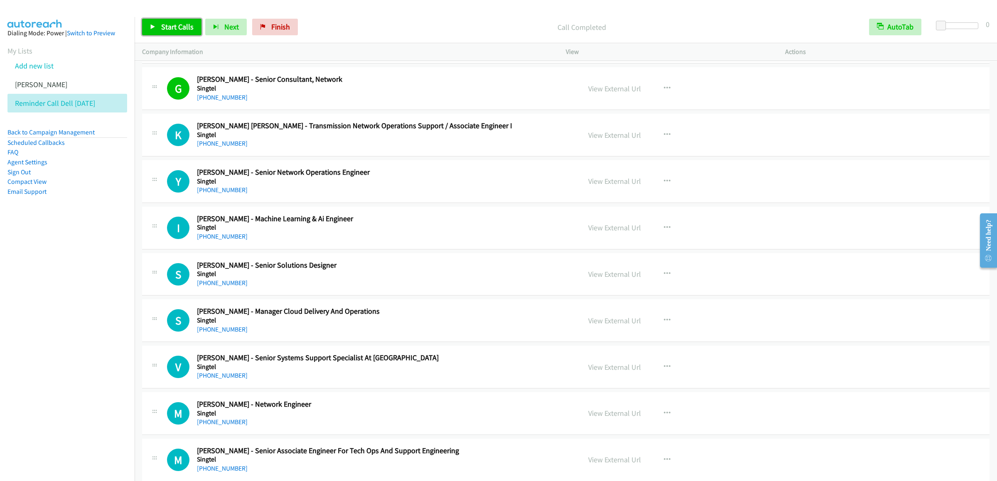
click at [167, 32] on link "Start Calls" at bounding box center [171, 27] width 59 height 17
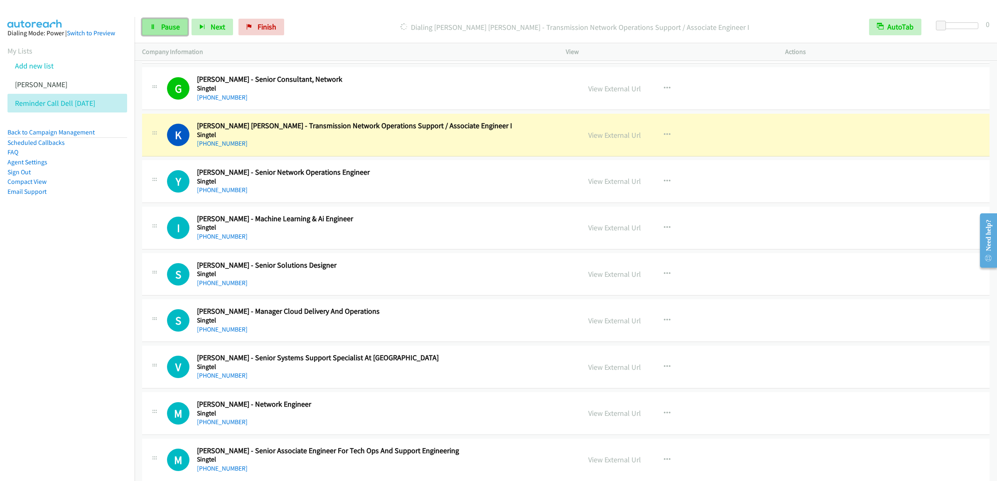
click at [152, 25] on icon at bounding box center [153, 28] width 6 height 6
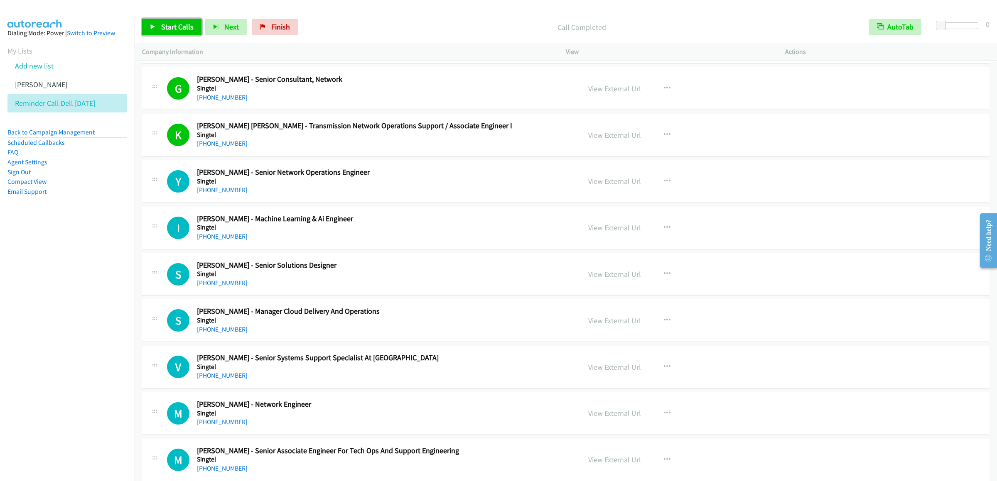
click at [172, 29] on span "Start Calls" at bounding box center [177, 27] width 32 height 10
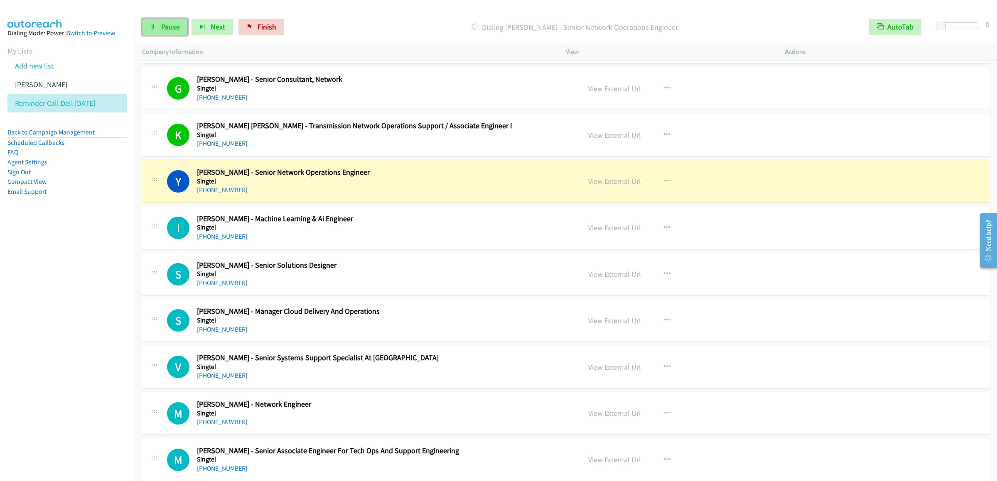
click at [158, 25] on link "Pause" at bounding box center [165, 27] width 46 height 17
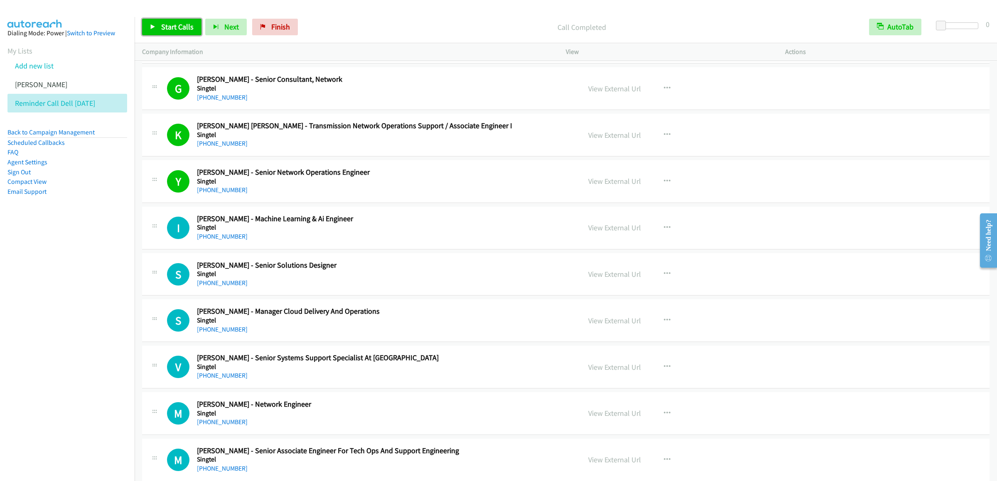
click at [159, 32] on link "Start Calls" at bounding box center [171, 27] width 59 height 17
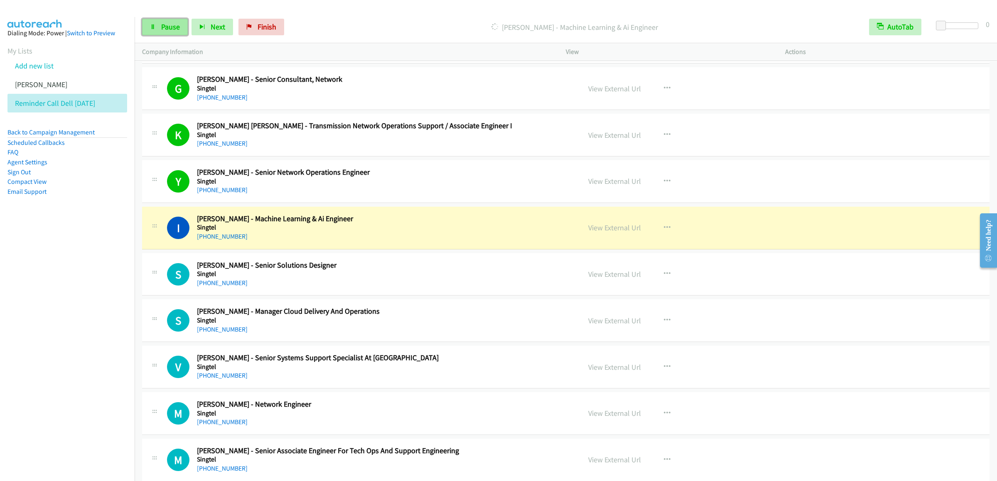
click at [162, 29] on span "Pause" at bounding box center [170, 27] width 19 height 10
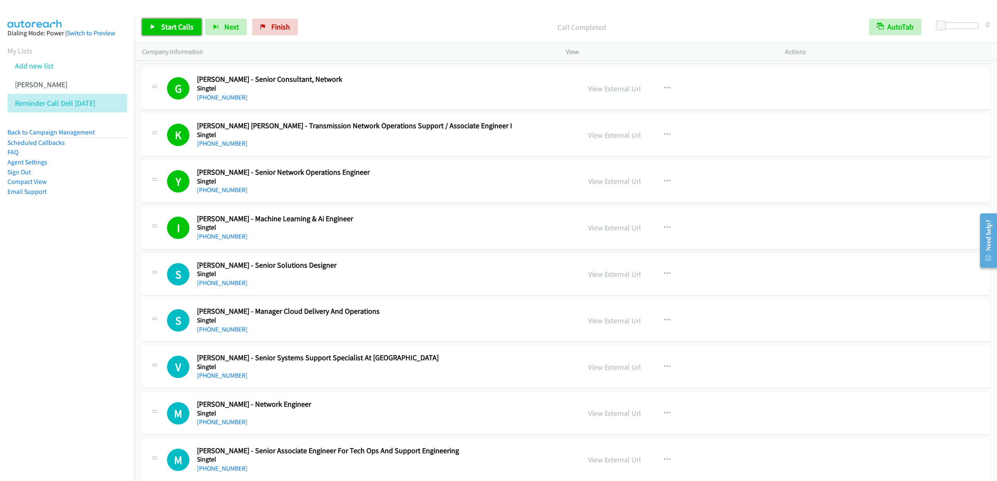
click at [168, 24] on span "Start Calls" at bounding box center [177, 27] width 32 height 10
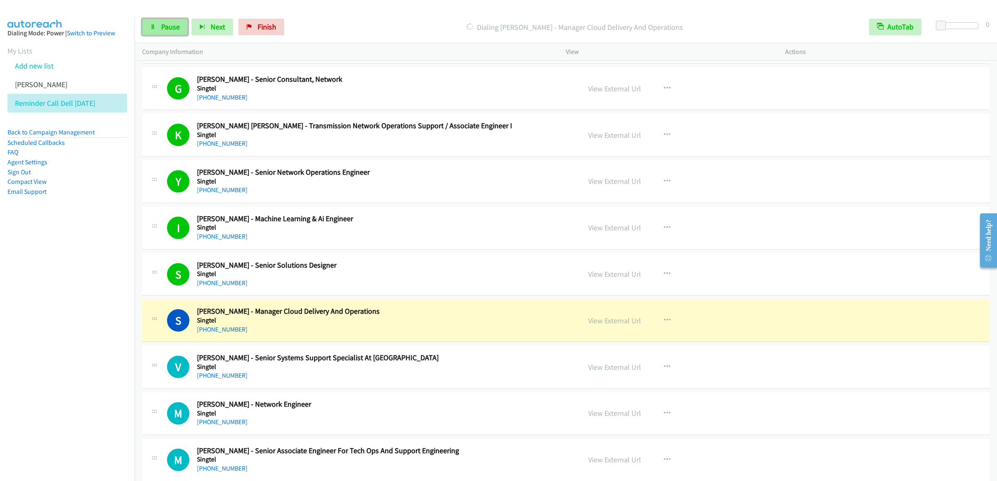
click at [171, 22] on link "Pause" at bounding box center [165, 27] width 46 height 17
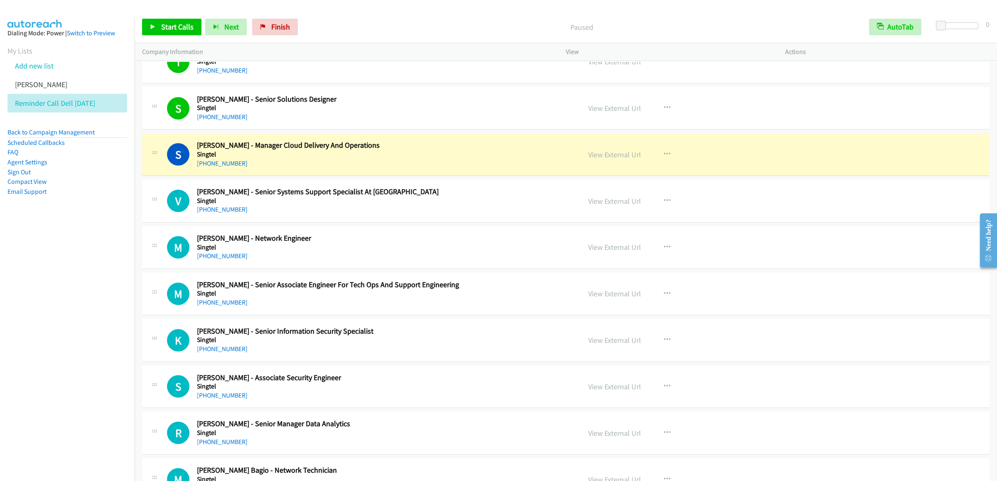
scroll to position [3987, 0]
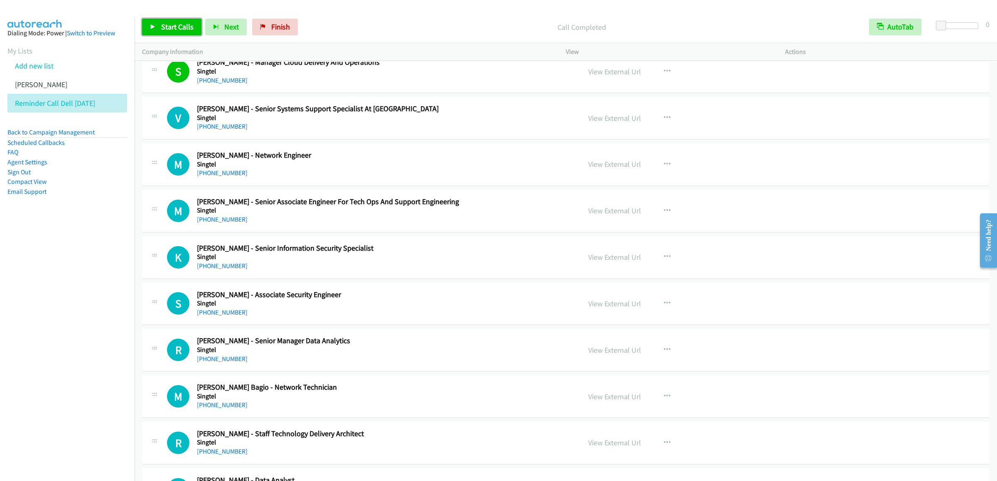
click at [164, 23] on span "Start Calls" at bounding box center [177, 27] width 32 height 10
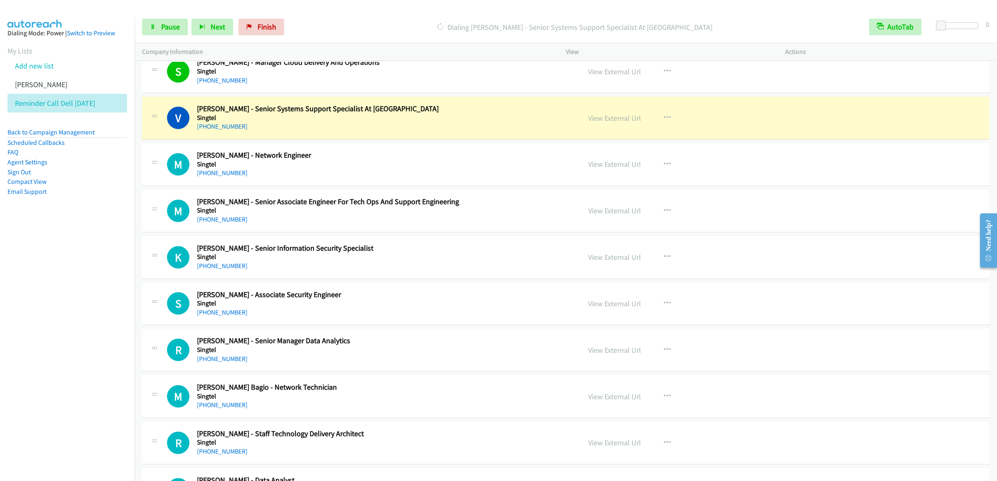
click at [156, 17] on div "Start Calls Pause Next Finish [PERSON_NAME] - Senior Systems Support Specialist…" at bounding box center [566, 27] width 862 height 32
click at [152, 28] on icon at bounding box center [153, 28] width 6 height 6
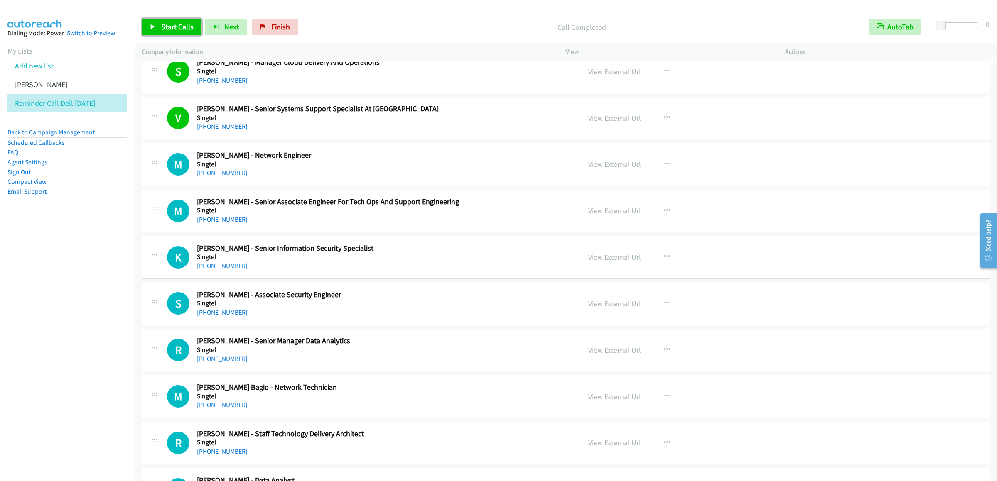
click at [164, 19] on link "Start Calls" at bounding box center [171, 27] width 59 height 17
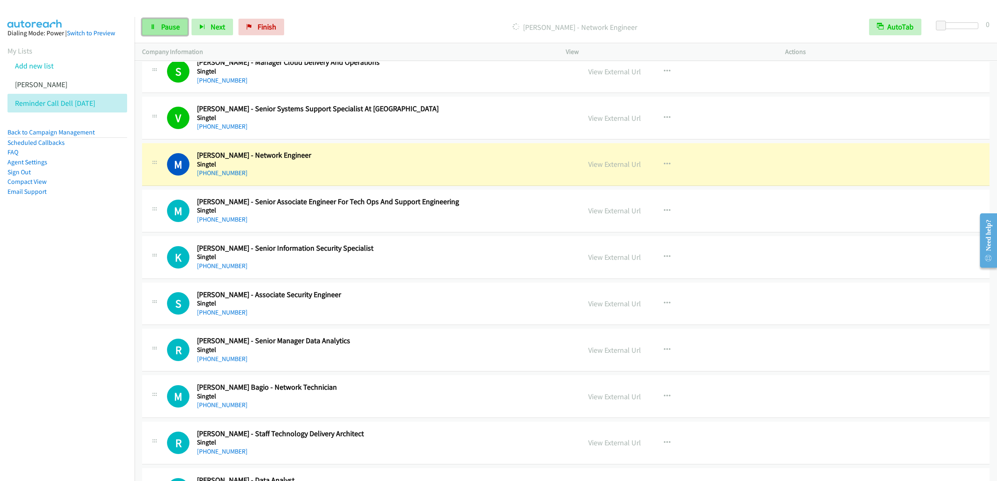
click at [171, 26] on span "Pause" at bounding box center [170, 27] width 19 height 10
